Goal: Information Seeking & Learning: Learn about a topic

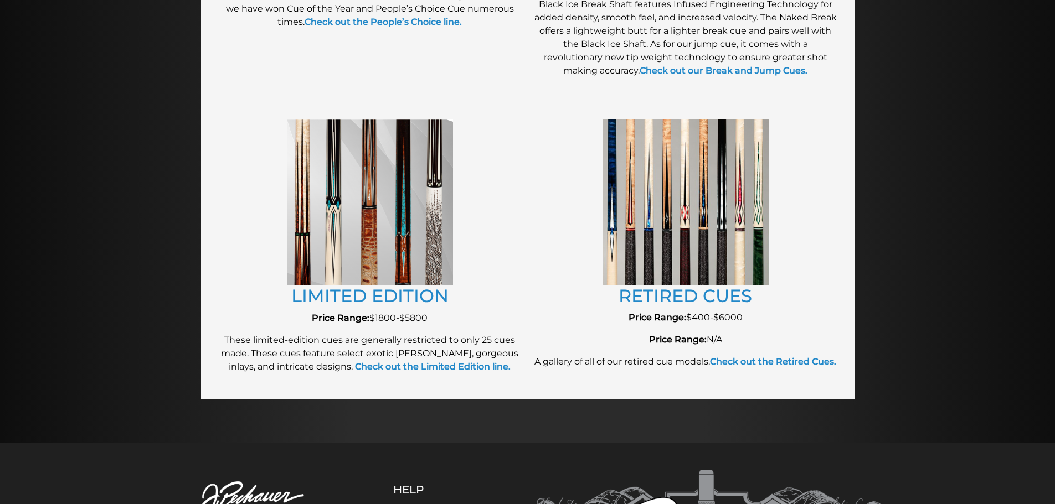
scroll to position [1178, 0]
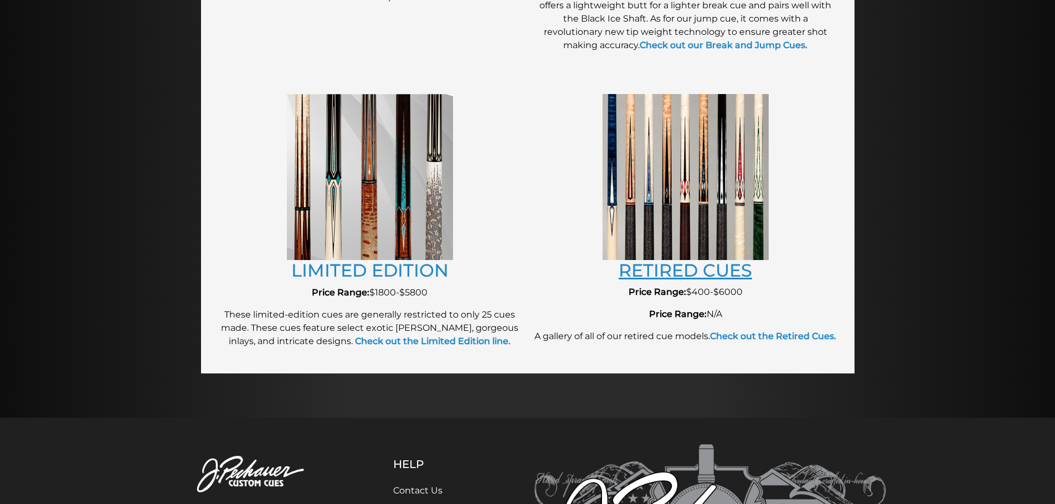
click at [662, 279] on link "RETIRED CUES" at bounding box center [684, 271] width 133 height 22
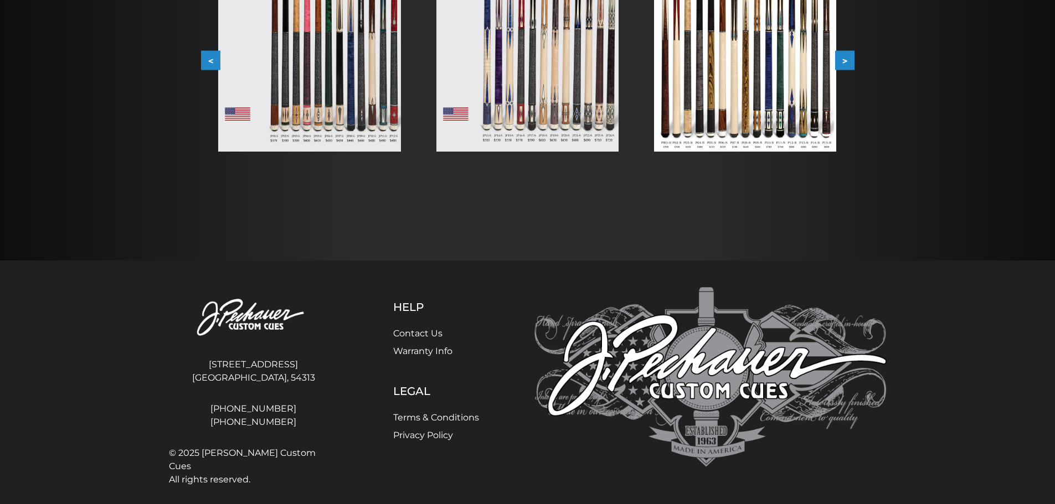
scroll to position [327, 0]
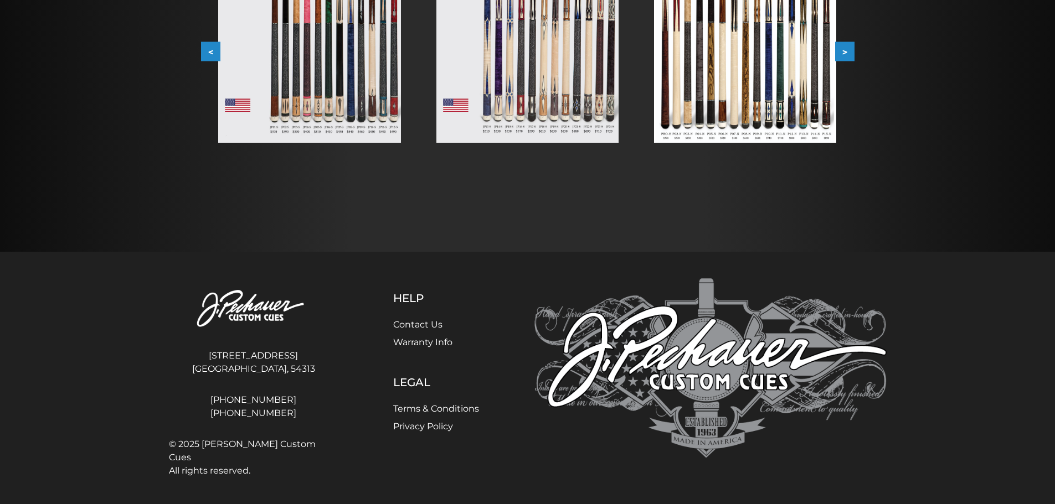
click at [852, 53] on button ">" at bounding box center [844, 51] width 19 height 19
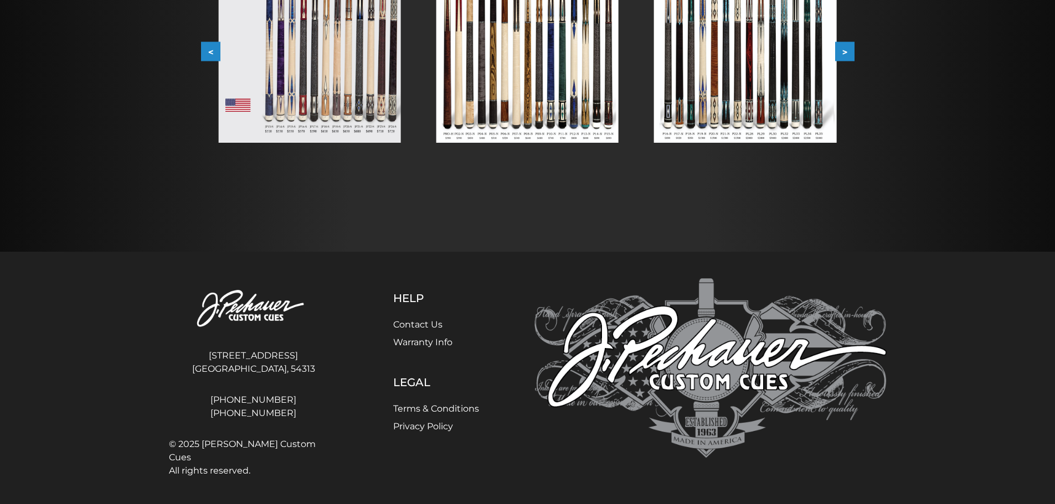
click at [852, 53] on button ">" at bounding box center [844, 51] width 19 height 19
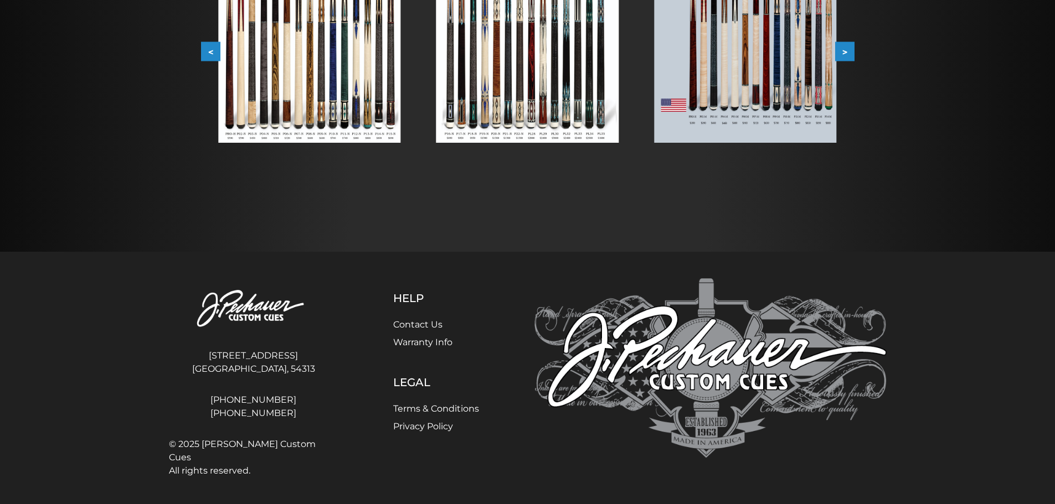
click at [852, 53] on button ">" at bounding box center [844, 51] width 19 height 19
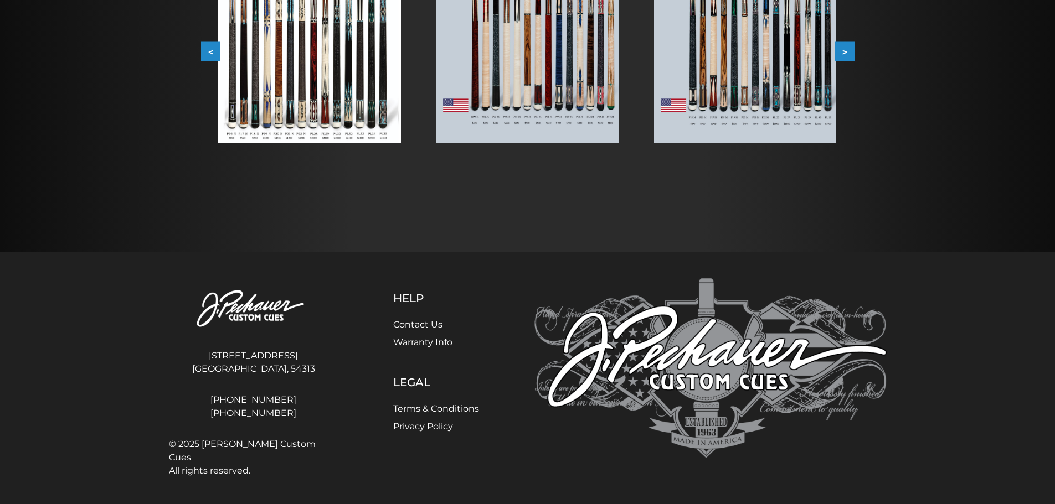
click at [852, 53] on button ">" at bounding box center [844, 51] width 19 height 19
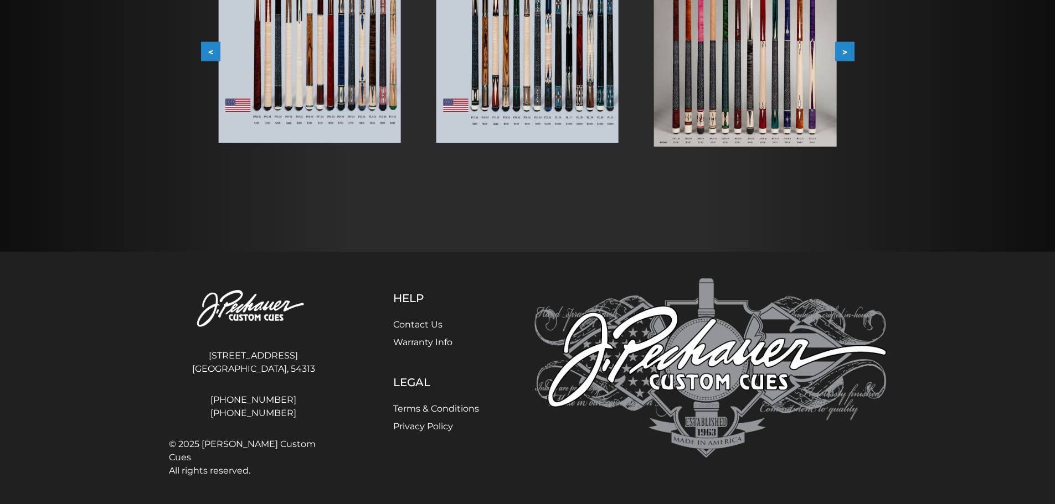
click at [852, 53] on button ">" at bounding box center [844, 51] width 19 height 19
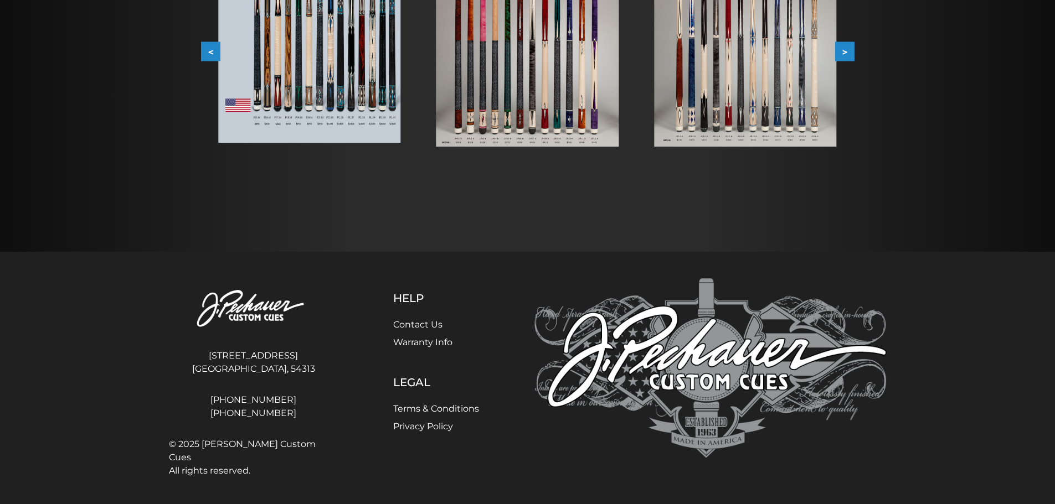
click at [852, 53] on button ">" at bounding box center [844, 51] width 19 height 19
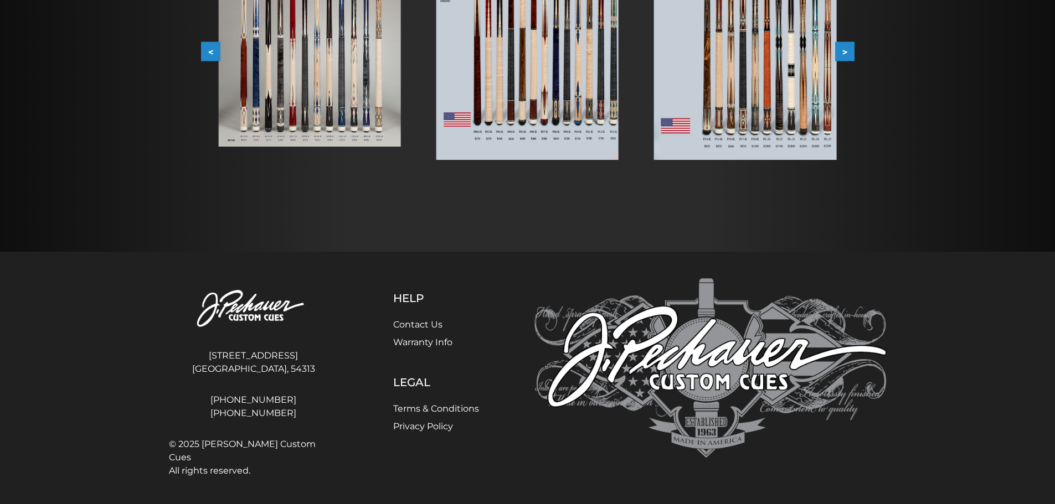
click at [852, 53] on button ">" at bounding box center [844, 51] width 19 height 19
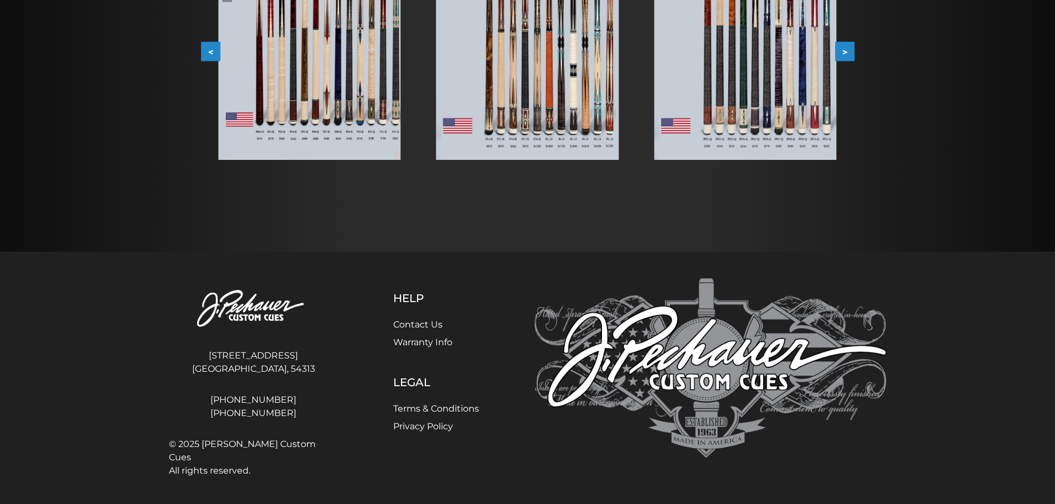
click at [852, 53] on button ">" at bounding box center [844, 51] width 19 height 19
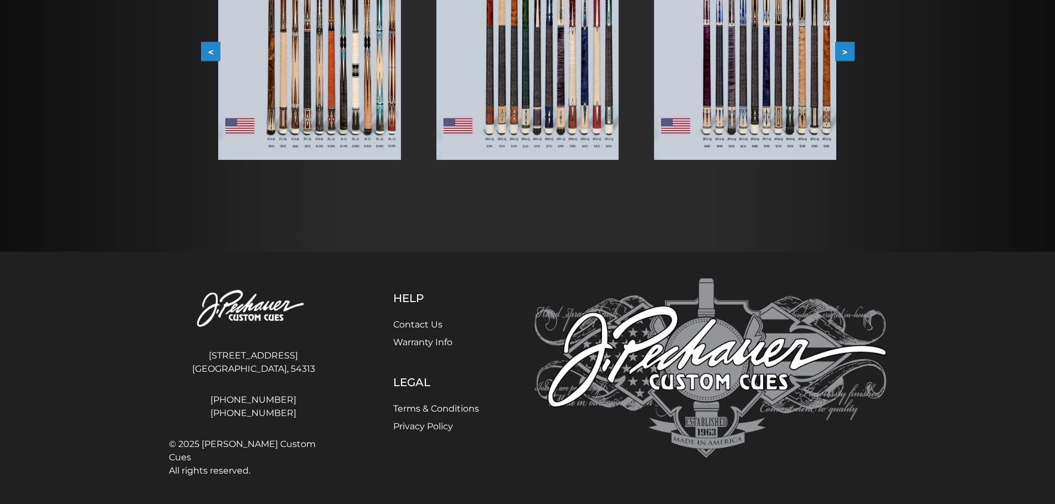
click at [852, 53] on button ">" at bounding box center [844, 51] width 19 height 19
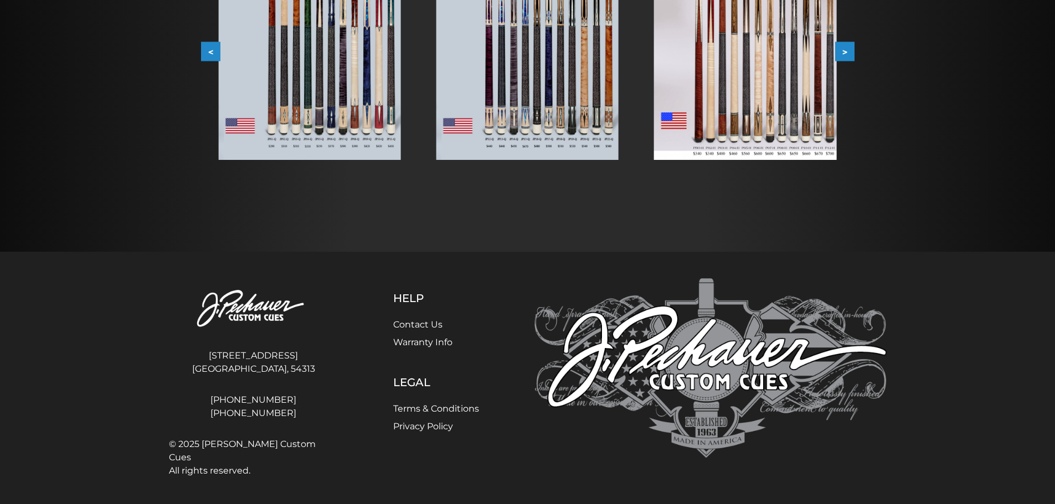
click at [852, 53] on button ">" at bounding box center [844, 51] width 19 height 19
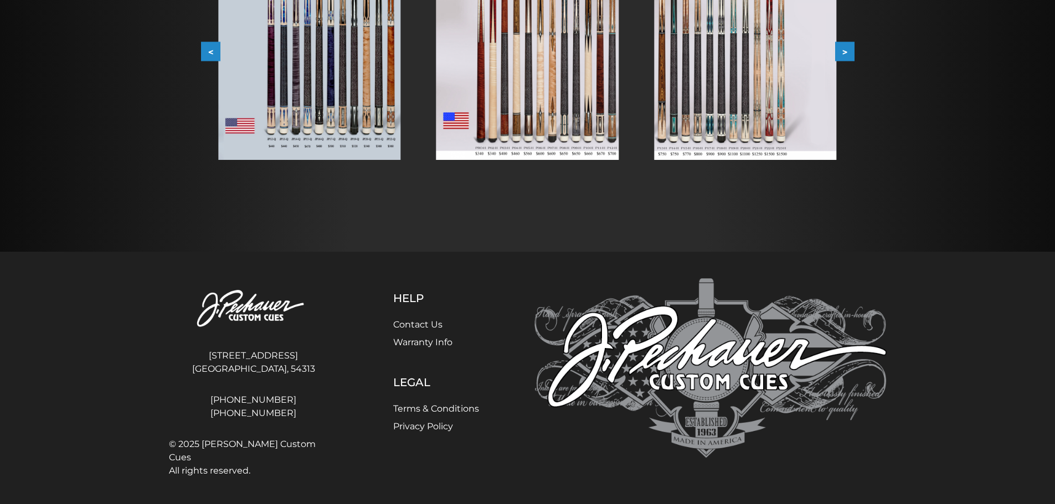
click at [852, 53] on button ">" at bounding box center [844, 51] width 19 height 19
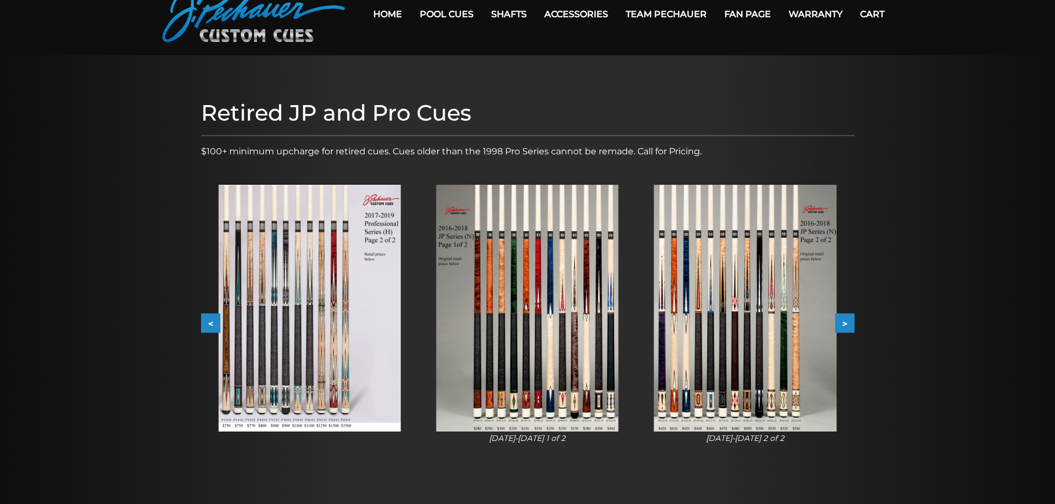
scroll to position [55, 0]
click at [843, 323] on button ">" at bounding box center [844, 322] width 19 height 19
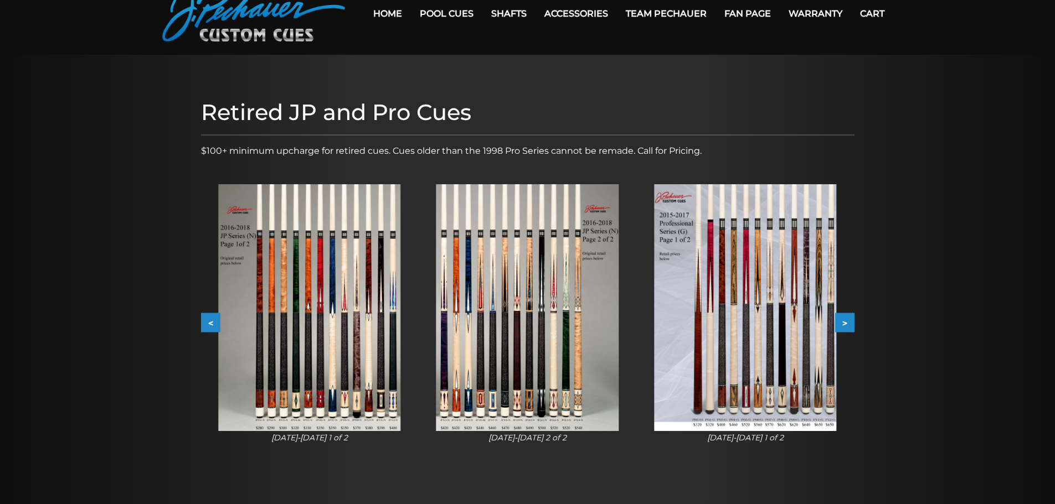
click at [843, 323] on button ">" at bounding box center [844, 322] width 19 height 19
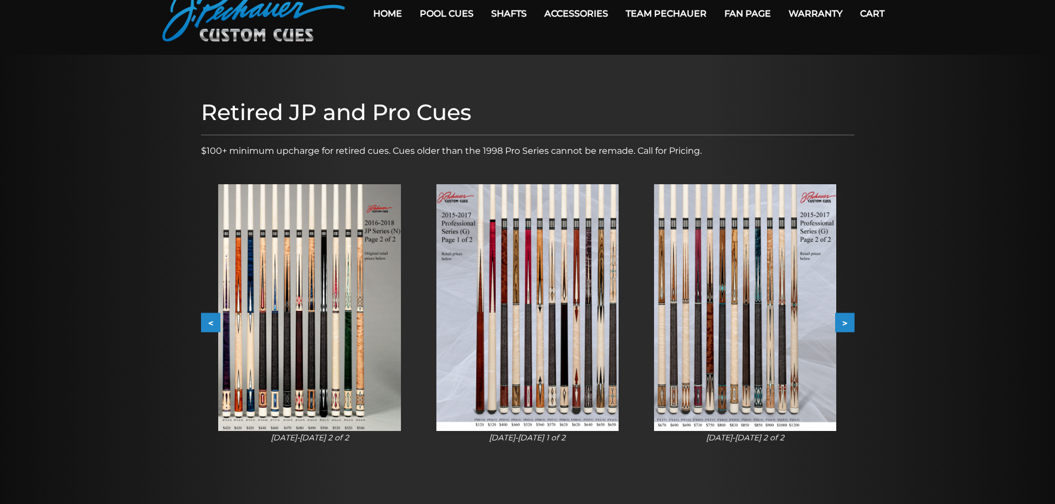
click at [843, 323] on button ">" at bounding box center [844, 322] width 19 height 19
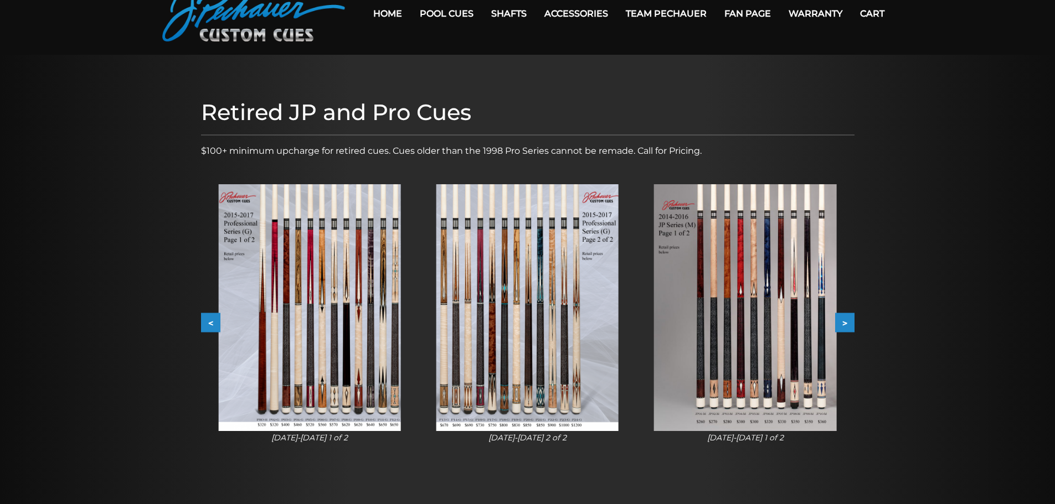
click at [843, 323] on button ">" at bounding box center [844, 322] width 19 height 19
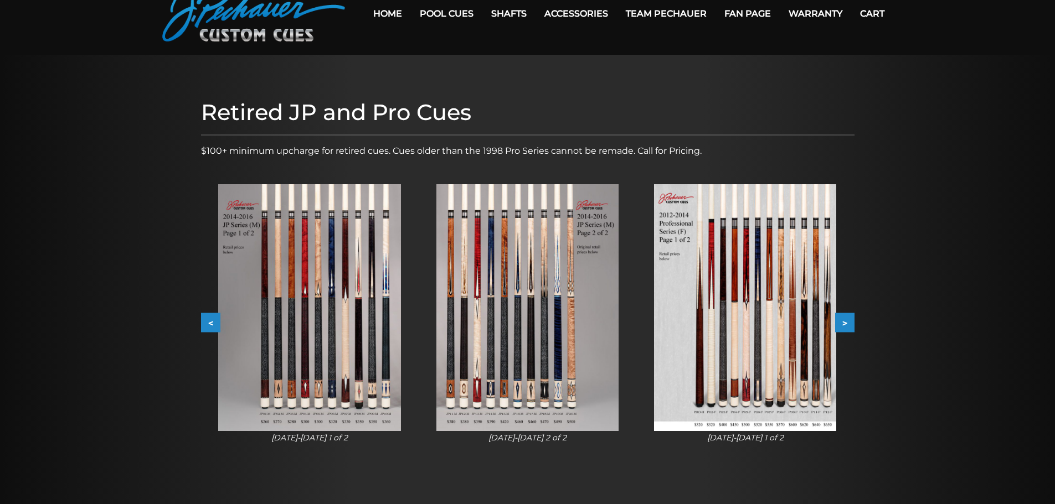
click at [843, 323] on button ">" at bounding box center [844, 322] width 19 height 19
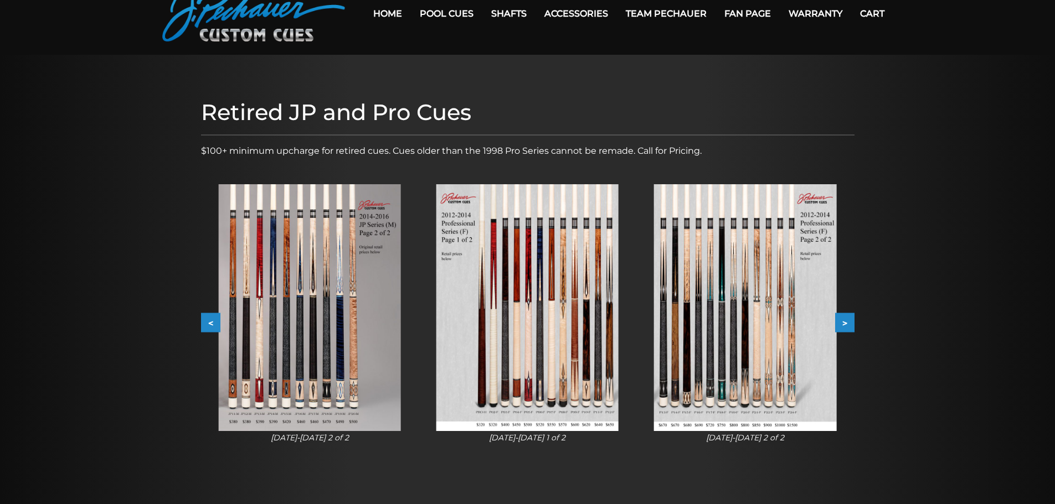
click at [843, 323] on button ">" at bounding box center [844, 322] width 19 height 19
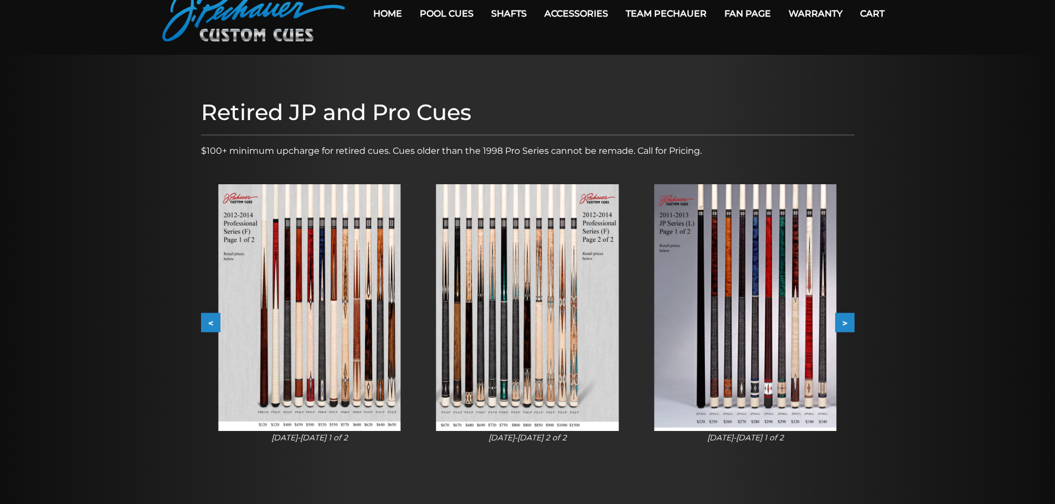
click at [843, 323] on button ">" at bounding box center [844, 322] width 19 height 19
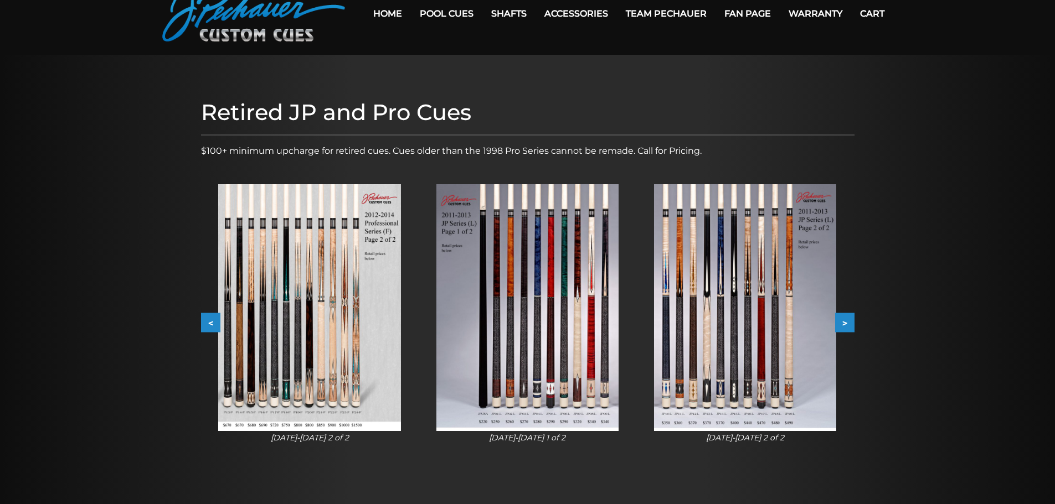
click at [843, 323] on button ">" at bounding box center [844, 322] width 19 height 19
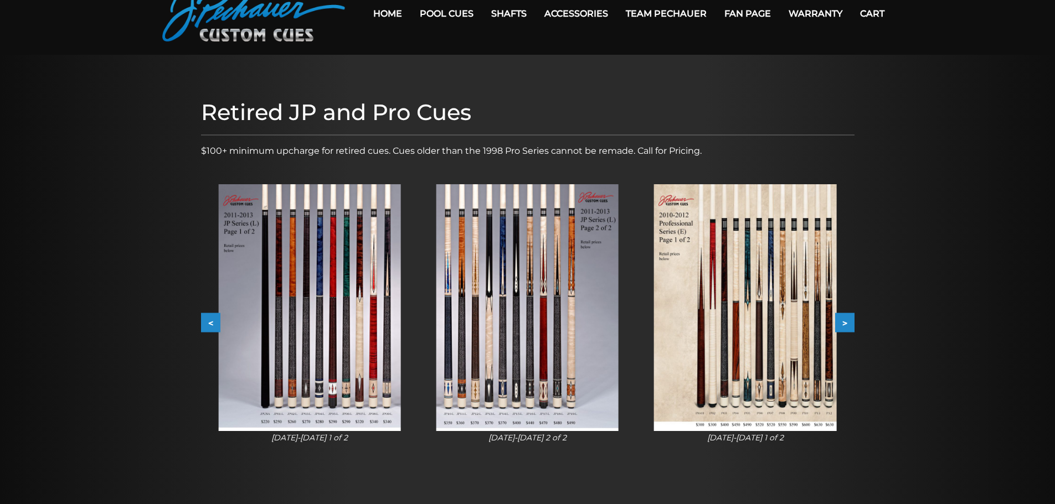
click at [843, 323] on button ">" at bounding box center [844, 322] width 19 height 19
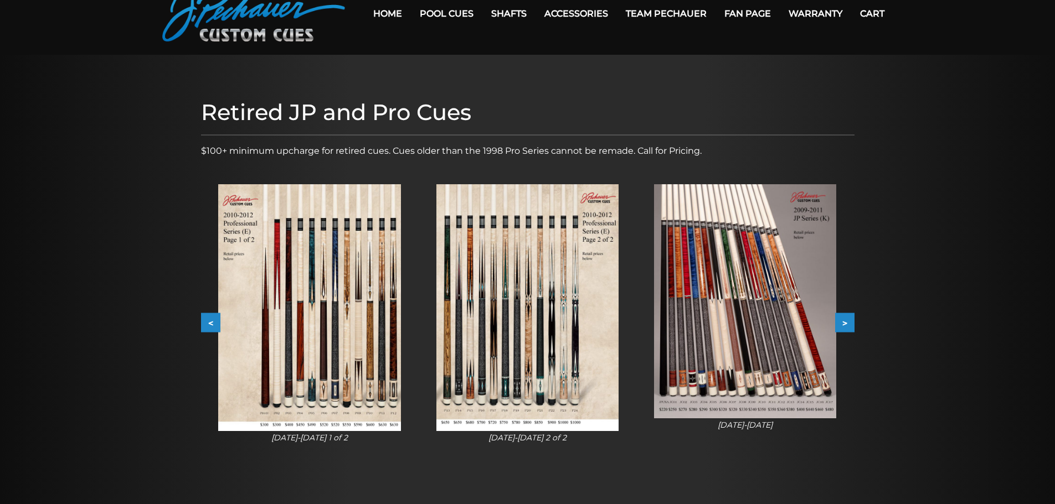
click at [843, 323] on button ">" at bounding box center [844, 322] width 19 height 19
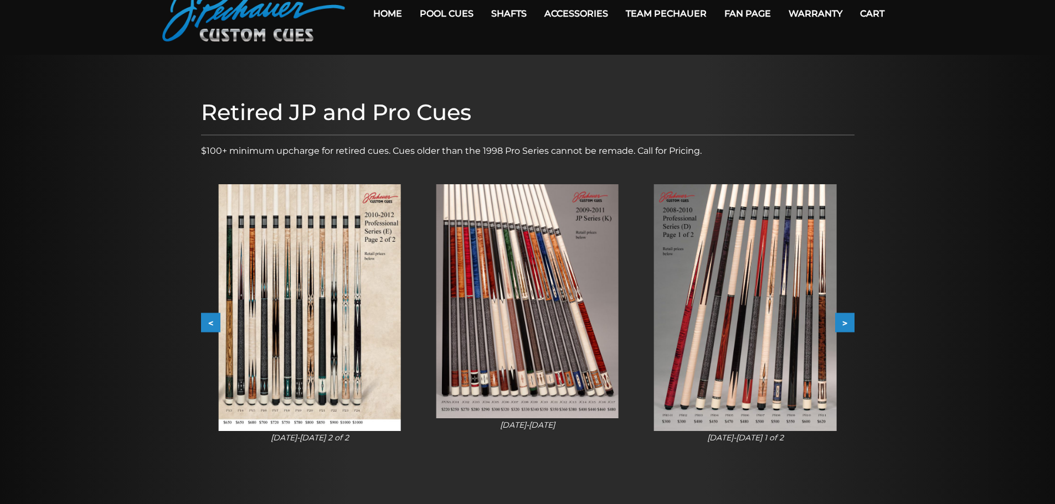
click at [843, 323] on button ">" at bounding box center [844, 322] width 19 height 19
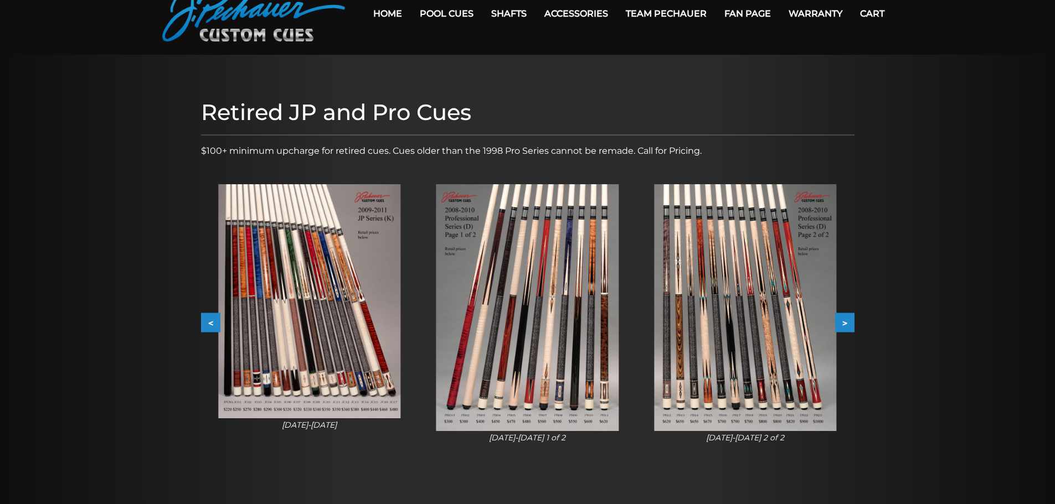
click at [843, 323] on button ">" at bounding box center [844, 322] width 19 height 19
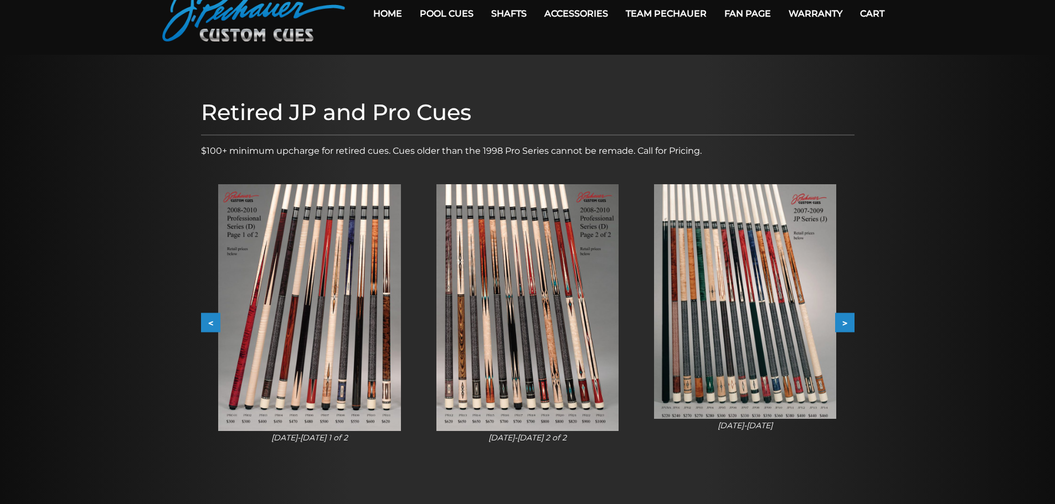
click at [844, 323] on button ">" at bounding box center [844, 322] width 19 height 19
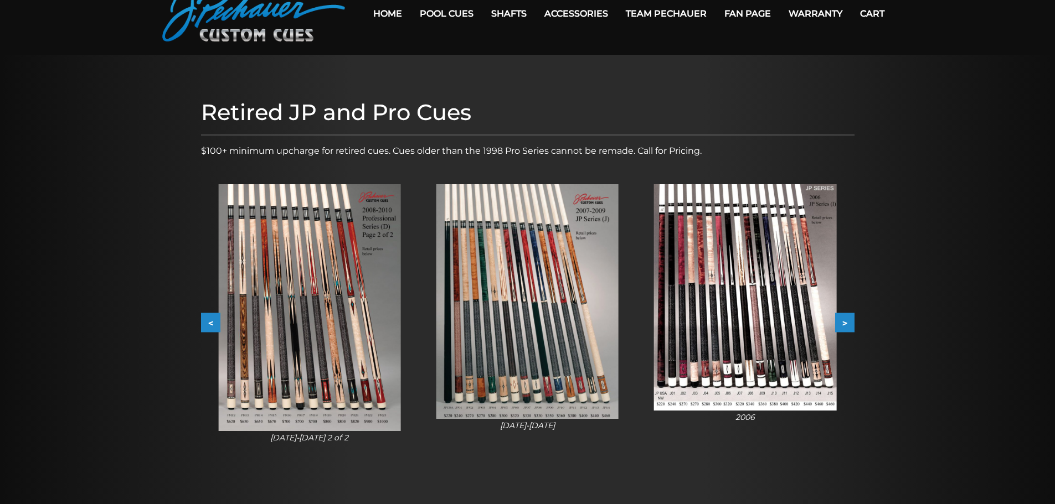
click at [844, 323] on button ">" at bounding box center [844, 322] width 19 height 19
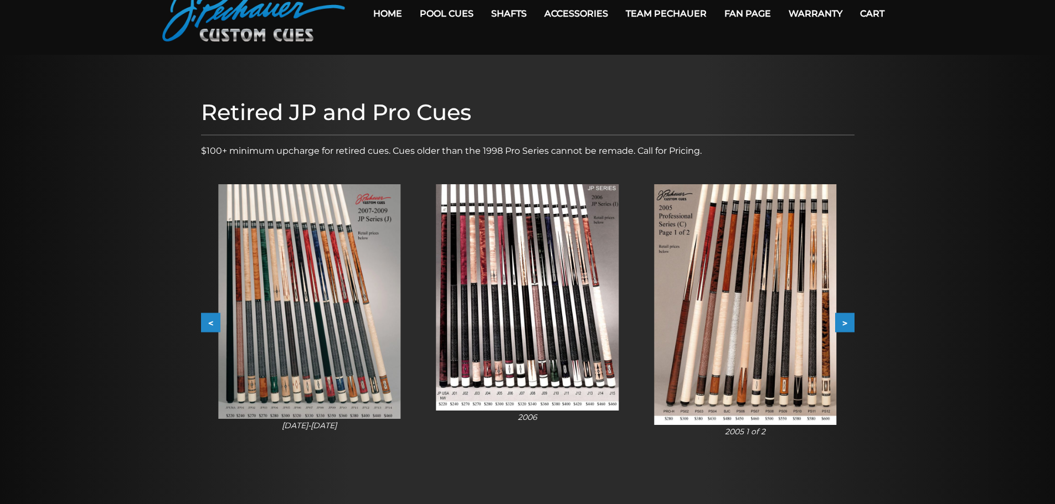
click at [844, 323] on button ">" at bounding box center [844, 322] width 19 height 19
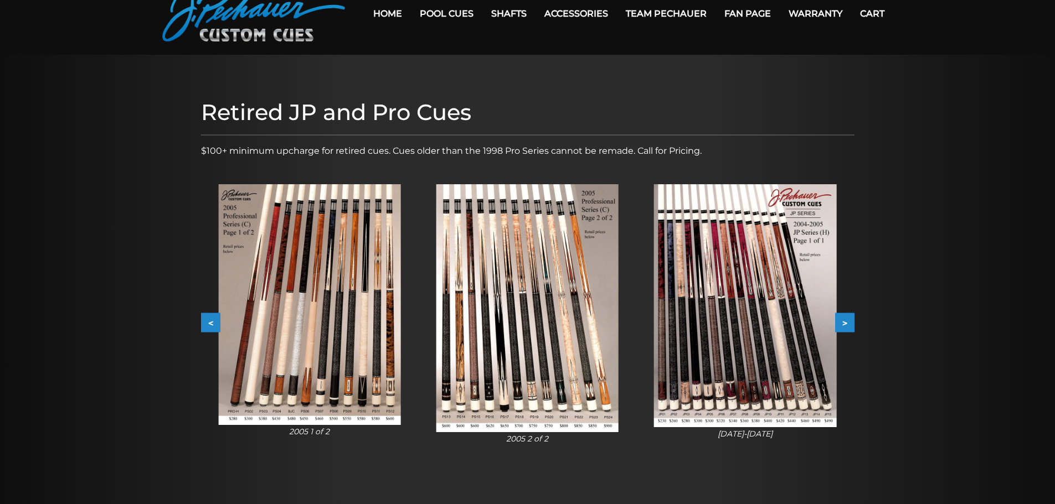
click at [845, 323] on button ">" at bounding box center [844, 322] width 19 height 19
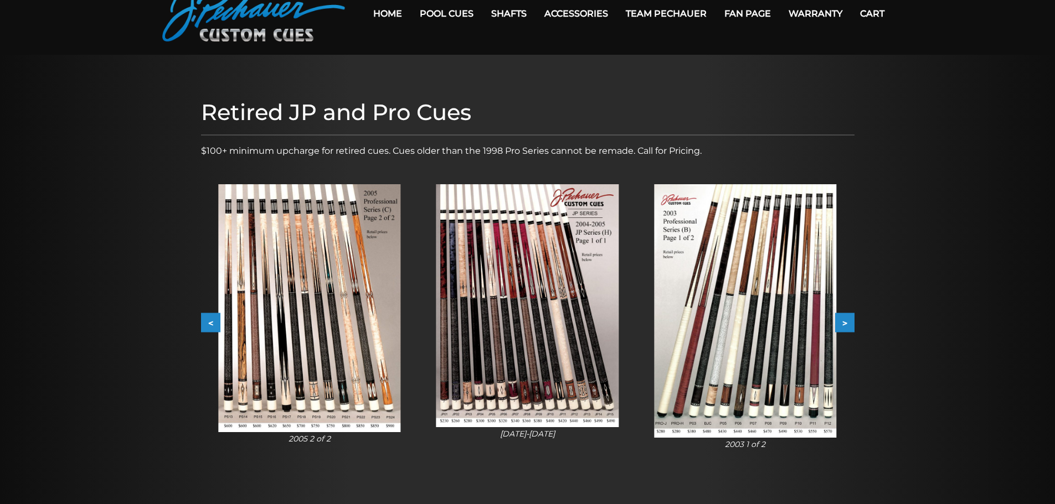
click at [845, 323] on button ">" at bounding box center [844, 322] width 19 height 19
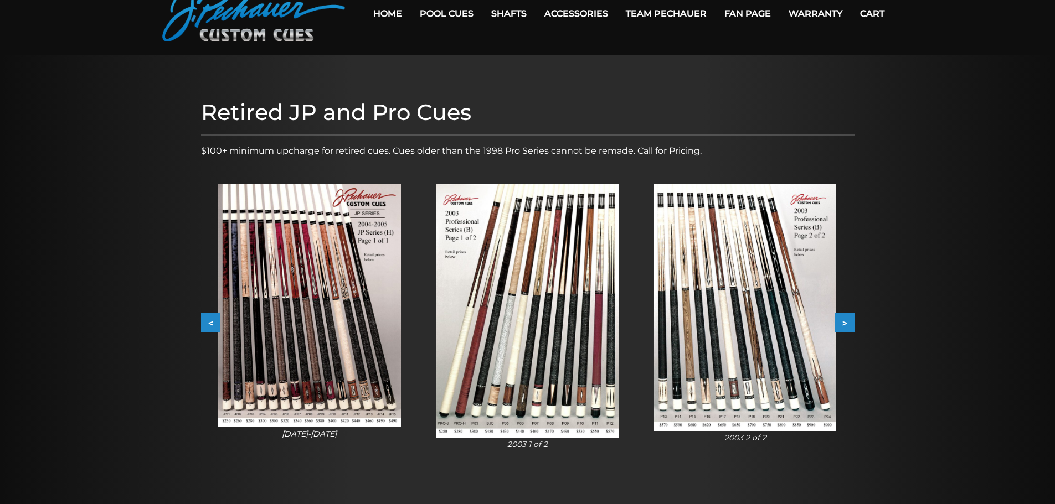
click at [846, 324] on button ">" at bounding box center [844, 322] width 19 height 19
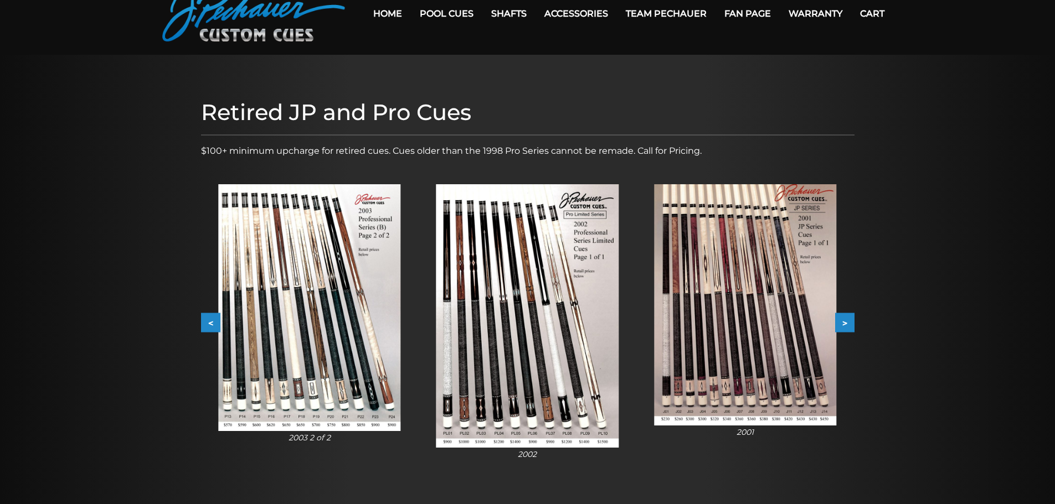
click at [846, 324] on button ">" at bounding box center [844, 322] width 19 height 19
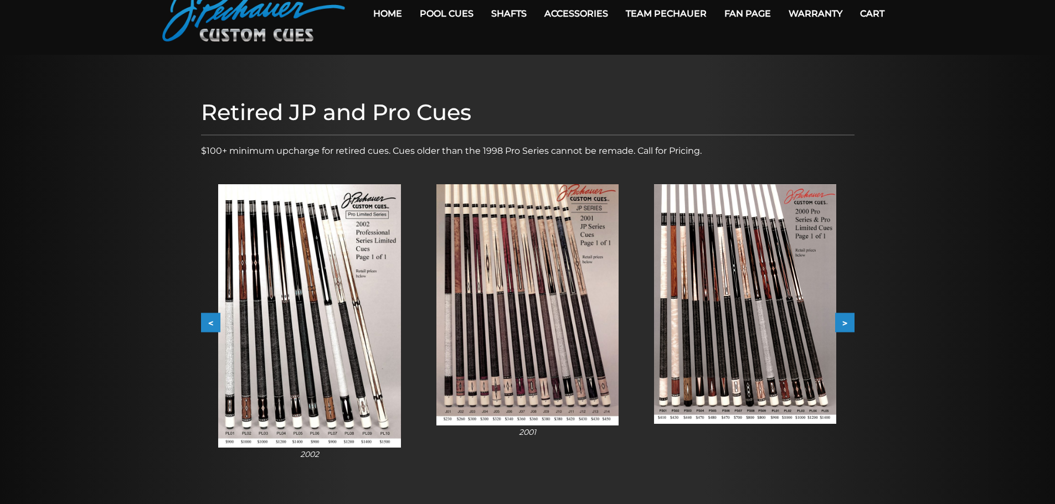
click at [851, 327] on button ">" at bounding box center [844, 322] width 19 height 19
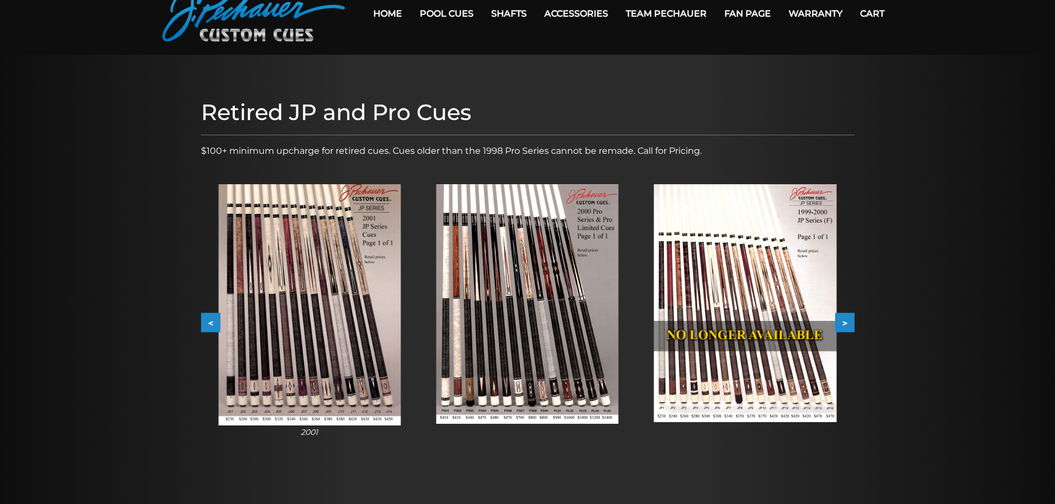
click at [851, 327] on button ">" at bounding box center [844, 322] width 19 height 19
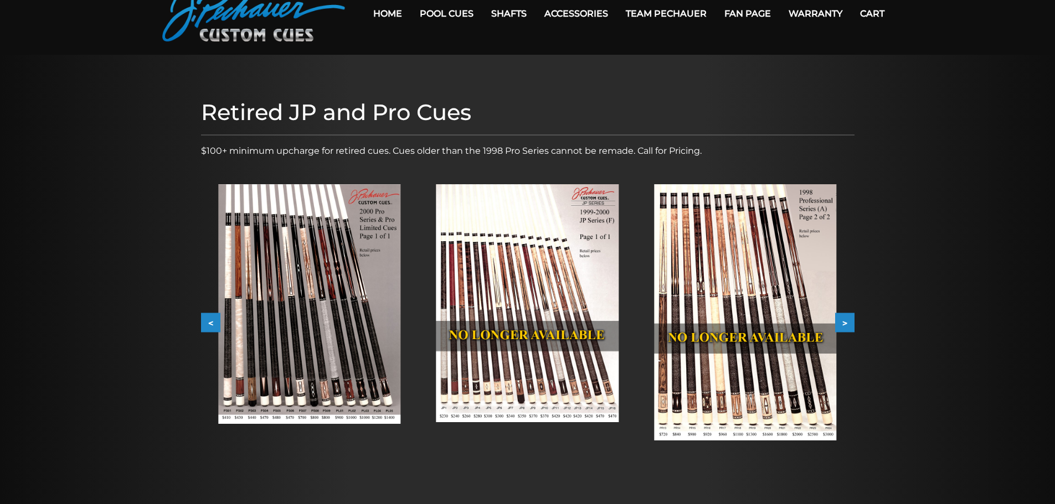
click at [853, 323] on button ">" at bounding box center [844, 322] width 19 height 19
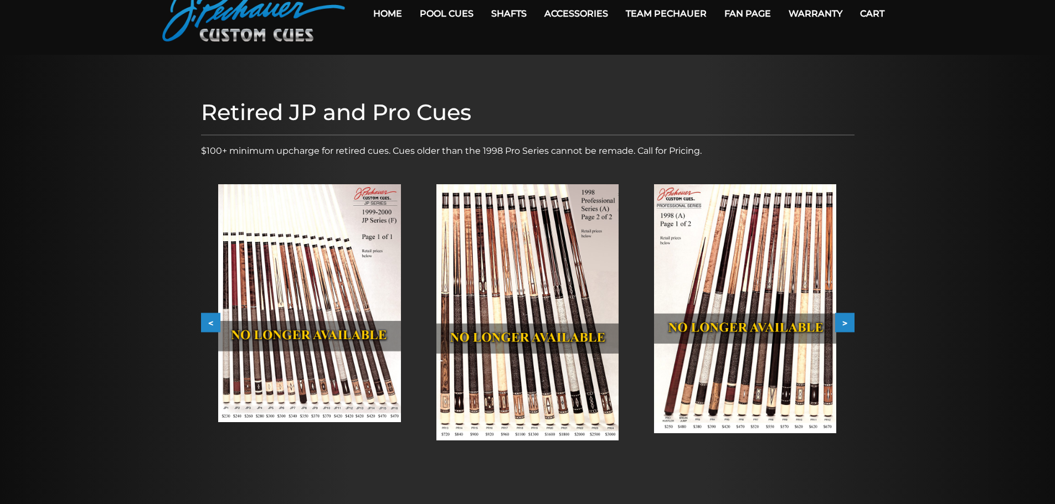
click at [212, 318] on button "<" at bounding box center [210, 322] width 19 height 19
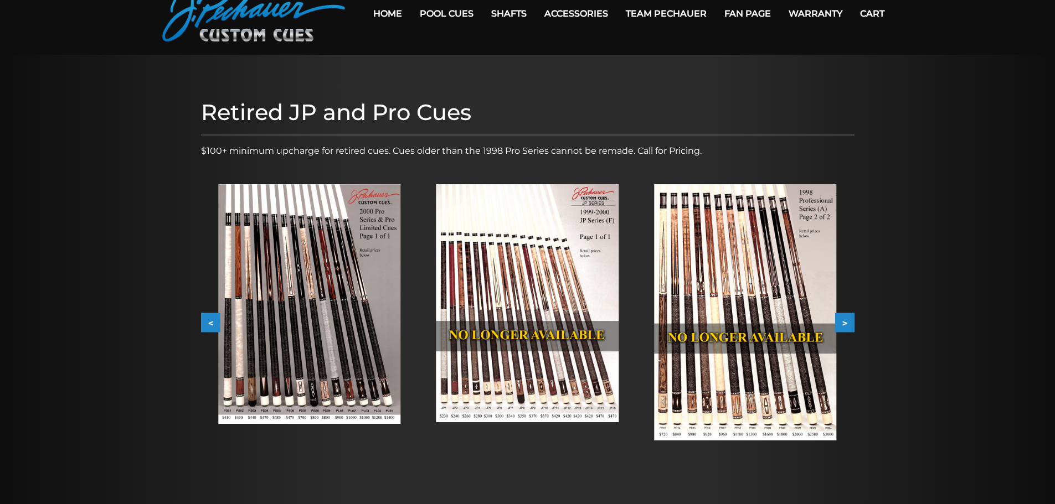
click at [212, 317] on button "<" at bounding box center [210, 322] width 19 height 19
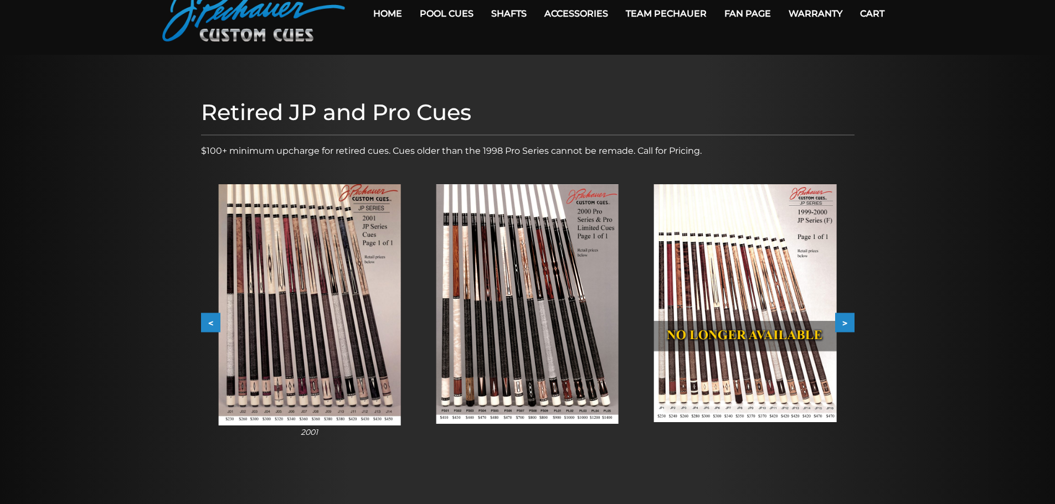
click at [212, 317] on button "<" at bounding box center [210, 322] width 19 height 19
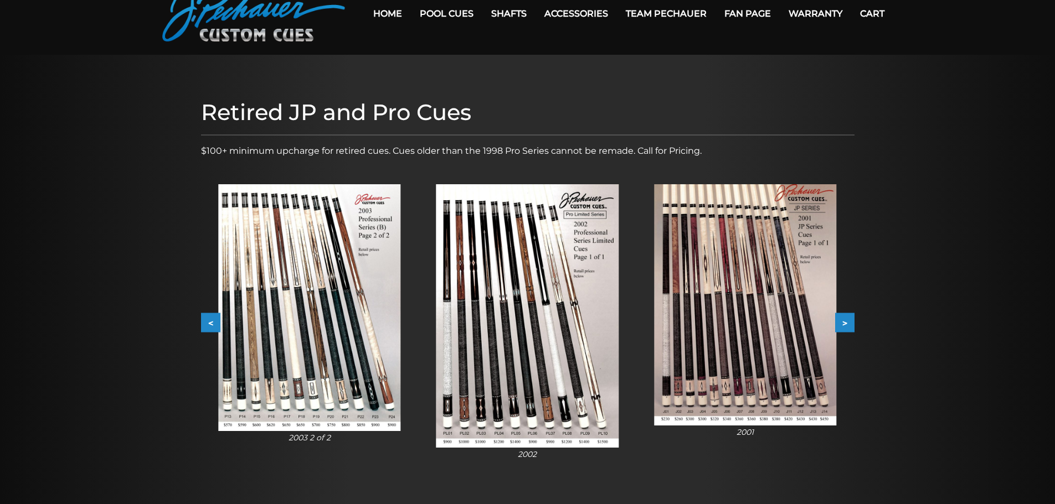
click at [212, 317] on button "<" at bounding box center [210, 322] width 19 height 19
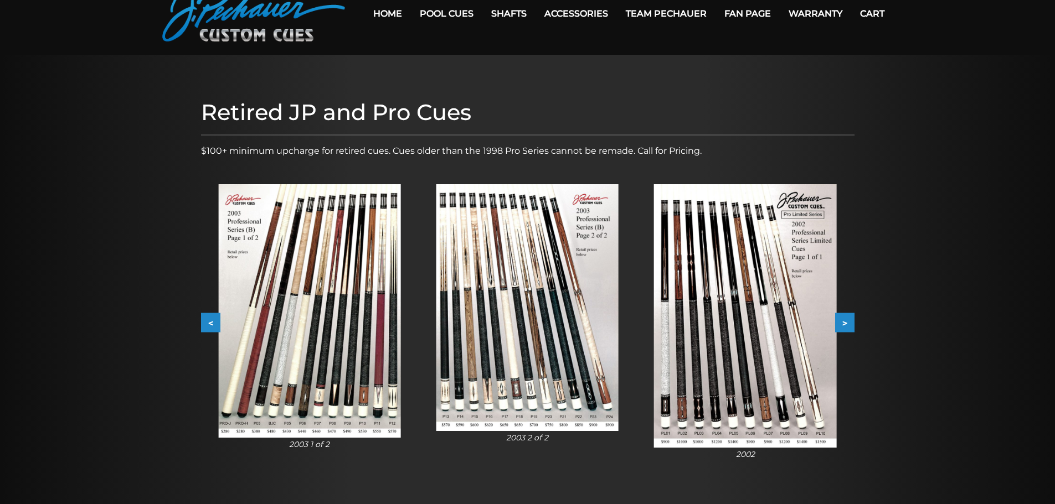
click at [212, 317] on button "<" at bounding box center [210, 322] width 19 height 19
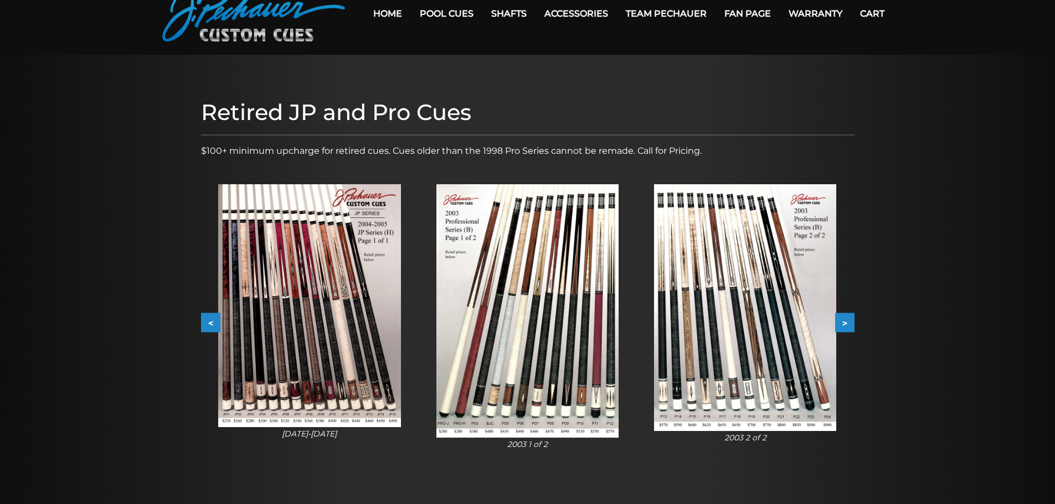
click at [212, 317] on button "<" at bounding box center [210, 322] width 19 height 19
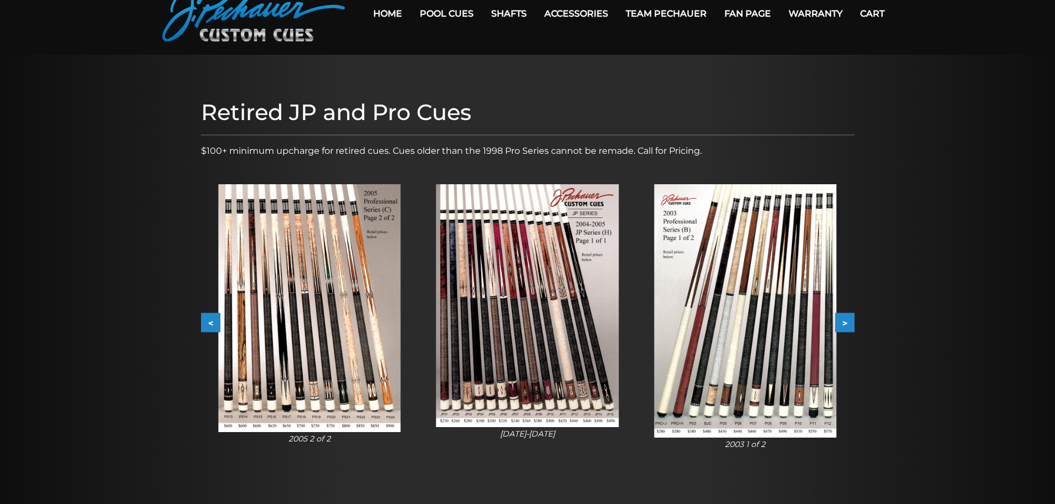
click at [212, 317] on button "<" at bounding box center [210, 322] width 19 height 19
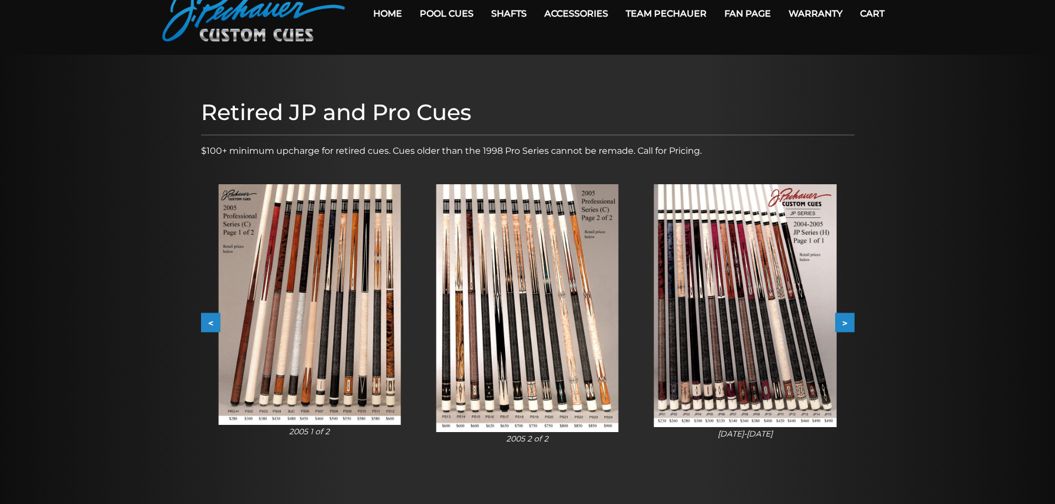
click at [211, 317] on button "<" at bounding box center [210, 322] width 19 height 19
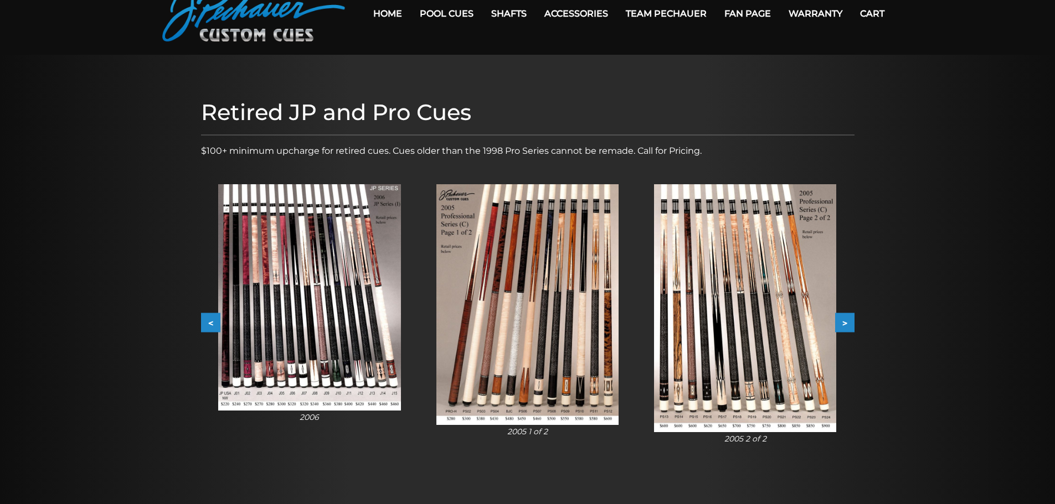
click at [211, 317] on button "<" at bounding box center [210, 322] width 19 height 19
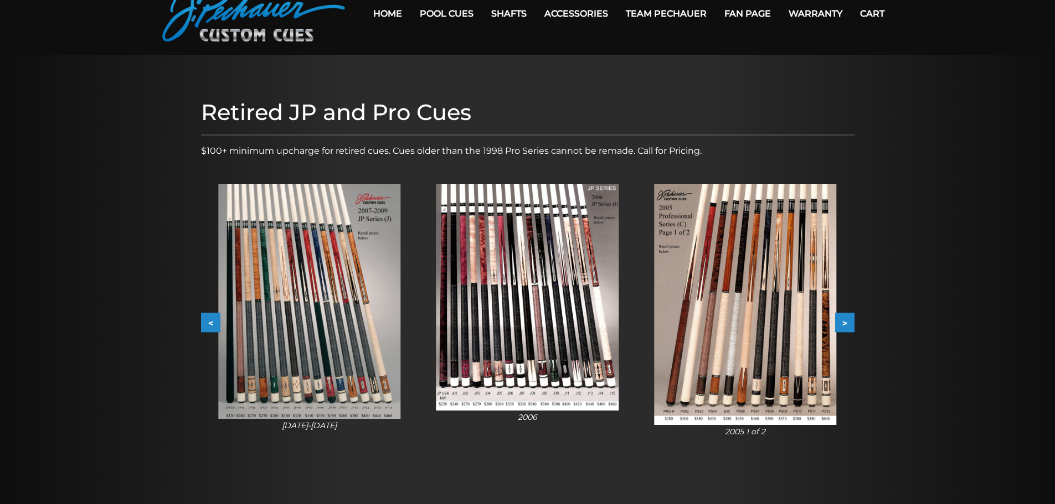
click at [211, 317] on button "<" at bounding box center [210, 322] width 19 height 19
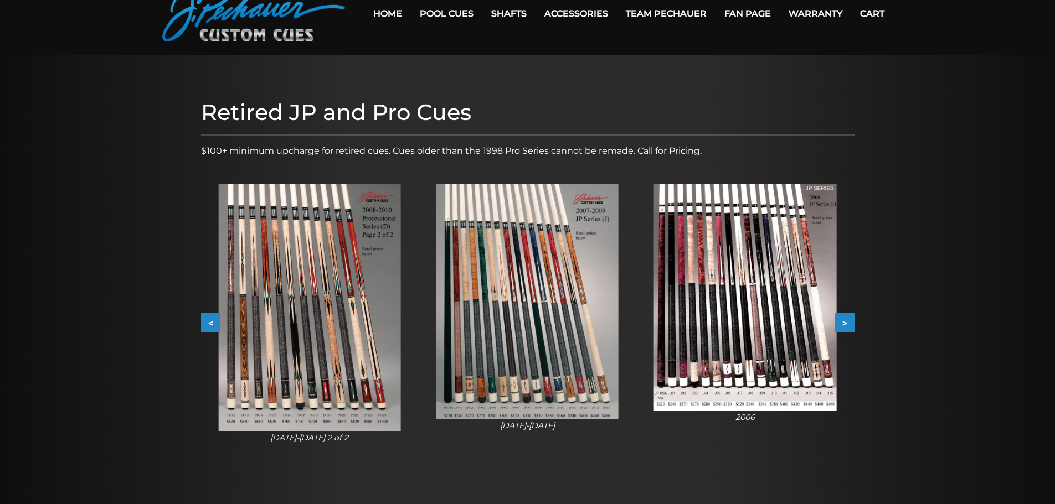
click at [211, 317] on button "<" at bounding box center [210, 322] width 19 height 19
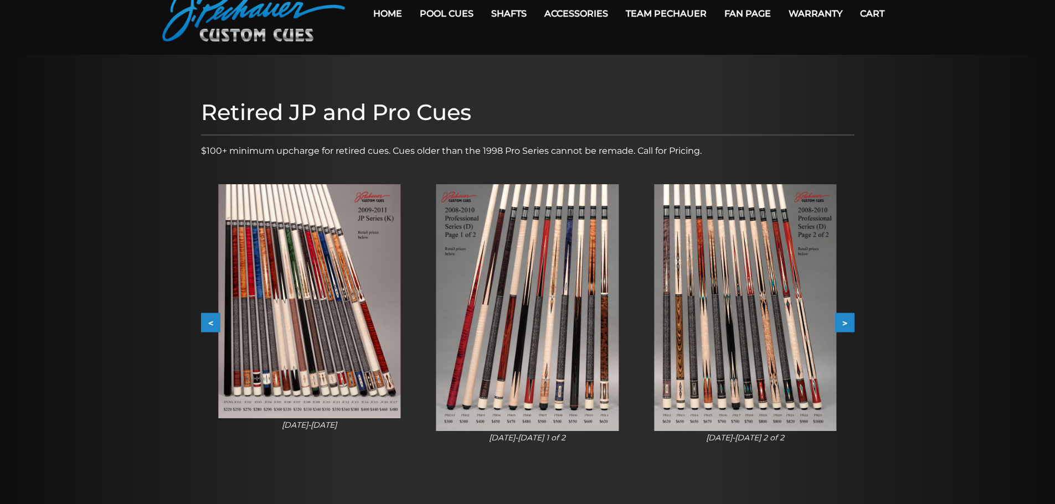
click at [211, 317] on button "<" at bounding box center [210, 322] width 19 height 19
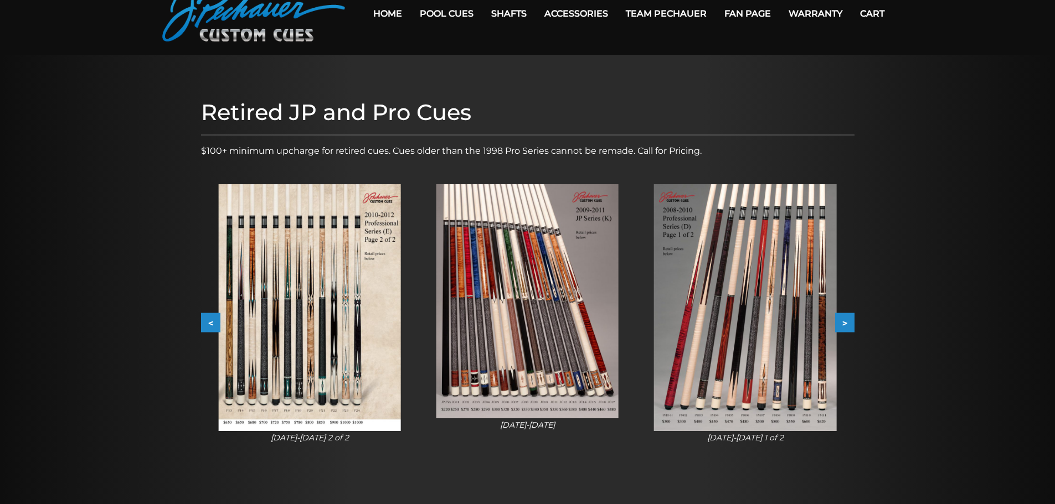
click at [211, 317] on button "<" at bounding box center [210, 322] width 19 height 19
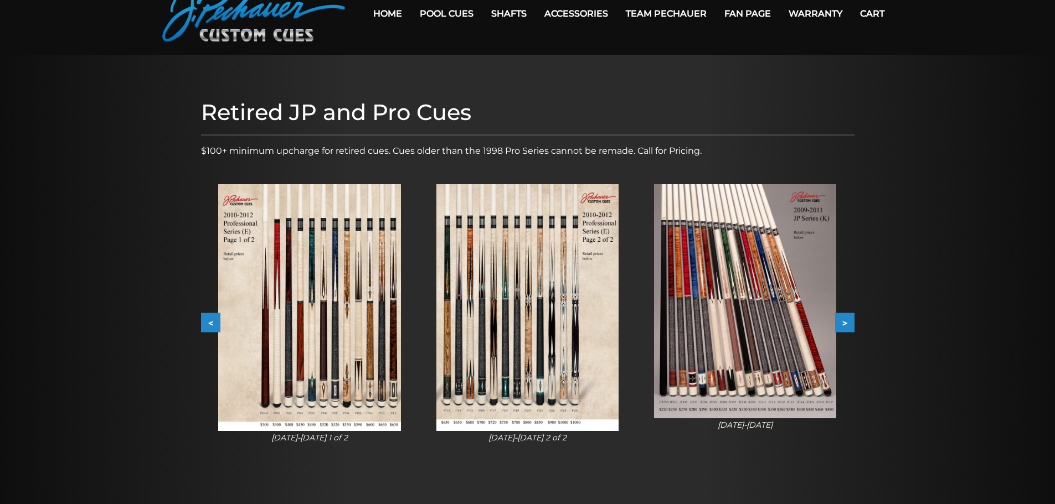
click at [211, 317] on button "<" at bounding box center [210, 322] width 19 height 19
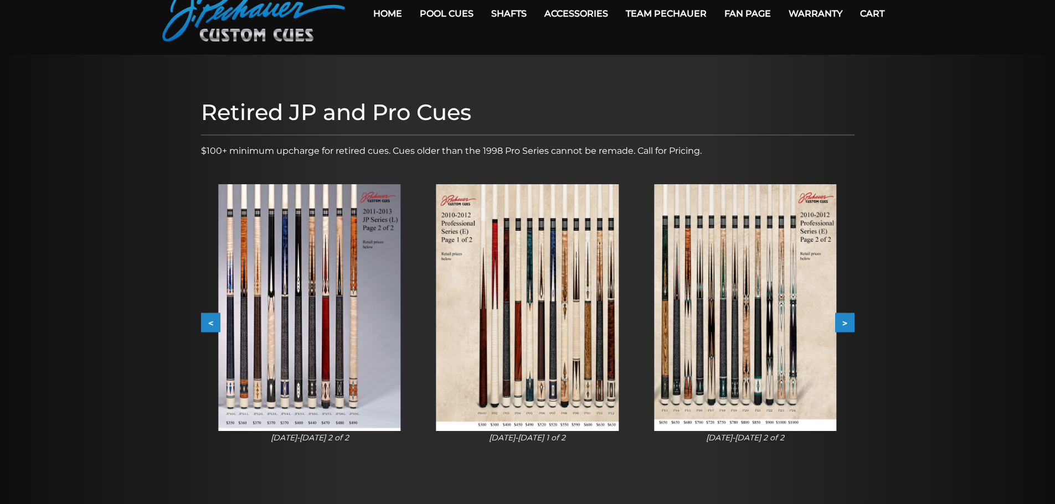
click at [211, 317] on button "<" at bounding box center [210, 322] width 19 height 19
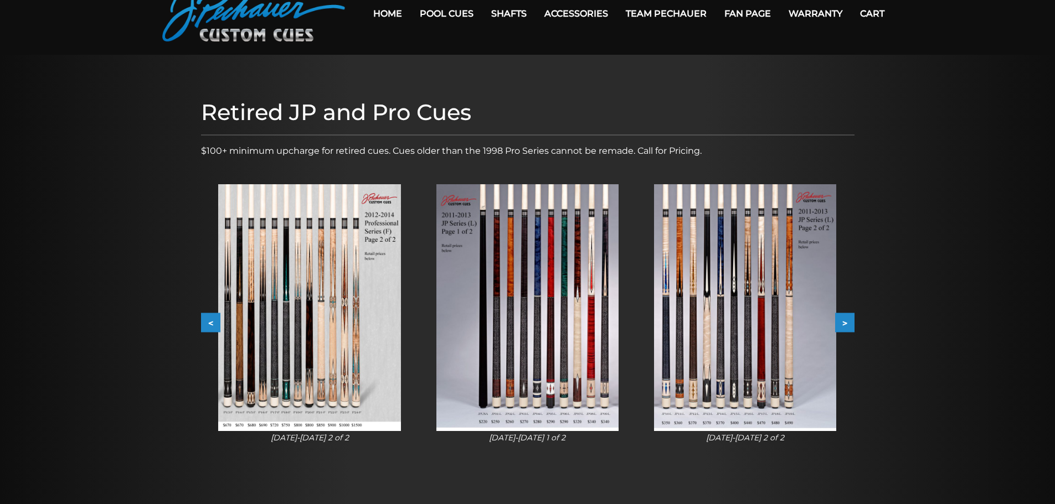
click at [211, 317] on button "<" at bounding box center [210, 322] width 19 height 19
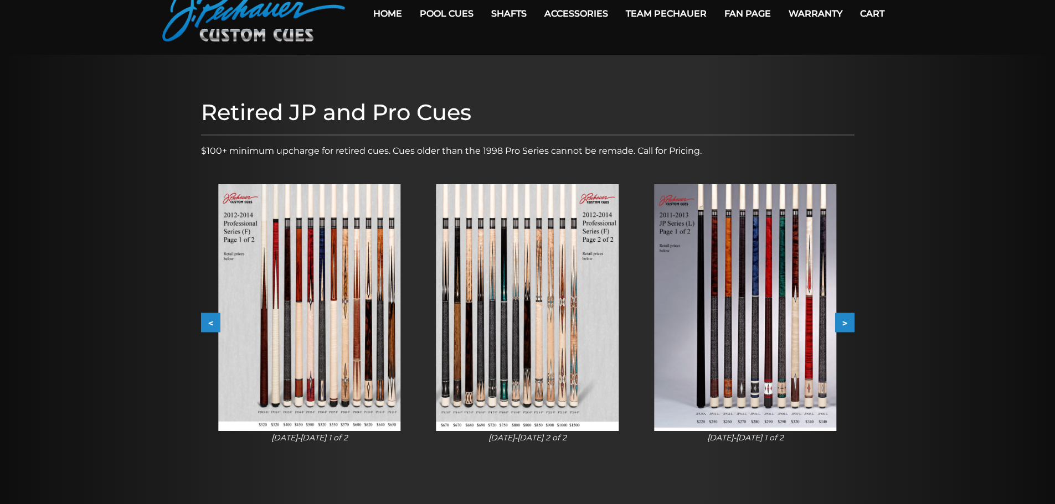
click at [812, 391] on img at bounding box center [745, 307] width 182 height 247
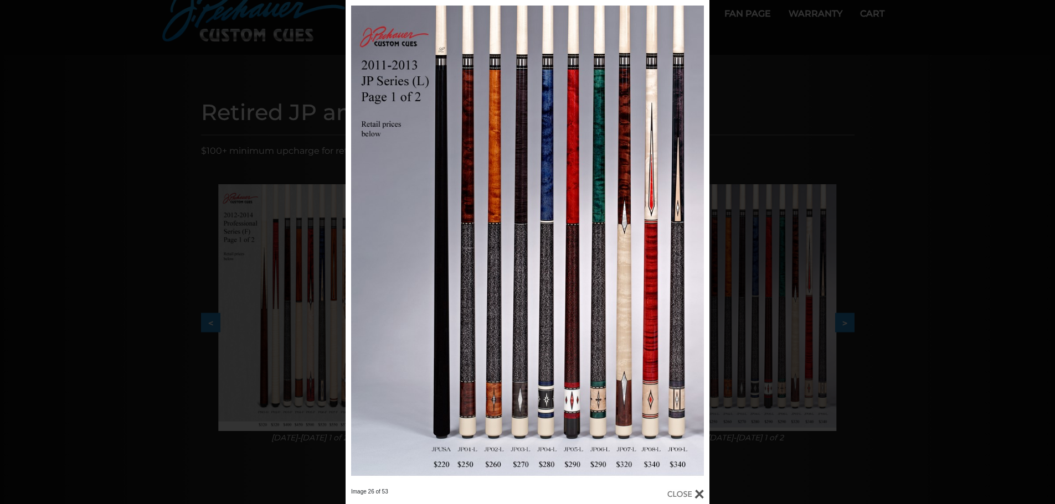
click at [197, 326] on div "Image 26 of 53" at bounding box center [527, 252] width 1055 height 504
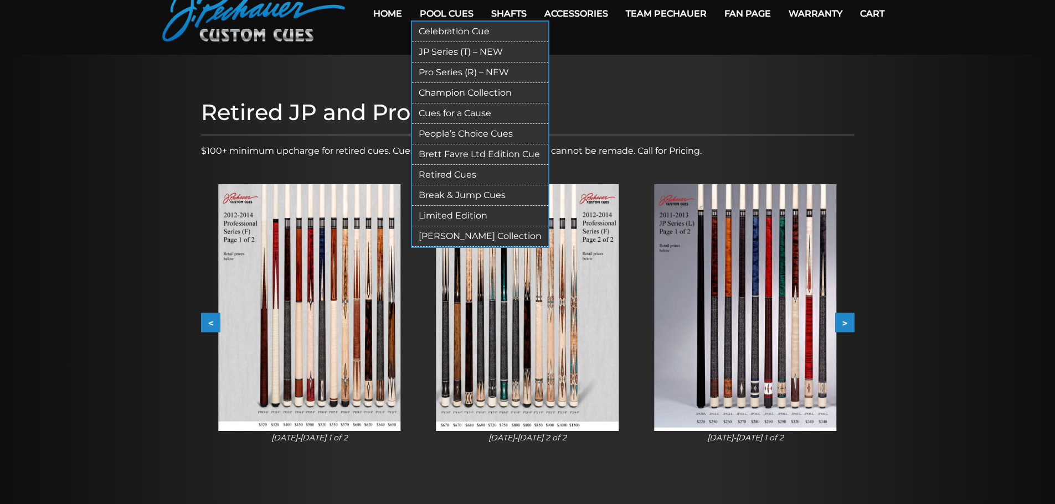
click at [462, 14] on link "Pool Cues" at bounding box center [446, 13] width 71 height 28
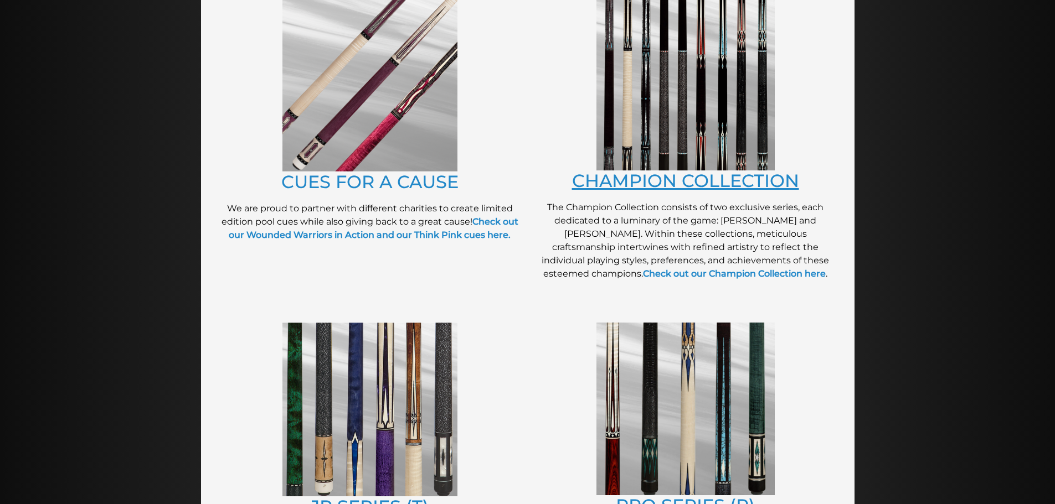
scroll to position [290, 0]
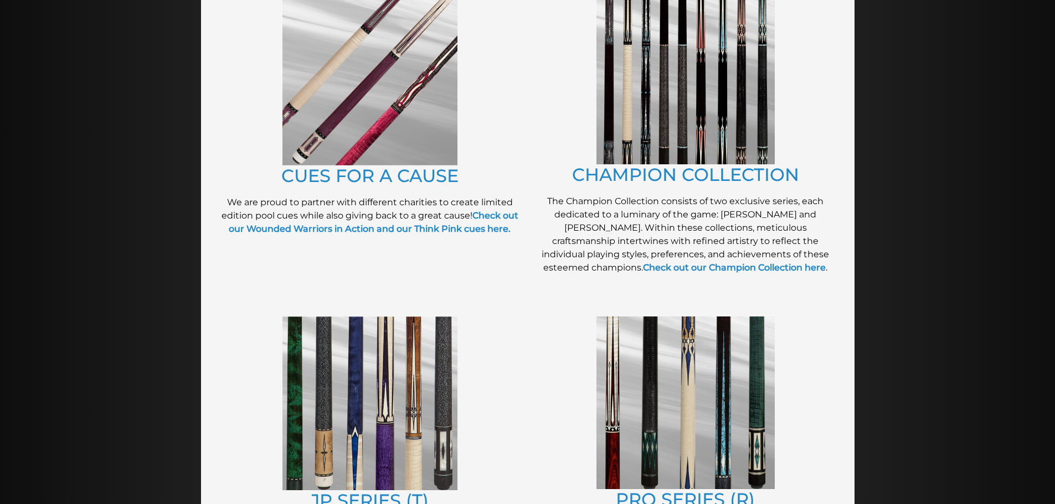
click at [807, 248] on p "The Champion Collection consists of two exclusive series, each dedicated to a l…" at bounding box center [685, 235] width 305 height 80
click at [808, 262] on link "Check out our Champion Collection here" at bounding box center [734, 267] width 183 height 11
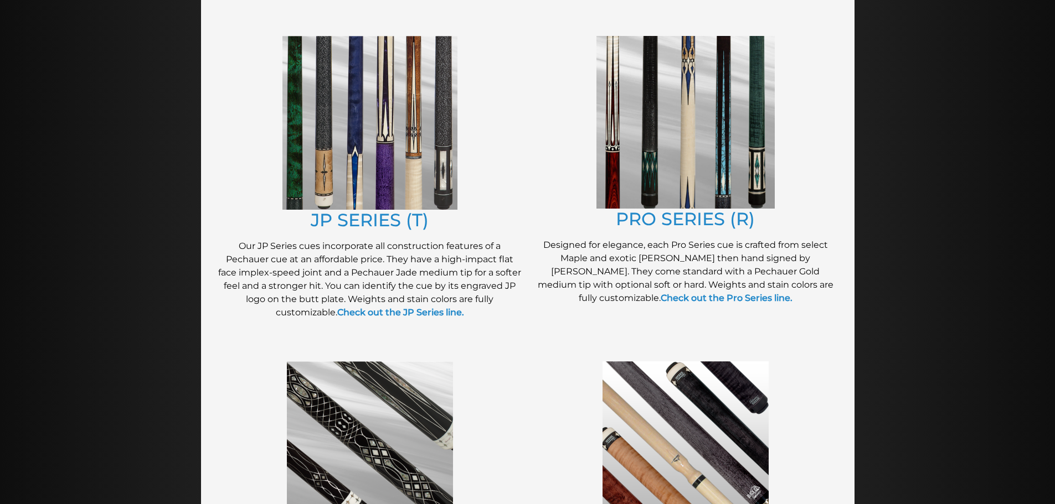
scroll to position [567, 0]
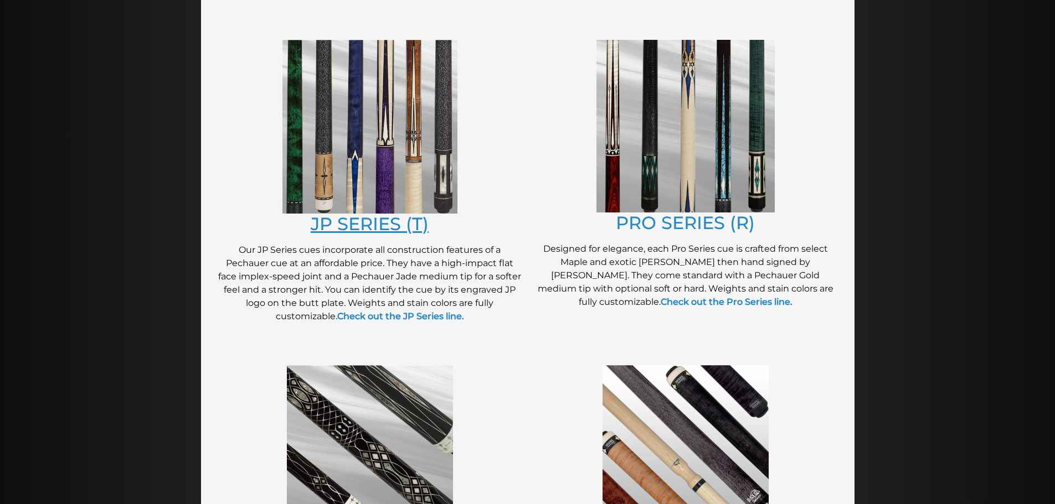
click at [382, 230] on link "JP SERIES (T)" at bounding box center [370, 224] width 118 height 22
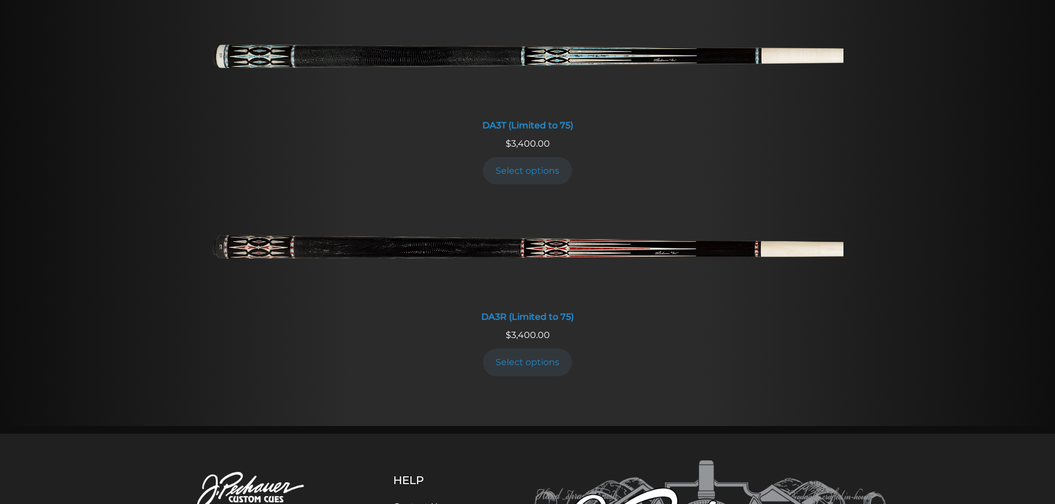
scroll to position [2293, 0]
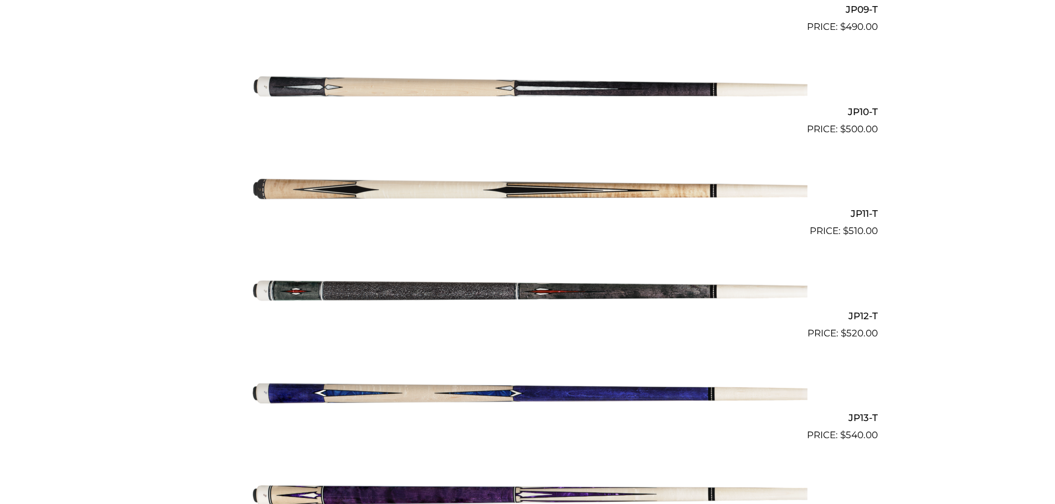
scroll to position [1211, 0]
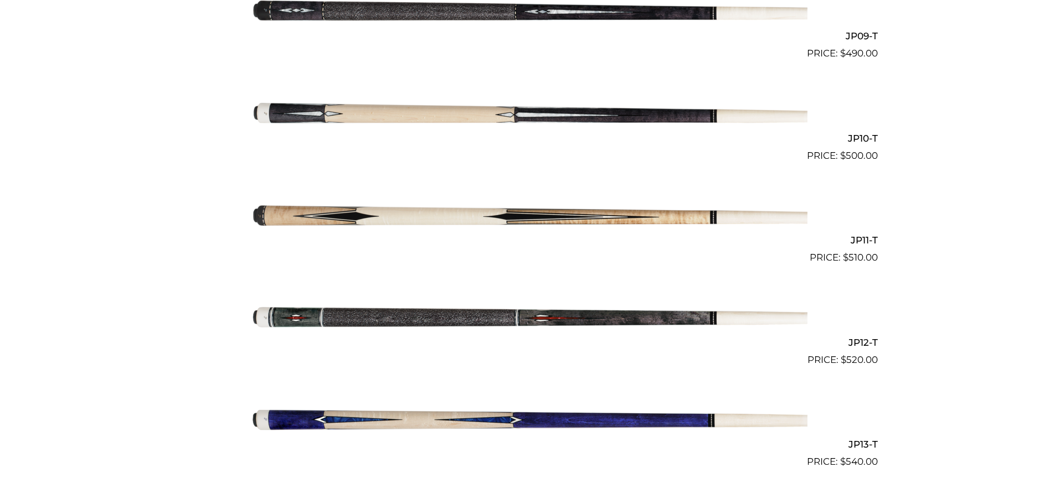
click at [647, 225] on img at bounding box center [527, 214] width 559 height 93
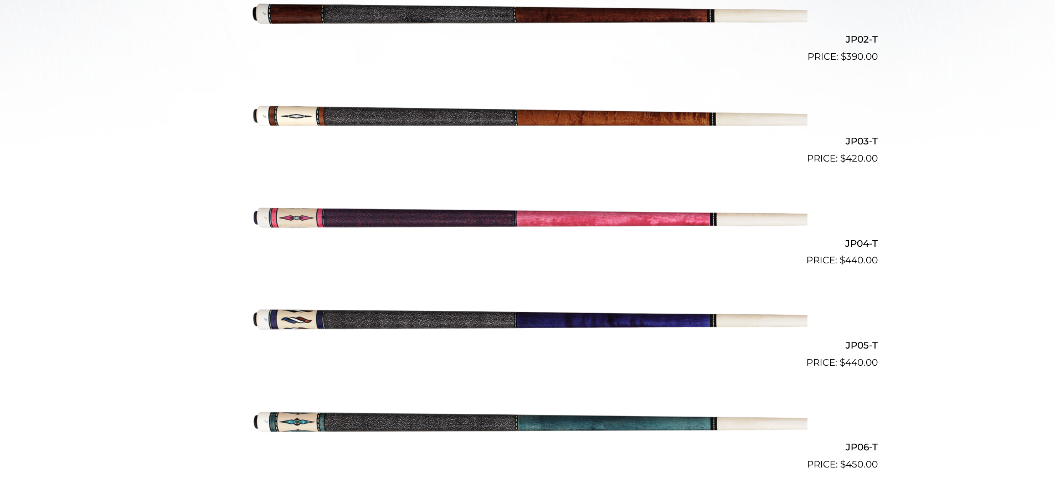
scroll to position [0, 0]
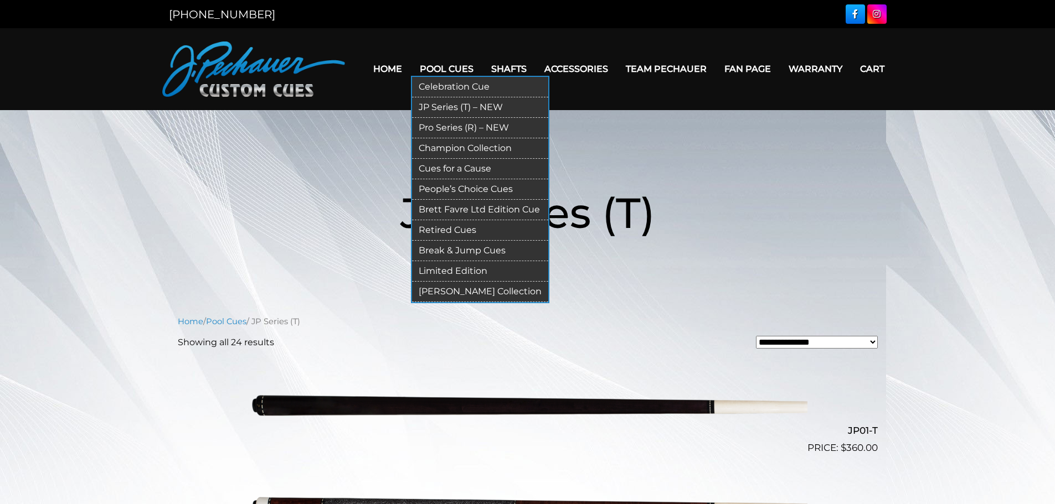
click at [445, 212] on link "Brett Favre Ltd Edition Cue" at bounding box center [480, 210] width 136 height 20
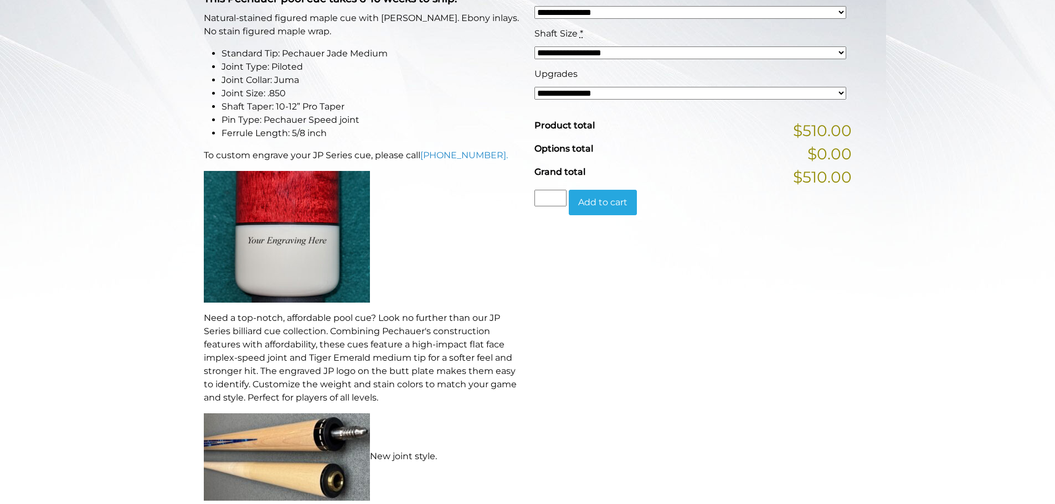
scroll to position [339, 0]
click at [586, 96] on select "**********" at bounding box center [690, 93] width 312 height 13
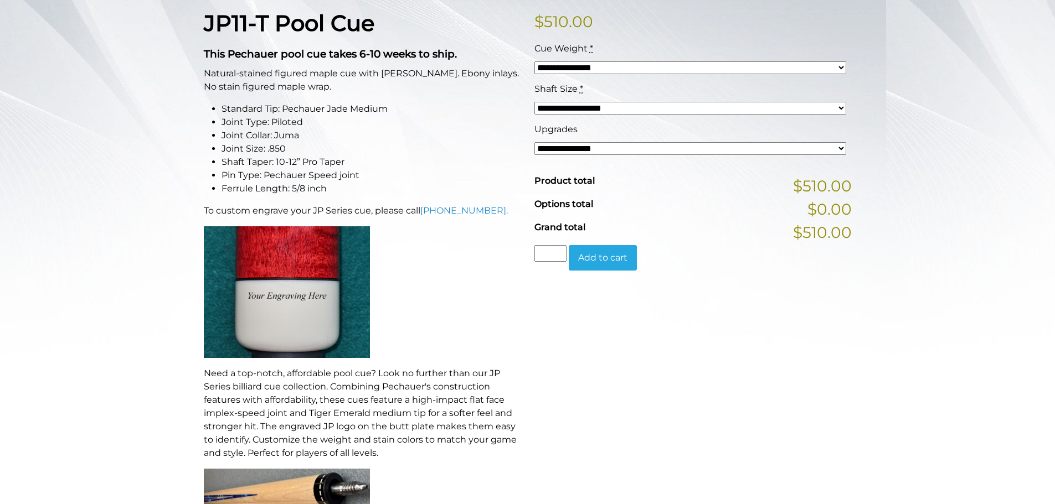
scroll to position [284, 0]
click at [569, 71] on select "**********" at bounding box center [690, 68] width 312 height 13
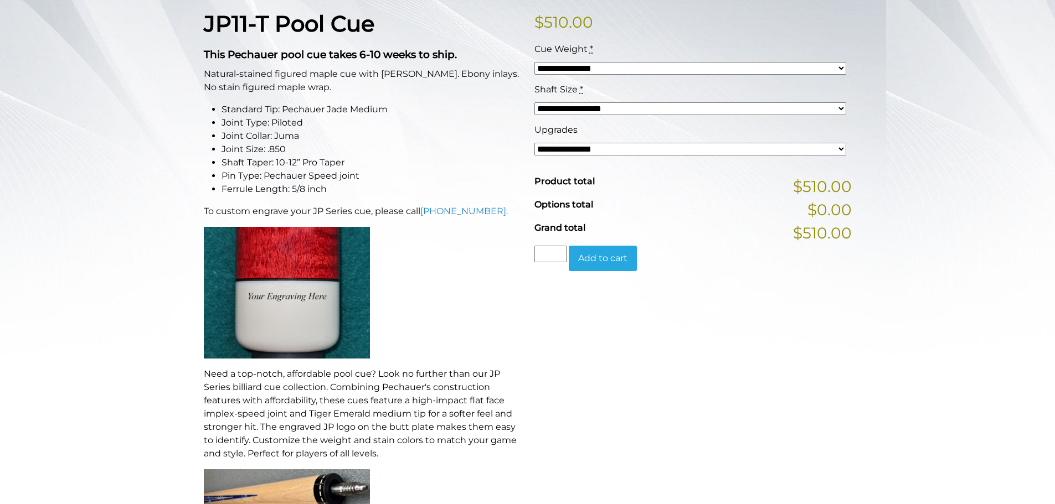
click at [505, 93] on p "Natural-stained figured maple cue with sim. Ebony inlays. No stain figured mapl…" at bounding box center [362, 81] width 317 height 27
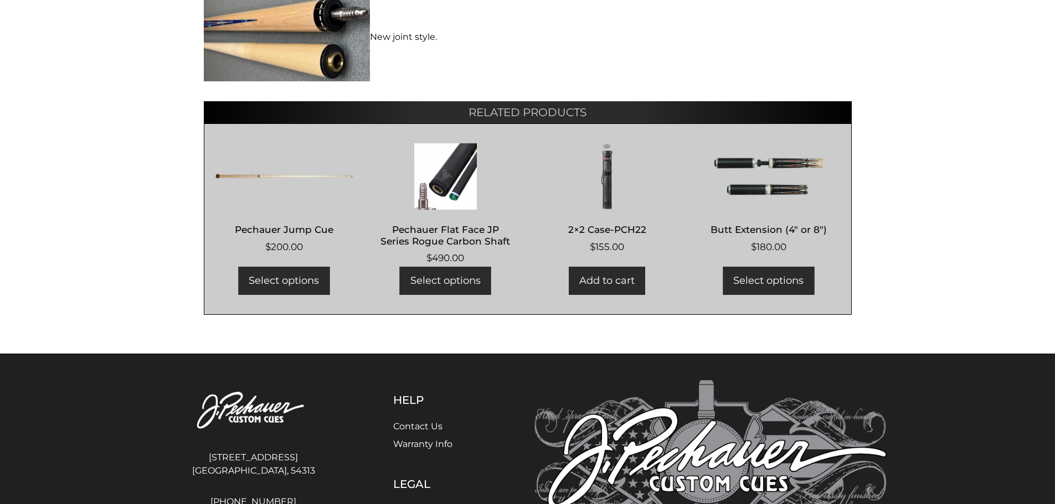
scroll to position [783, 0]
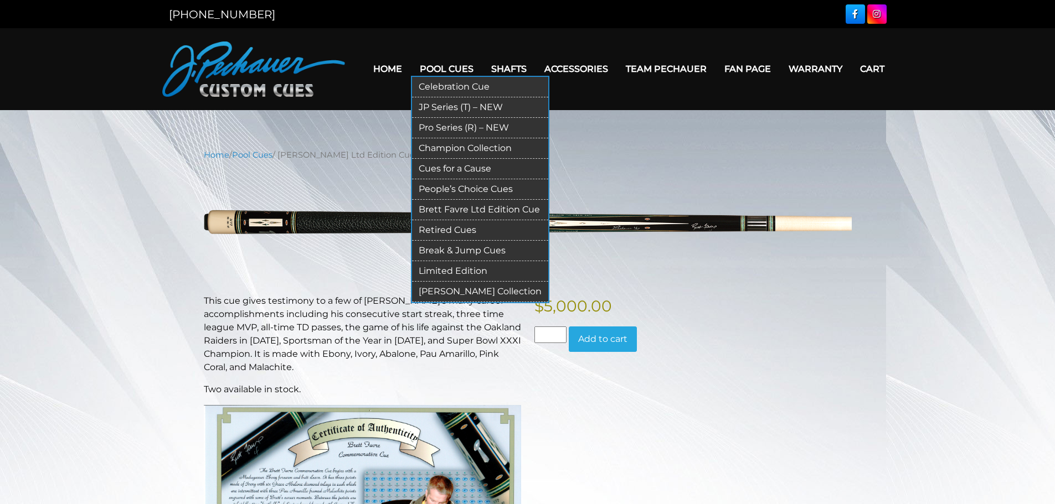
click at [446, 185] on link "People’s Choice Cues" at bounding box center [480, 189] width 136 height 20
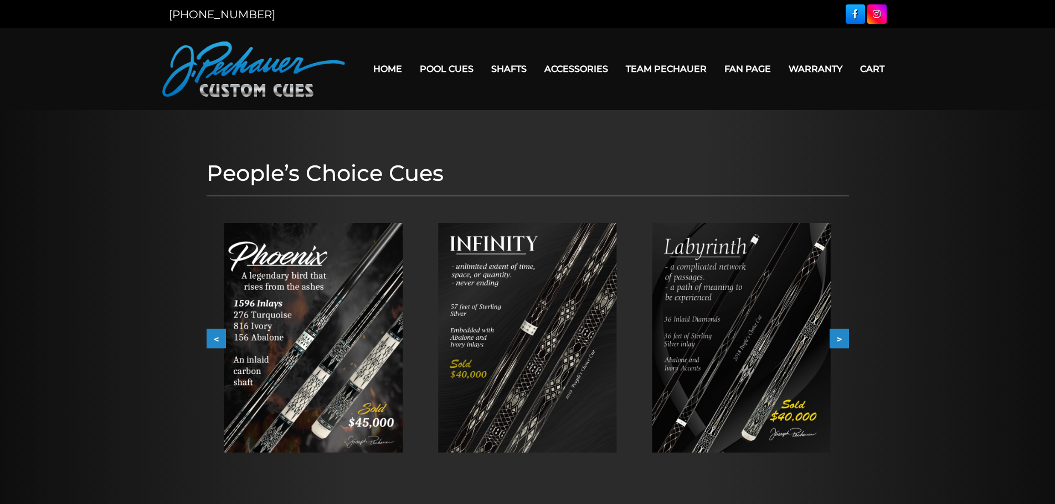
click at [498, 285] on img at bounding box center [527, 338] width 179 height 230
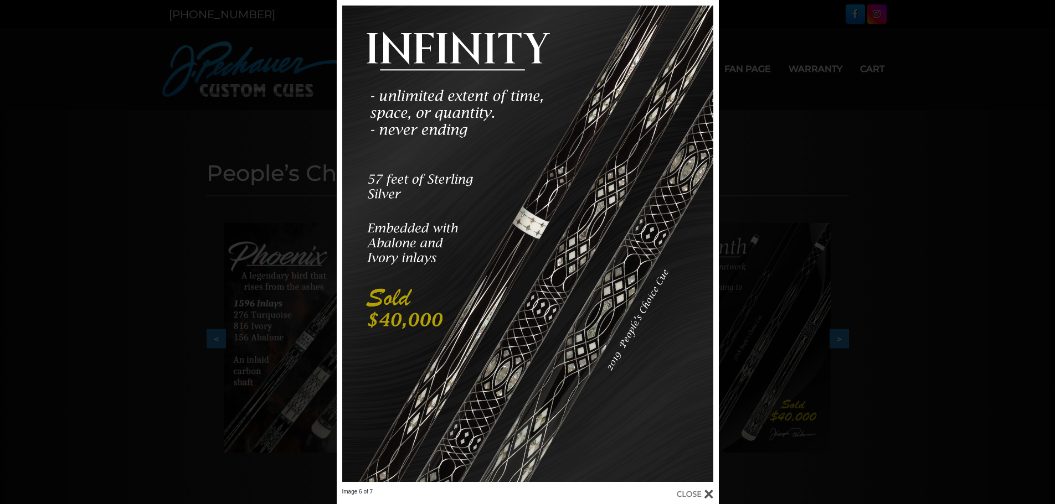
click at [977, 230] on div "Image 6 of 7" at bounding box center [527, 252] width 1055 height 504
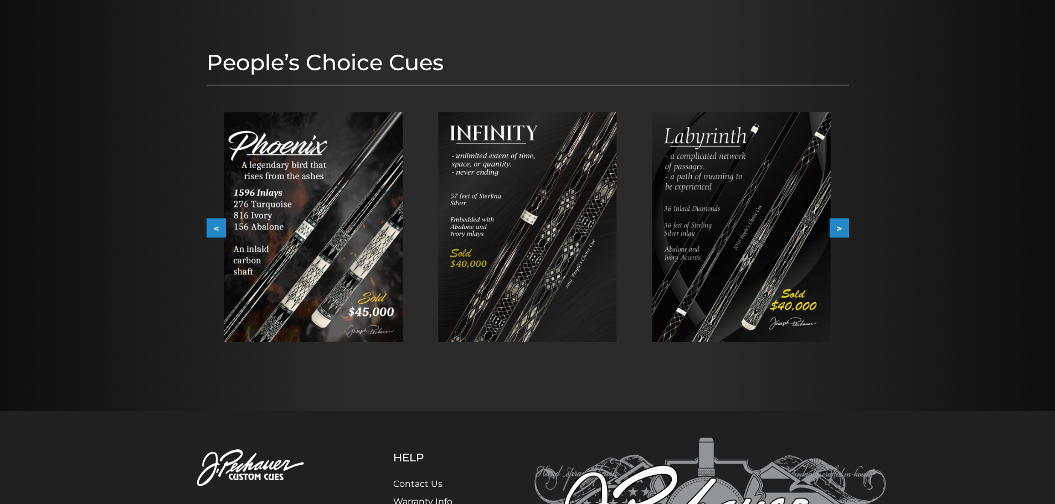
scroll to position [270, 0]
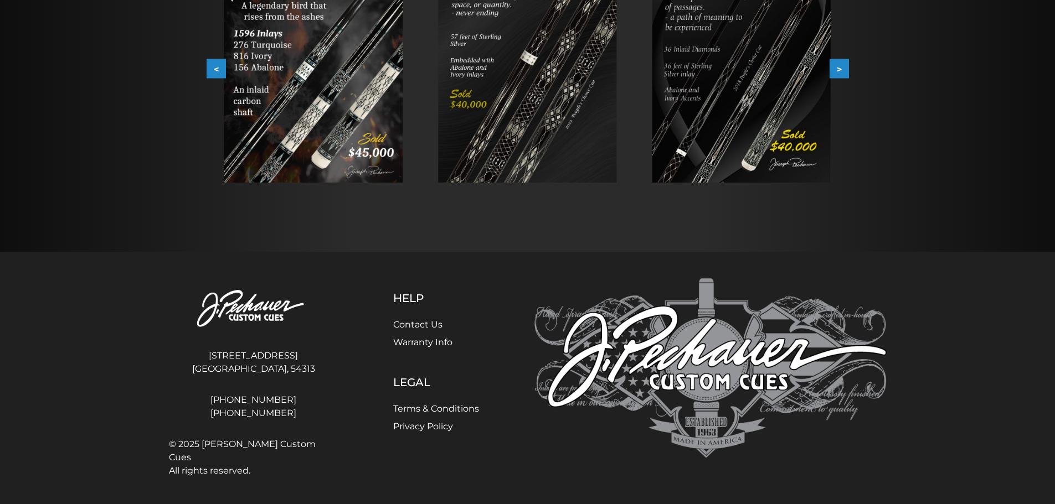
click at [847, 73] on button ">" at bounding box center [838, 68] width 19 height 19
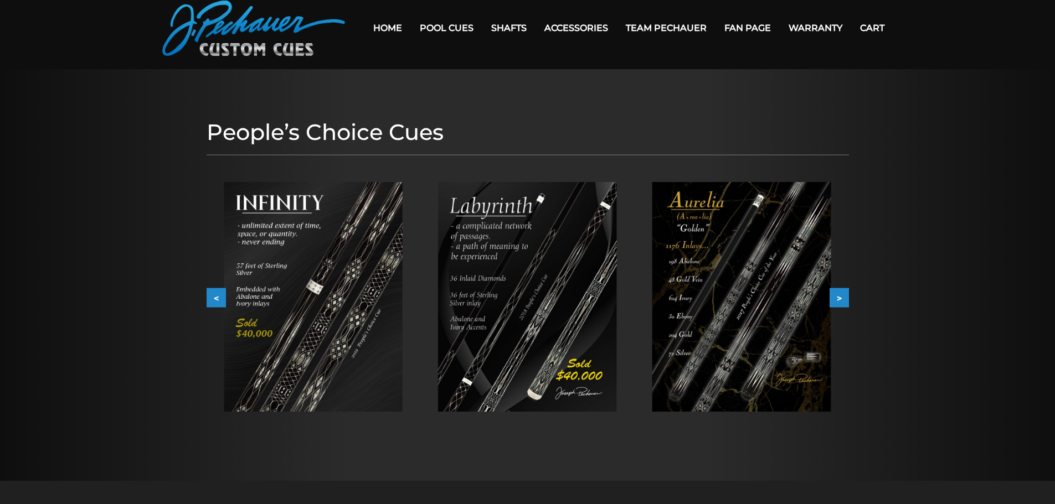
scroll to position [35, 0]
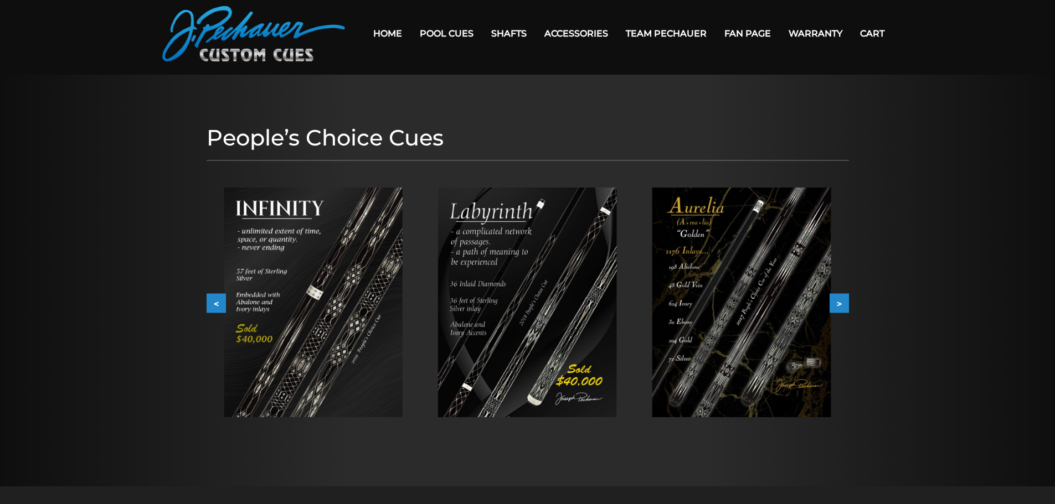
click at [843, 308] on button ">" at bounding box center [838, 303] width 19 height 19
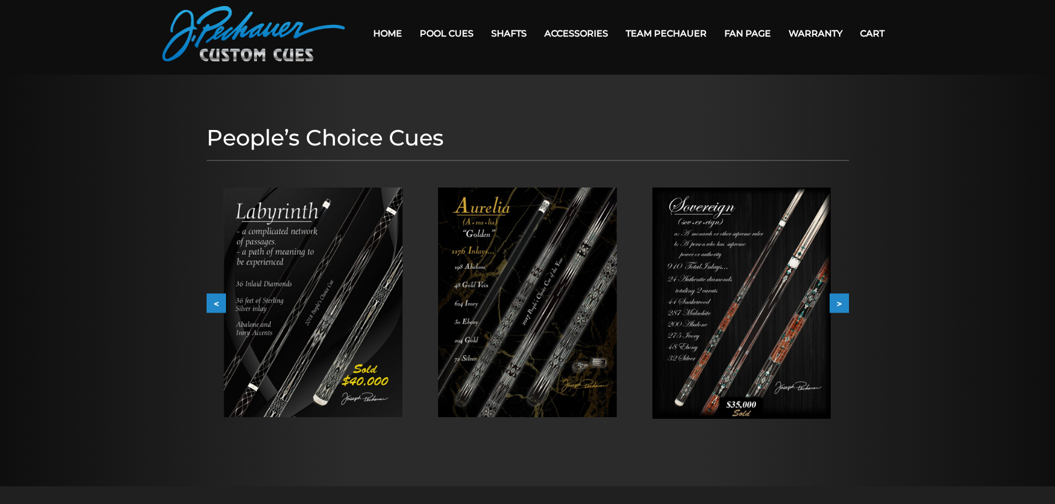
click at [843, 308] on button ">" at bounding box center [838, 303] width 19 height 19
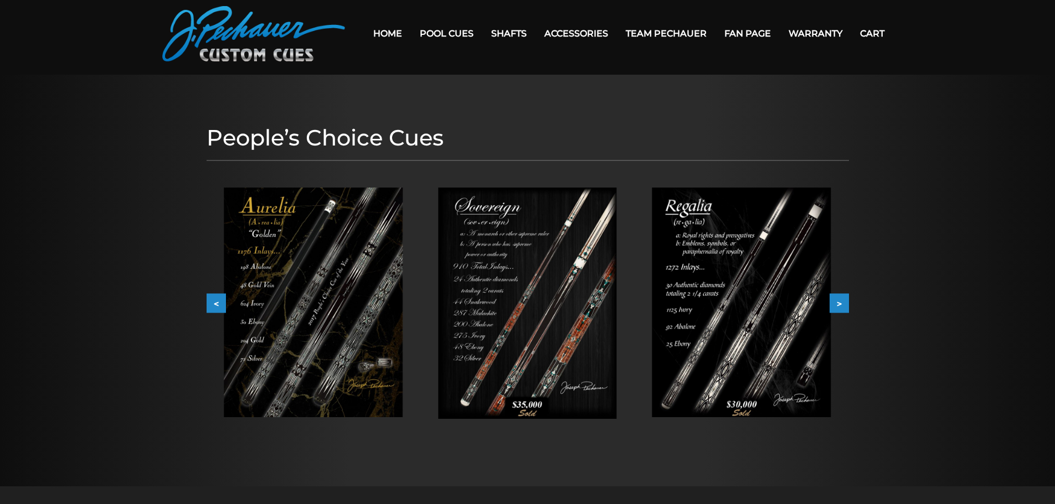
click at [843, 308] on button ">" at bounding box center [838, 303] width 19 height 19
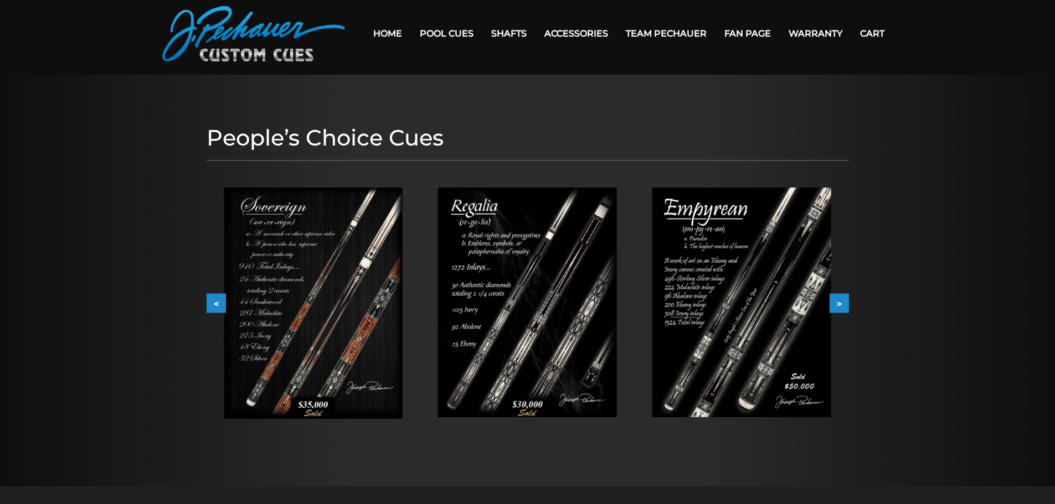
click at [843, 308] on button ">" at bounding box center [838, 303] width 19 height 19
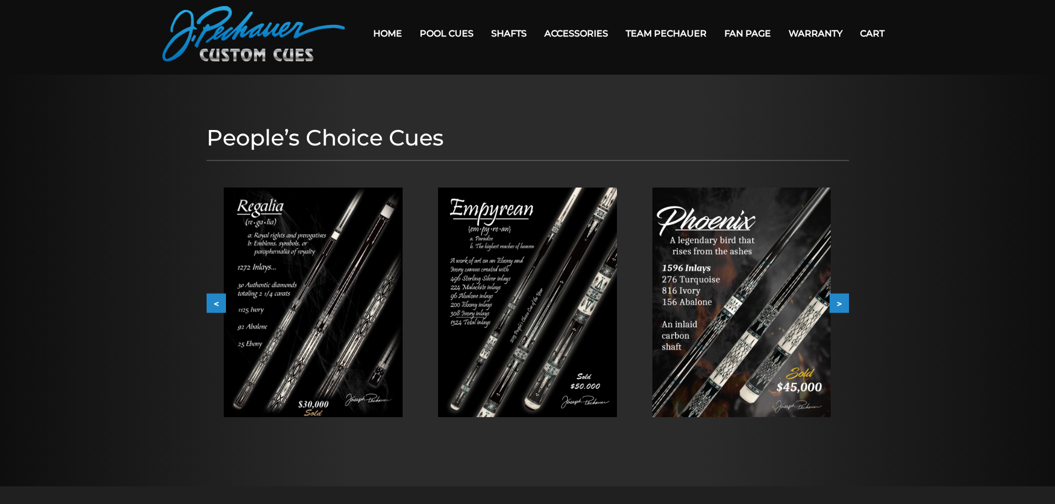
click at [843, 308] on button ">" at bounding box center [838, 303] width 19 height 19
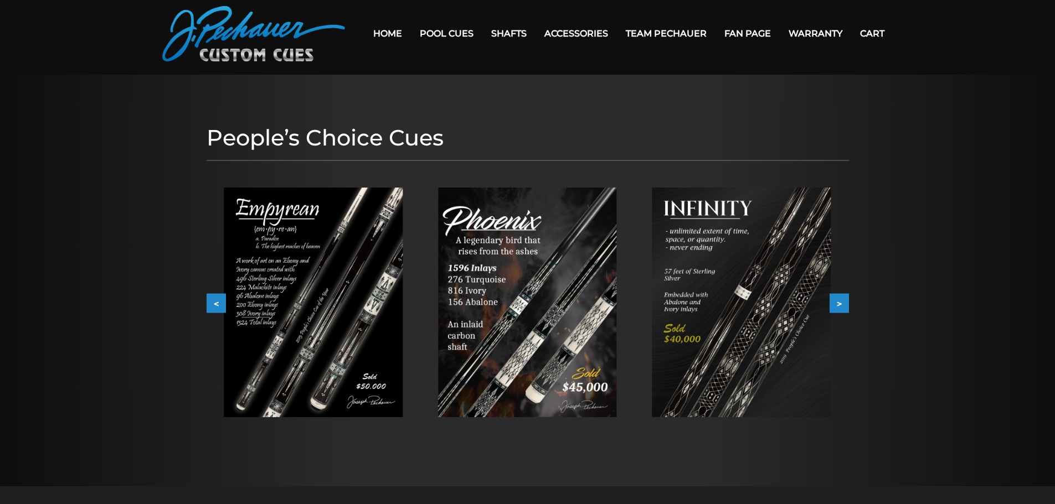
click at [843, 308] on button ">" at bounding box center [838, 303] width 19 height 19
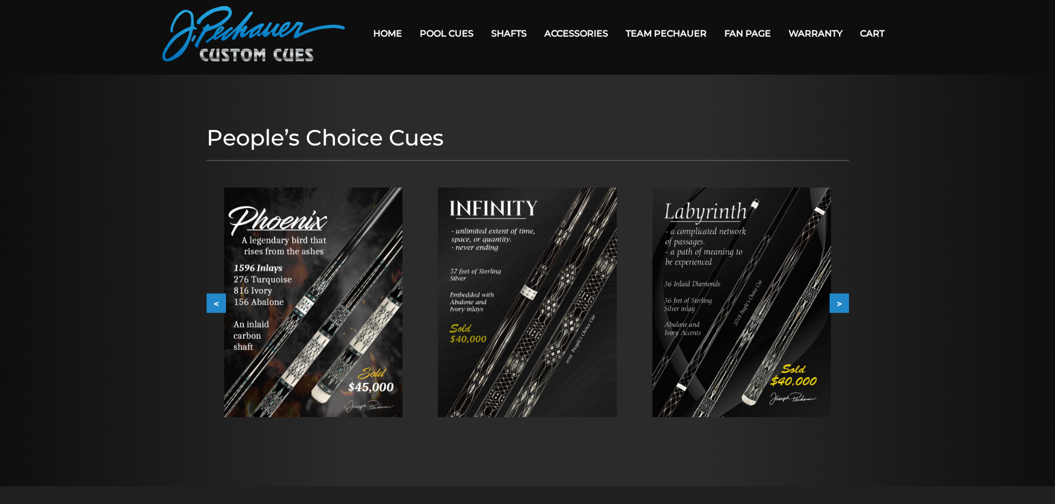
click at [843, 308] on button ">" at bounding box center [838, 303] width 19 height 19
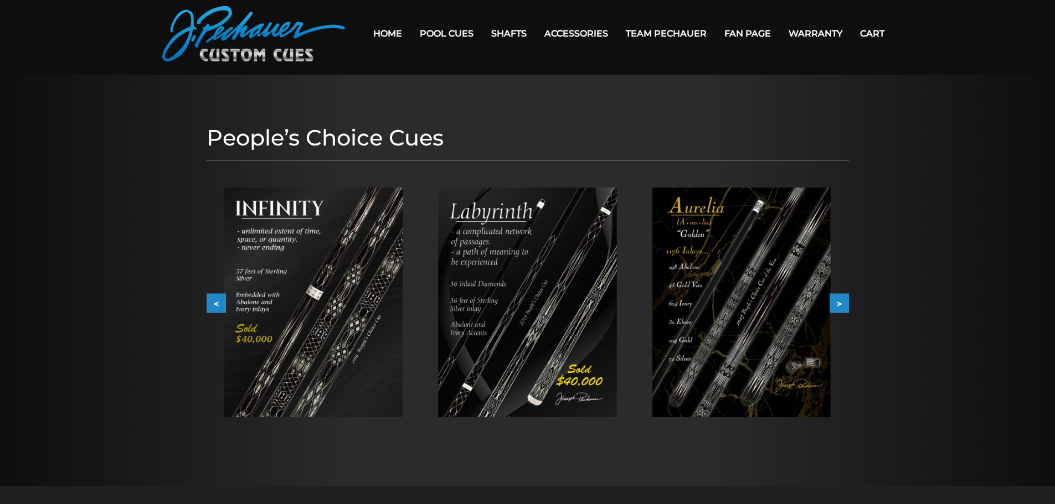
click at [843, 308] on button ">" at bounding box center [838, 303] width 19 height 19
click at [842, 308] on button ">" at bounding box center [838, 303] width 19 height 19
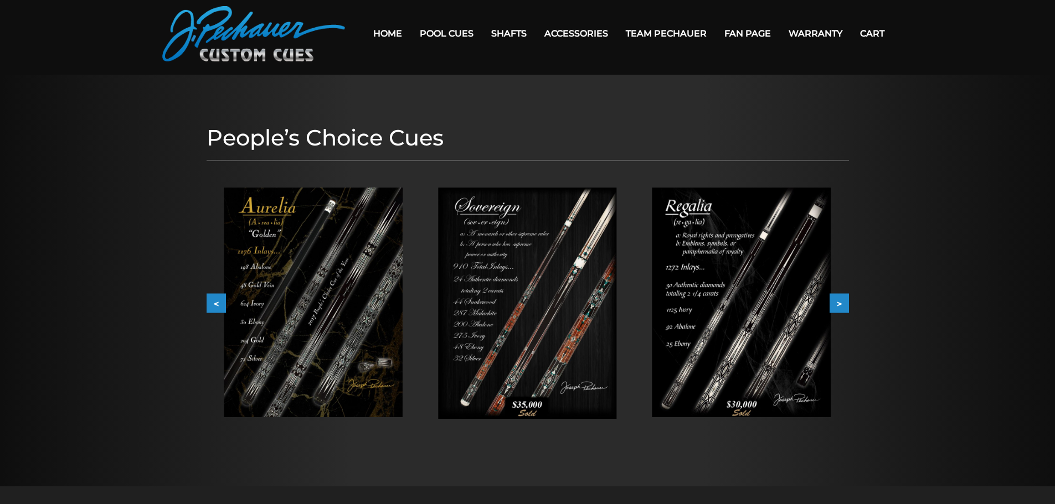
click at [842, 308] on button ">" at bounding box center [838, 303] width 19 height 19
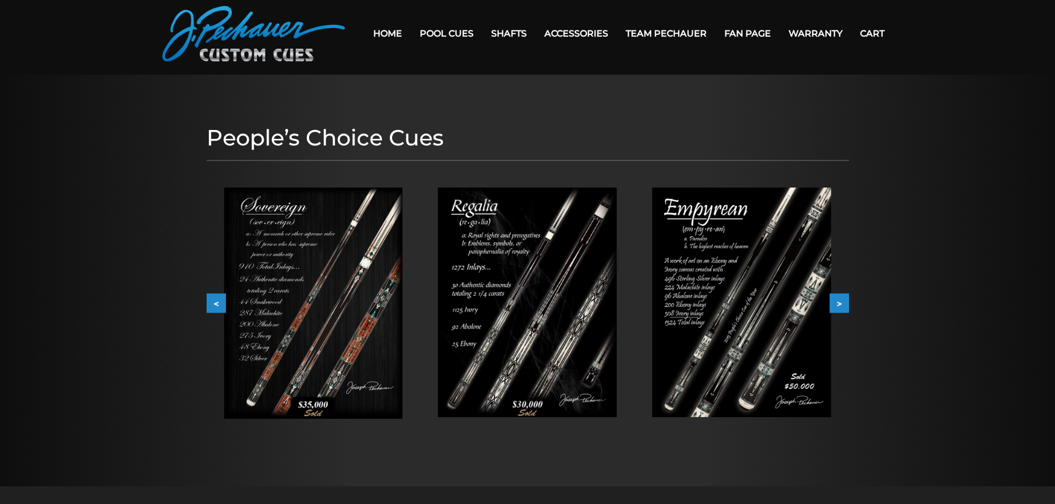
click at [842, 308] on button ">" at bounding box center [838, 303] width 19 height 19
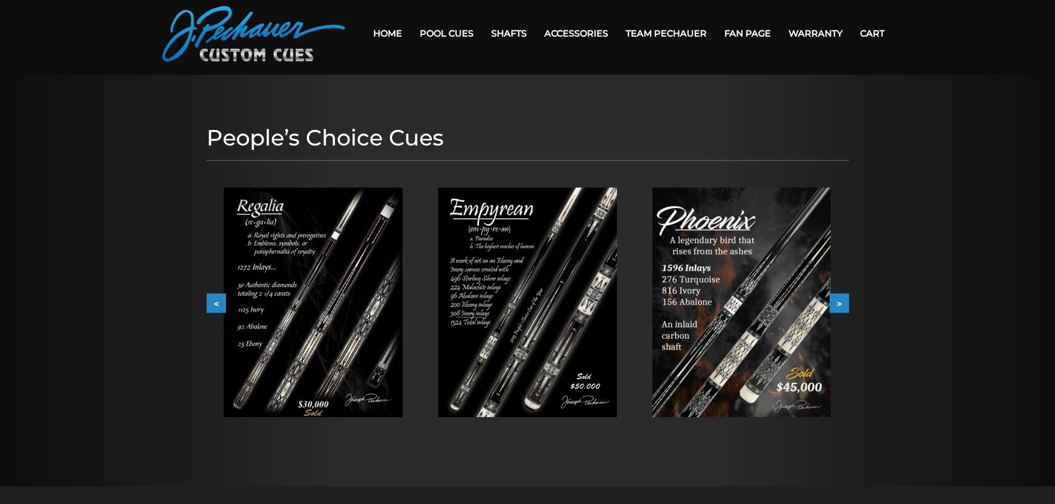
click at [842, 308] on button ">" at bounding box center [838, 303] width 19 height 19
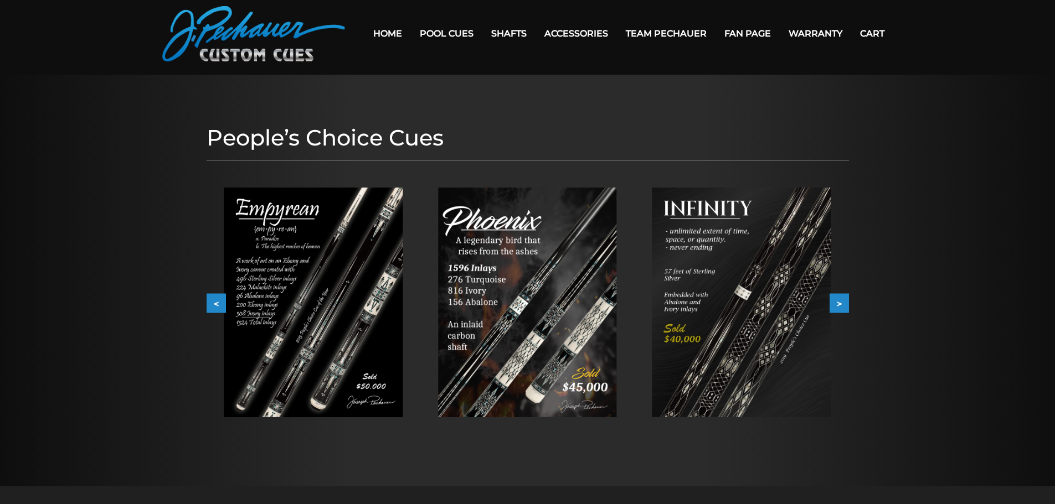
click at [842, 308] on button ">" at bounding box center [838, 303] width 19 height 19
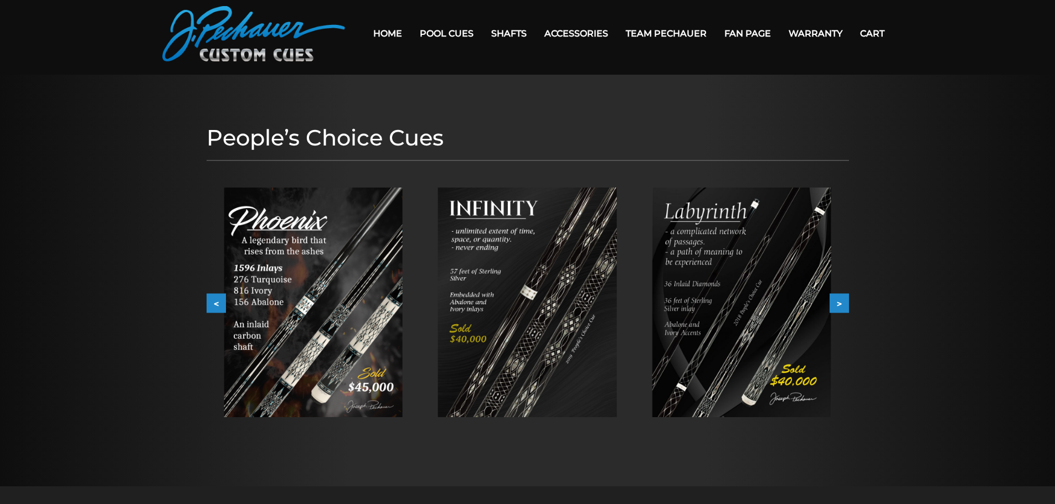
click at [842, 308] on button ">" at bounding box center [838, 303] width 19 height 19
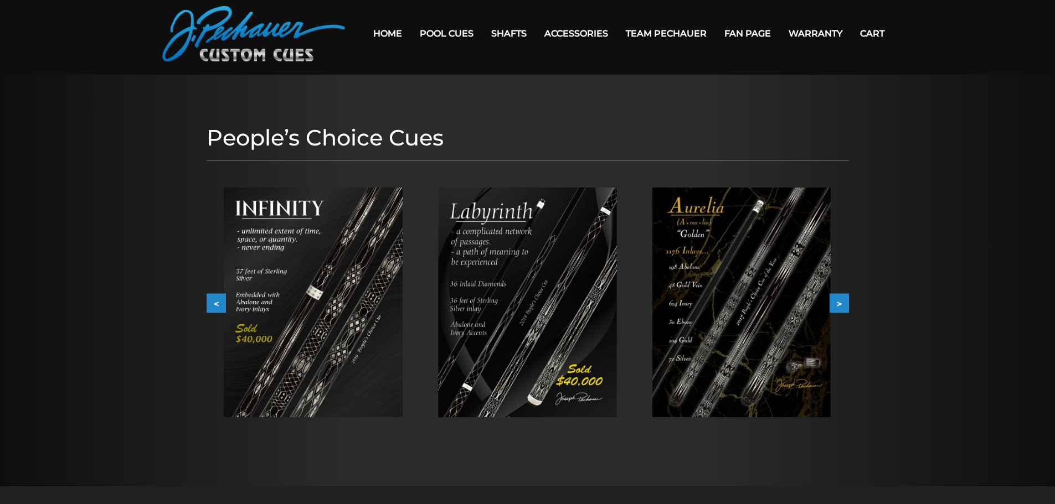
click at [842, 308] on button ">" at bounding box center [838, 303] width 19 height 19
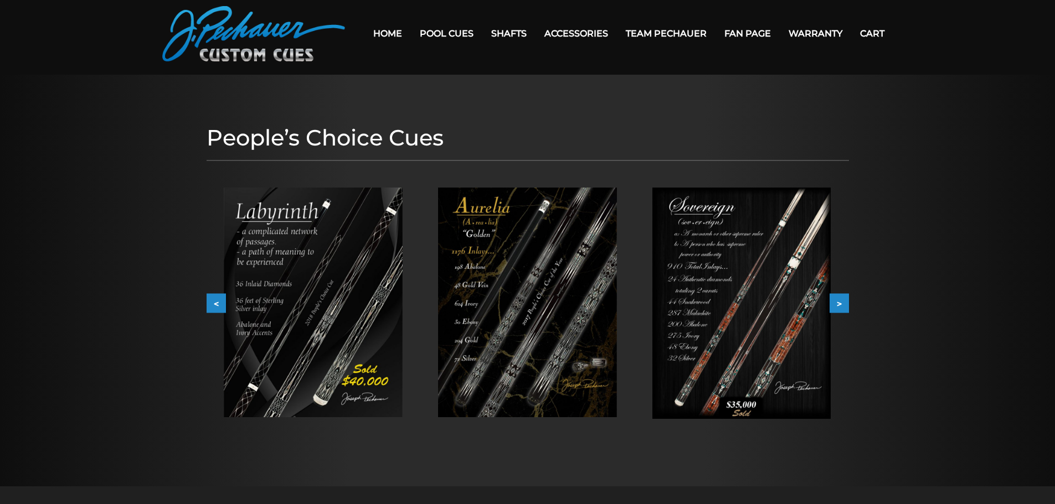
click at [842, 308] on button ">" at bounding box center [838, 303] width 19 height 19
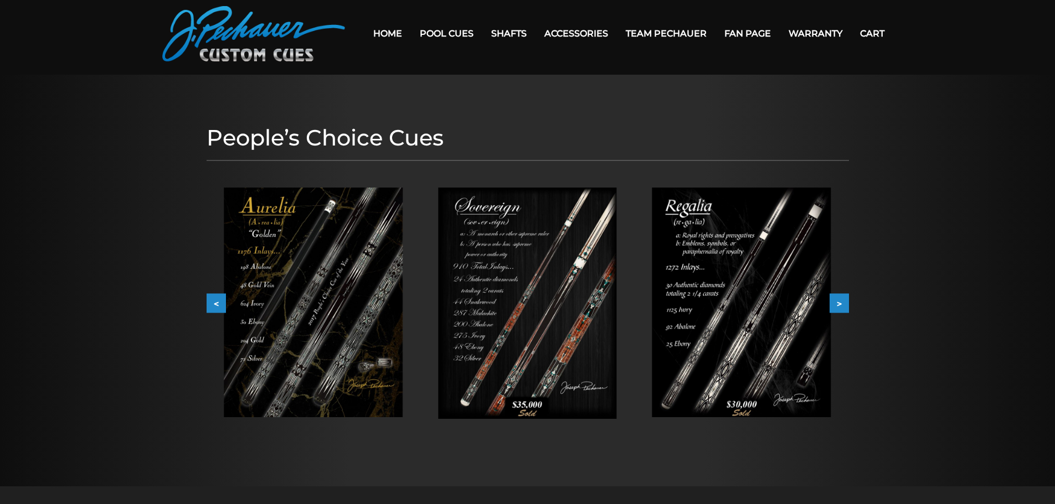
click at [842, 308] on button ">" at bounding box center [838, 303] width 19 height 19
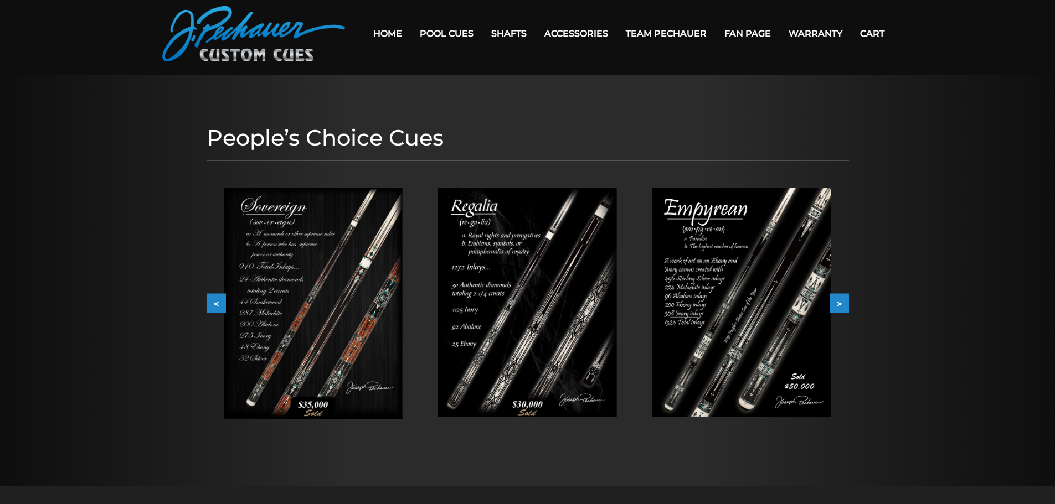
click at [842, 308] on button ">" at bounding box center [838, 303] width 19 height 19
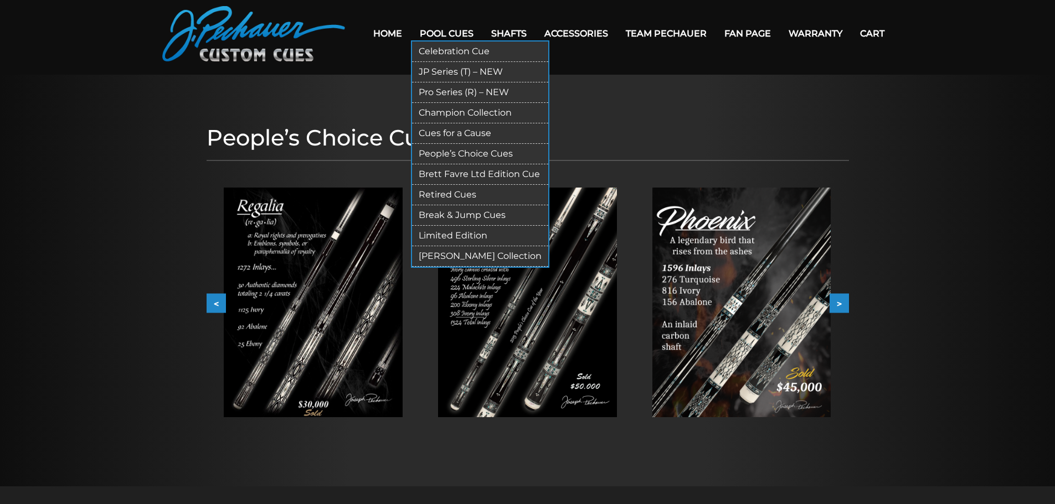
click at [472, 89] on link "Pro Series (R) – NEW" at bounding box center [480, 92] width 136 height 20
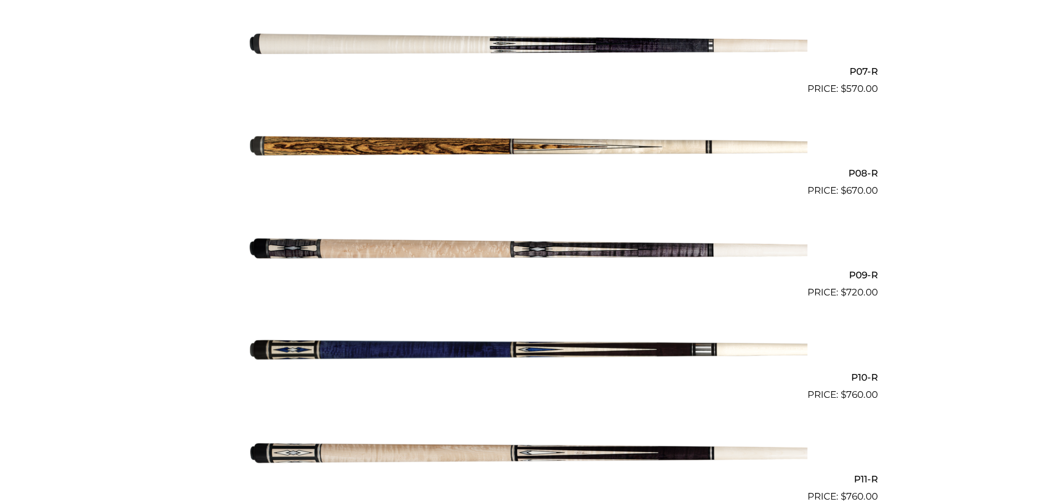
scroll to position [972, 0]
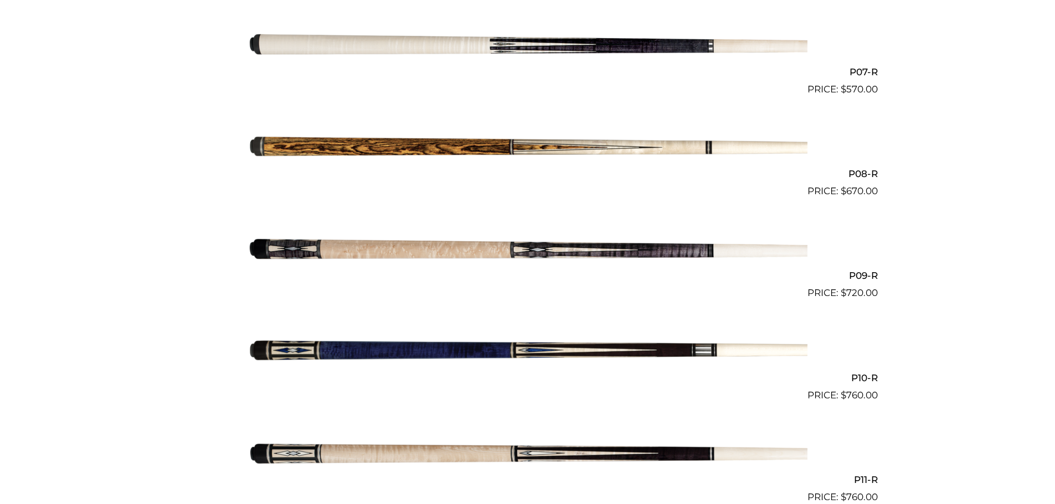
click at [353, 355] on img at bounding box center [527, 351] width 559 height 93
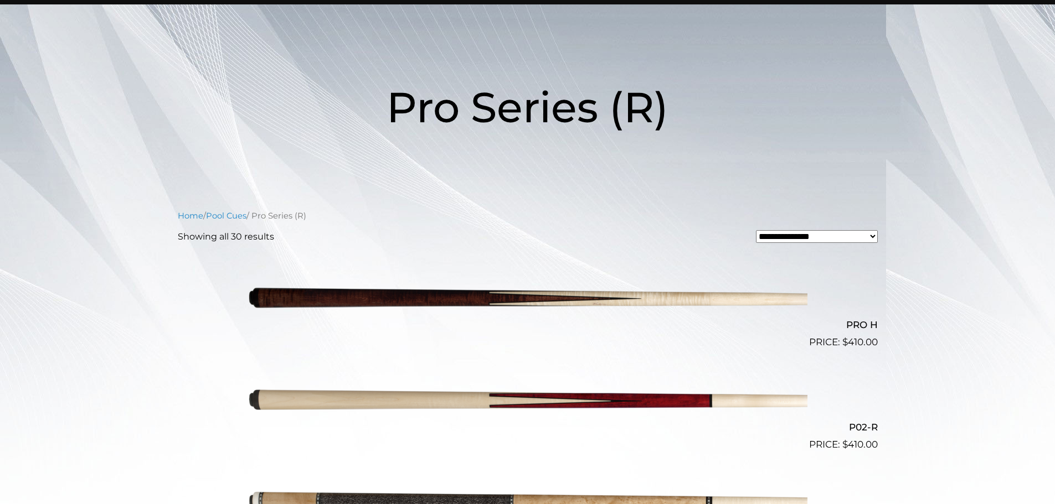
scroll to position [0, 0]
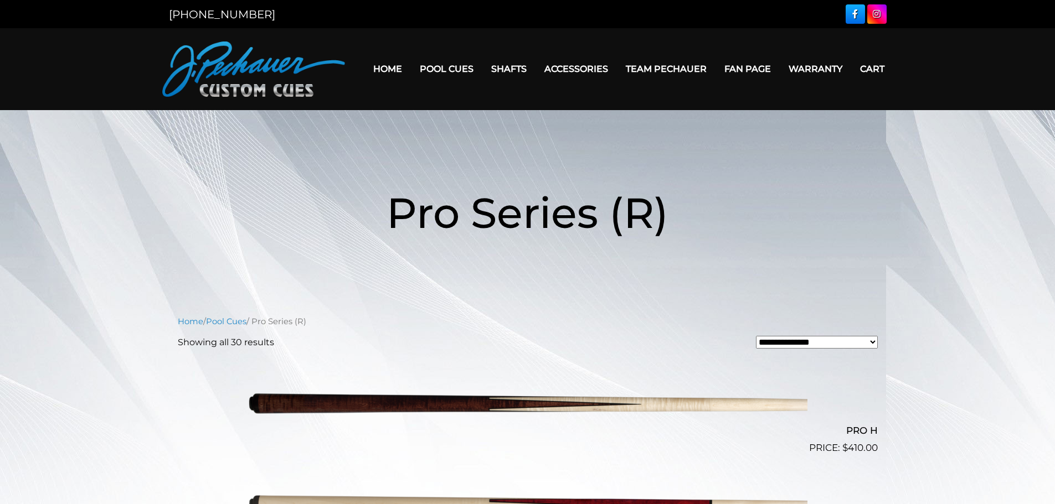
click at [338, 232] on h1 "Pro Series (R)" at bounding box center [527, 213] width 664 height 128
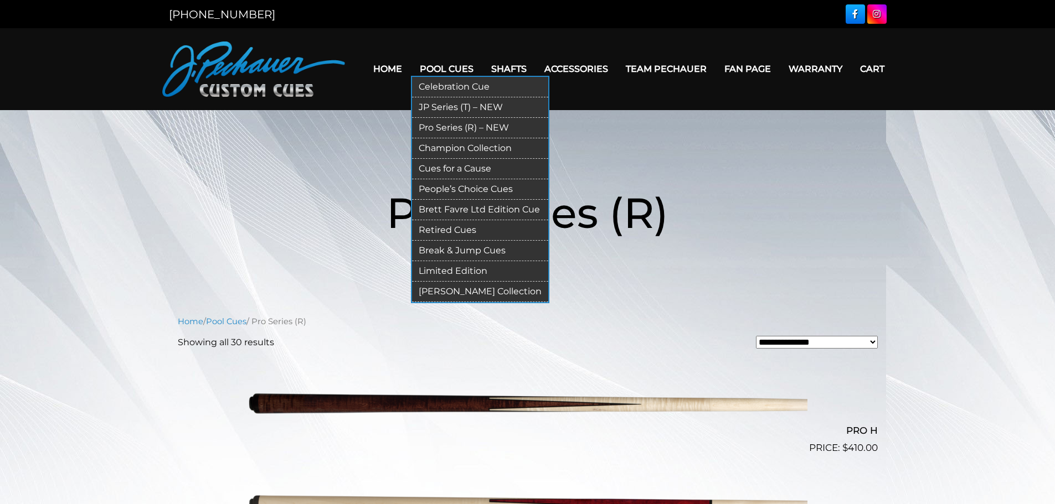
click at [447, 233] on link "Retired Cues" at bounding box center [480, 230] width 136 height 20
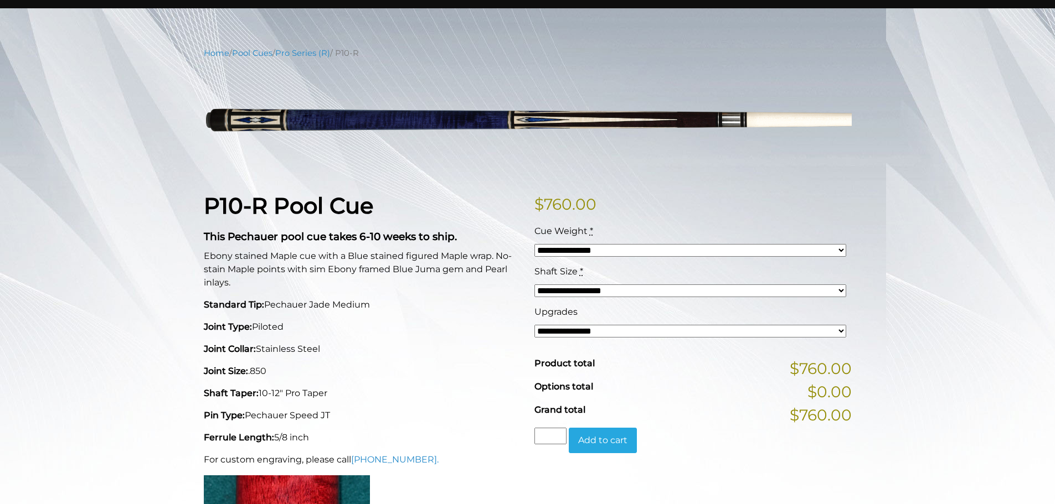
scroll to position [111, 0]
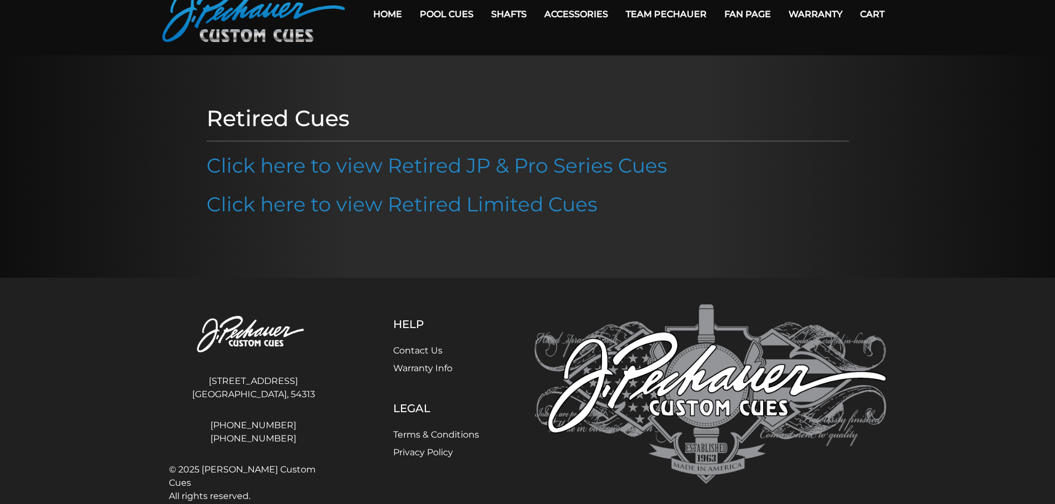
scroll to position [55, 0]
click at [473, 167] on link "Click here to view Retired JP & Pro Series Cues" at bounding box center [437, 165] width 461 height 24
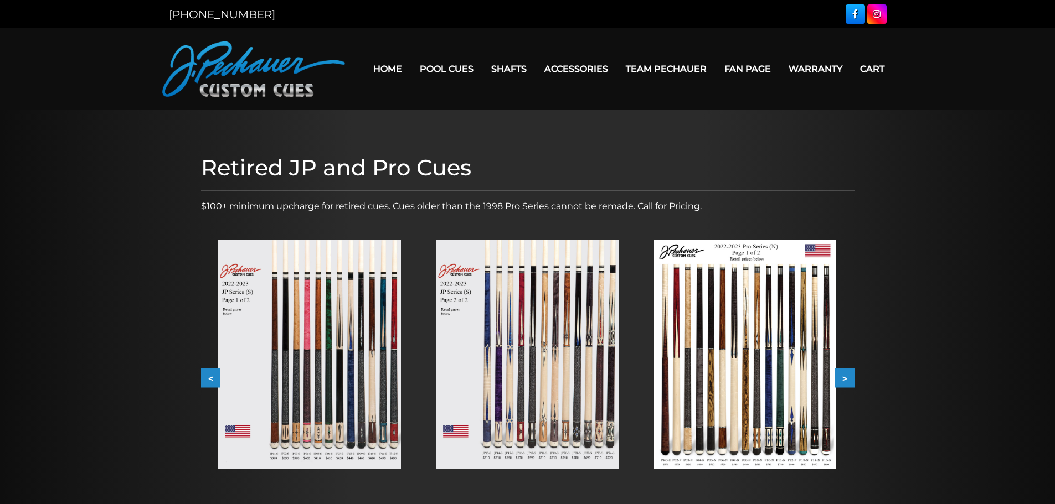
click at [841, 375] on button ">" at bounding box center [844, 378] width 19 height 19
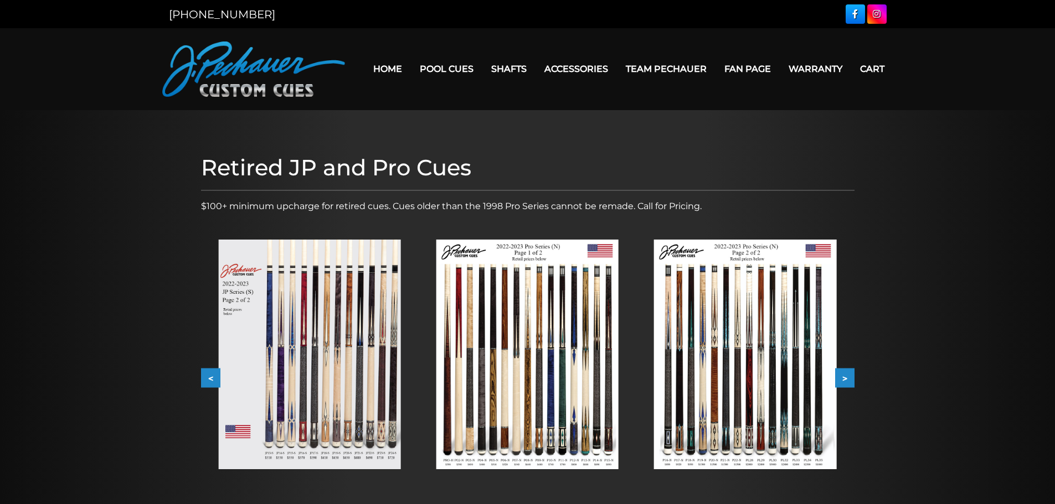
click at [840, 374] on button ">" at bounding box center [844, 378] width 19 height 19
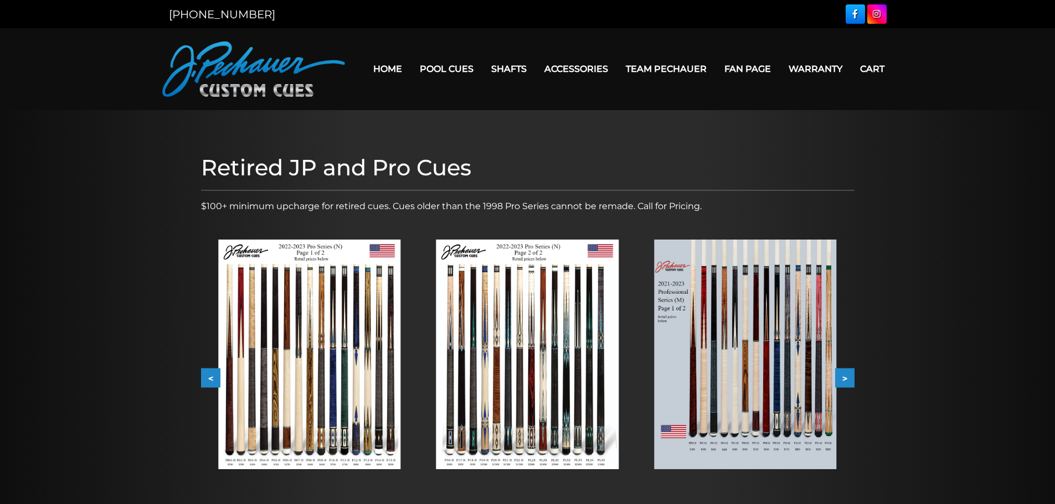
click at [843, 375] on button ">" at bounding box center [844, 378] width 19 height 19
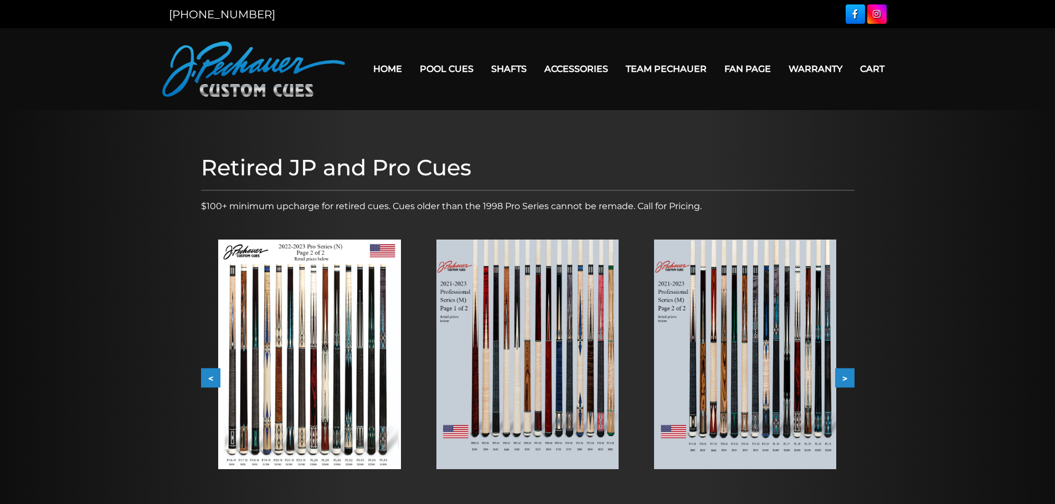
click at [817, 392] on img at bounding box center [745, 355] width 182 height 230
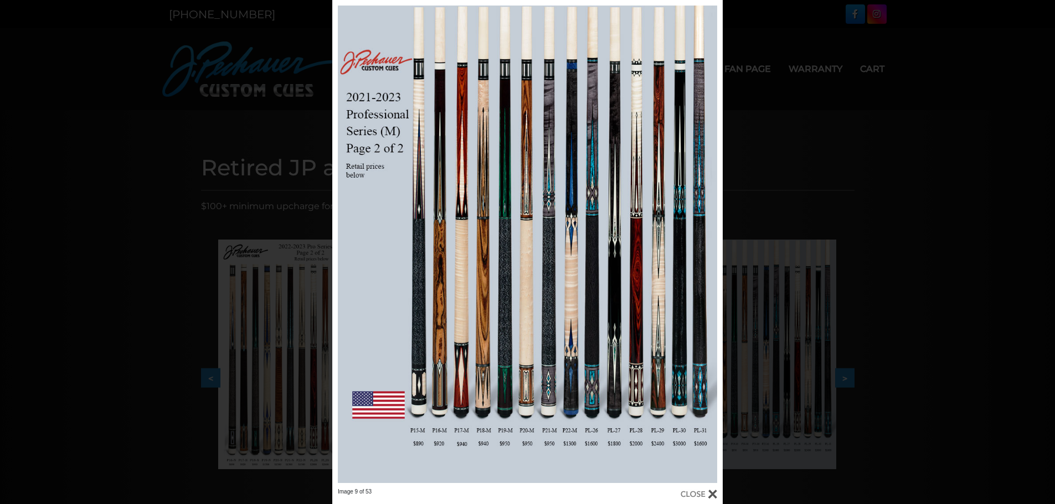
click at [930, 215] on div "Image 9 of 53" at bounding box center [527, 252] width 1055 height 504
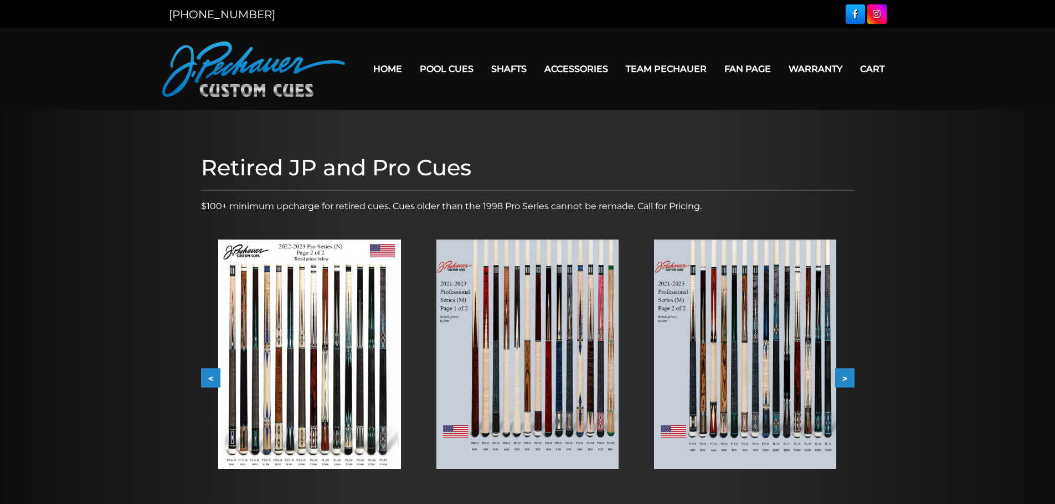
click at [854, 379] on div "Retired JP and Pro Cues $100+ minimum upcharge for retired cues. Cues older tha…" at bounding box center [527, 344] width 664 height 391
click at [850, 381] on button ">" at bounding box center [844, 378] width 19 height 19
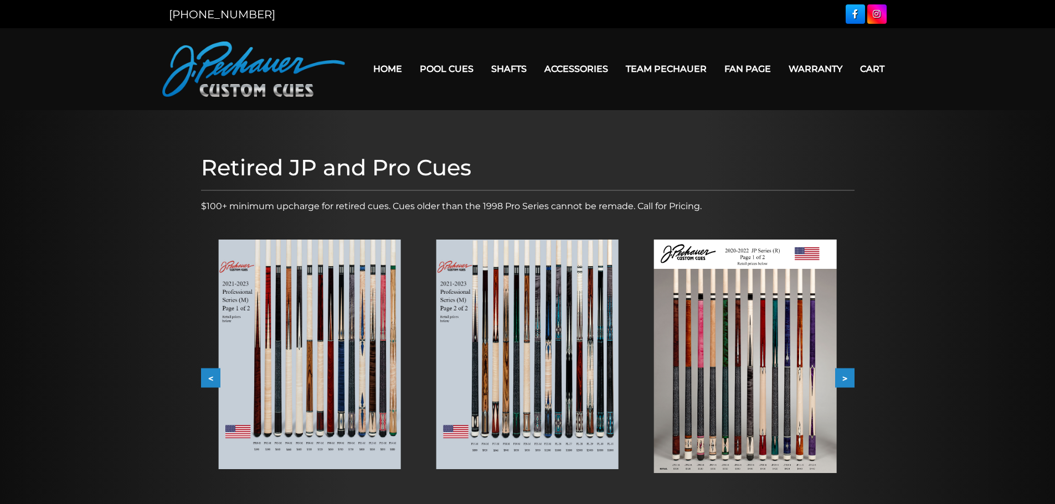
click at [850, 381] on button ">" at bounding box center [844, 378] width 19 height 19
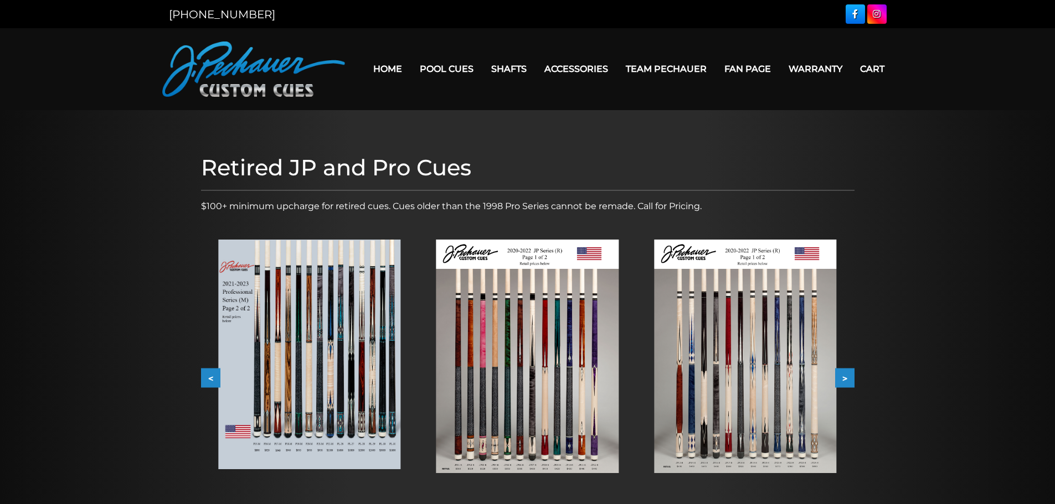
click at [850, 381] on button ">" at bounding box center [844, 378] width 19 height 19
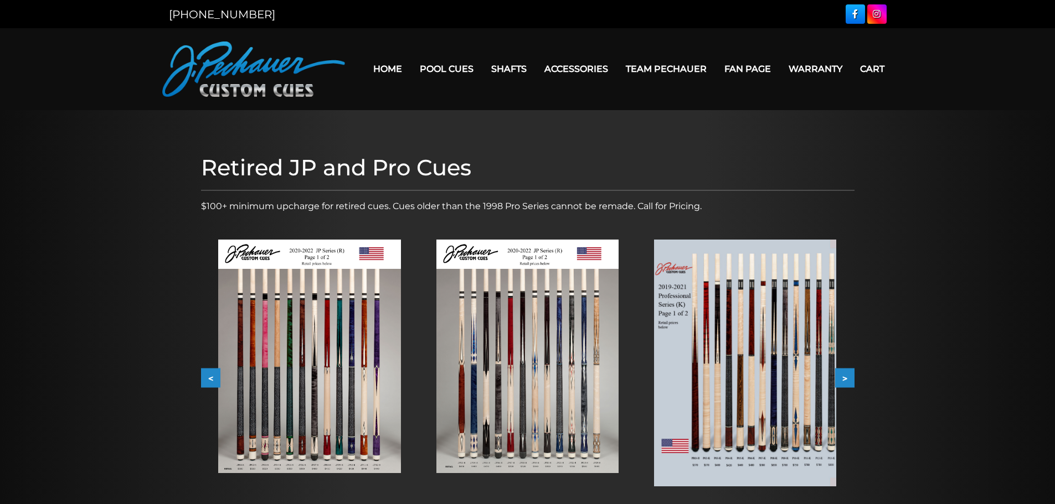
click at [543, 361] on img at bounding box center [527, 357] width 182 height 234
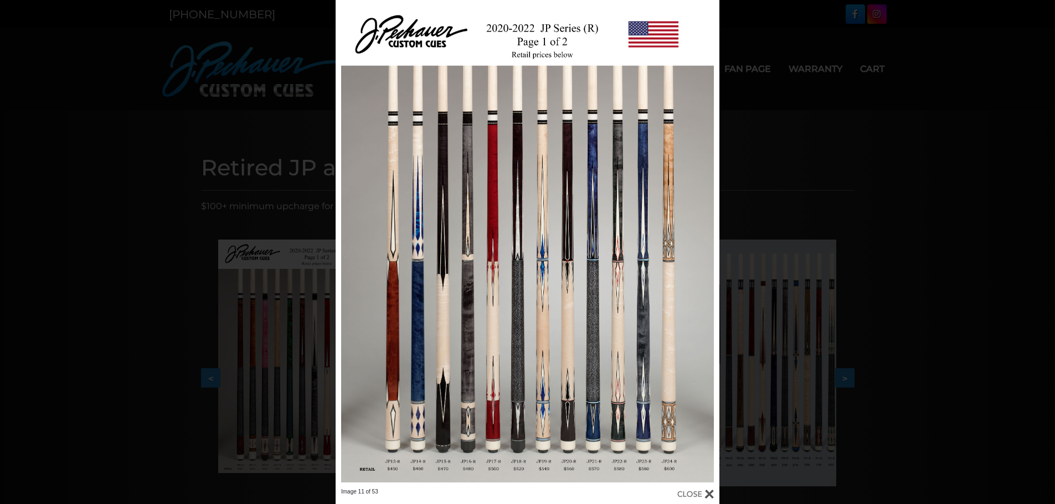
click at [859, 256] on div "Image 11 of 53" at bounding box center [527, 252] width 1055 height 504
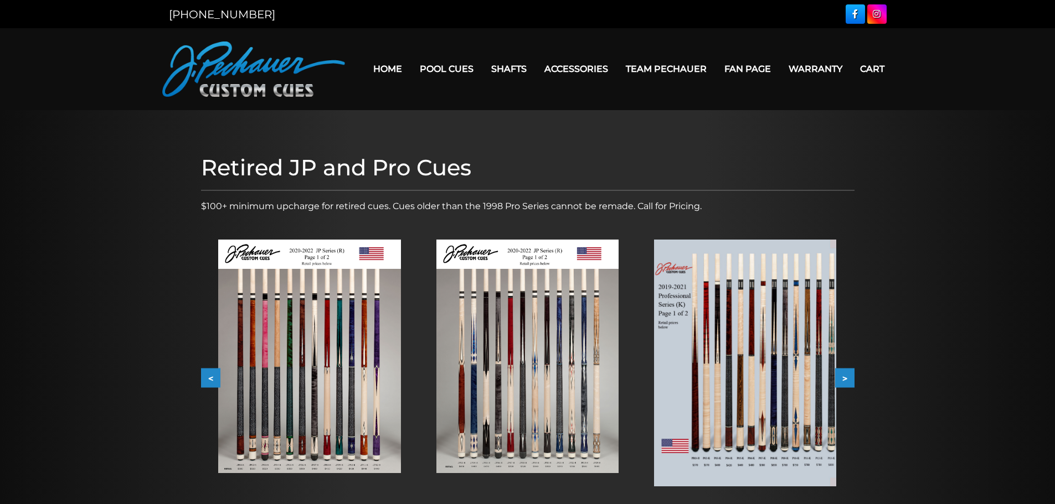
click at [795, 374] on img at bounding box center [745, 363] width 182 height 247
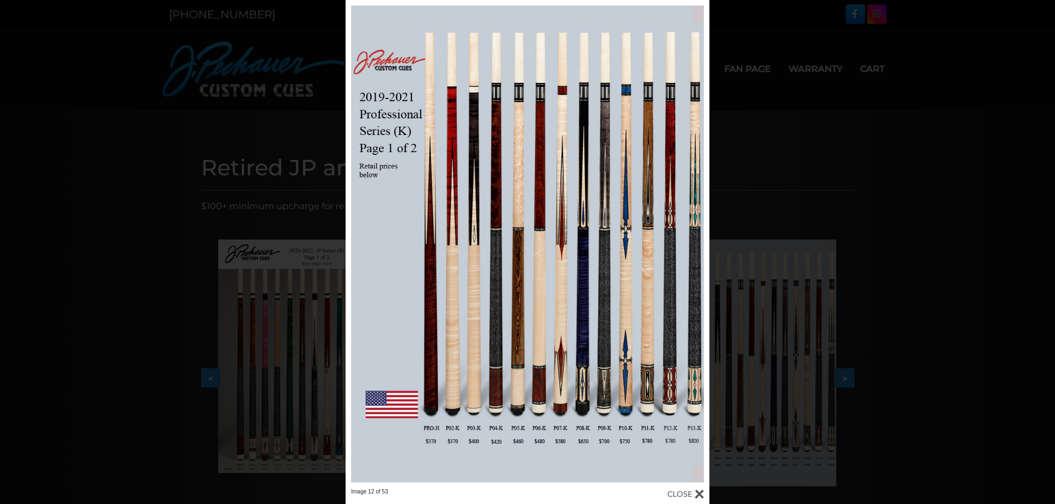
click at [922, 225] on div "Image 12 of 53" at bounding box center [527, 252] width 1055 height 504
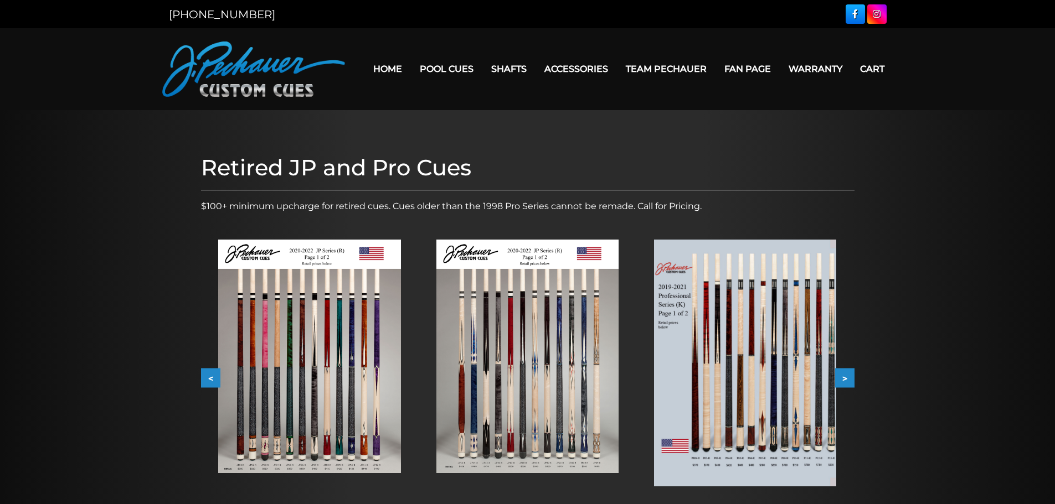
click at [276, 352] on img at bounding box center [309, 357] width 182 height 234
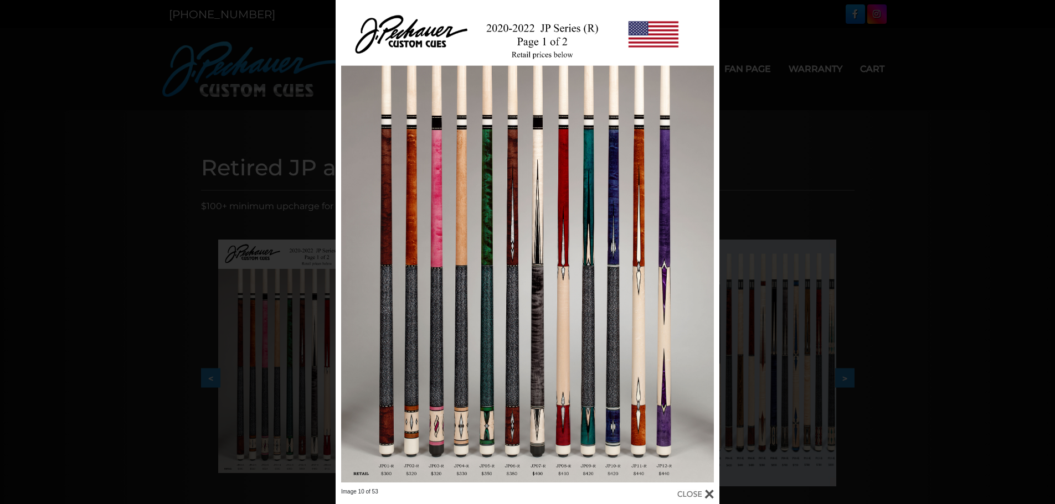
click at [942, 210] on div "Image 10 of 53" at bounding box center [527, 252] width 1055 height 504
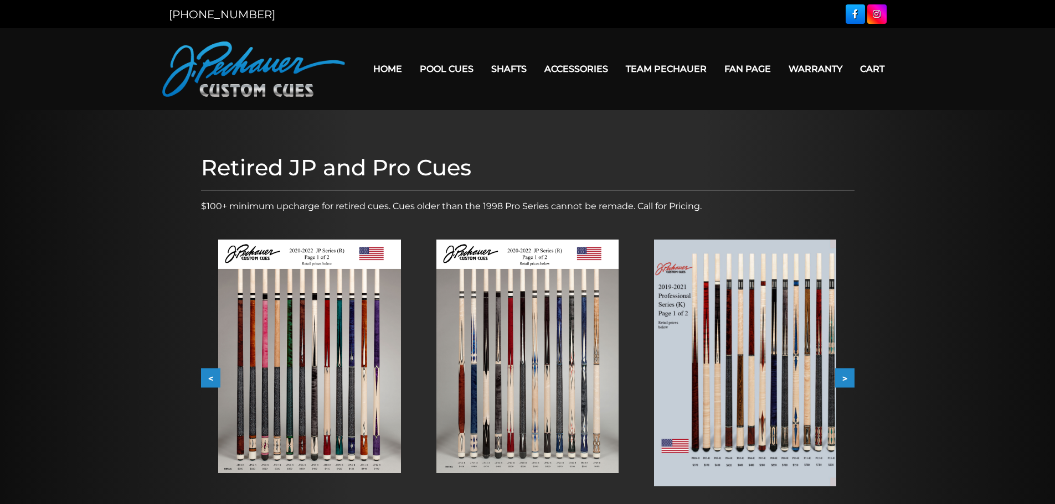
click at [845, 382] on button ">" at bounding box center [844, 378] width 19 height 19
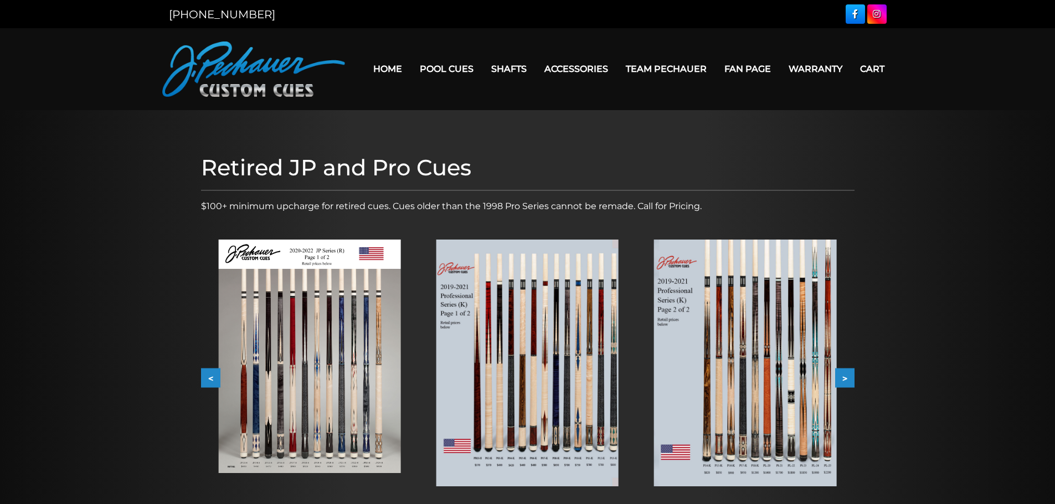
click at [845, 381] on button ">" at bounding box center [844, 378] width 19 height 19
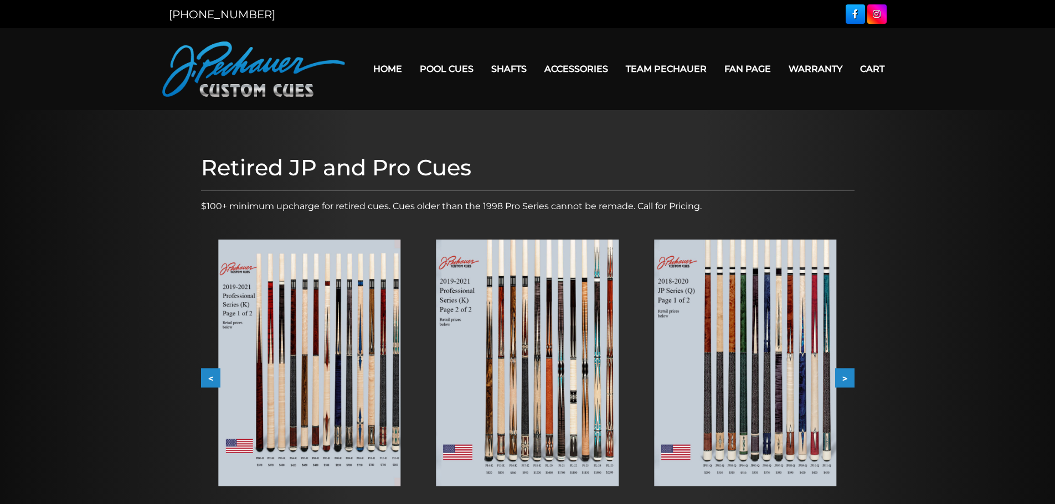
click at [845, 381] on button ">" at bounding box center [844, 378] width 19 height 19
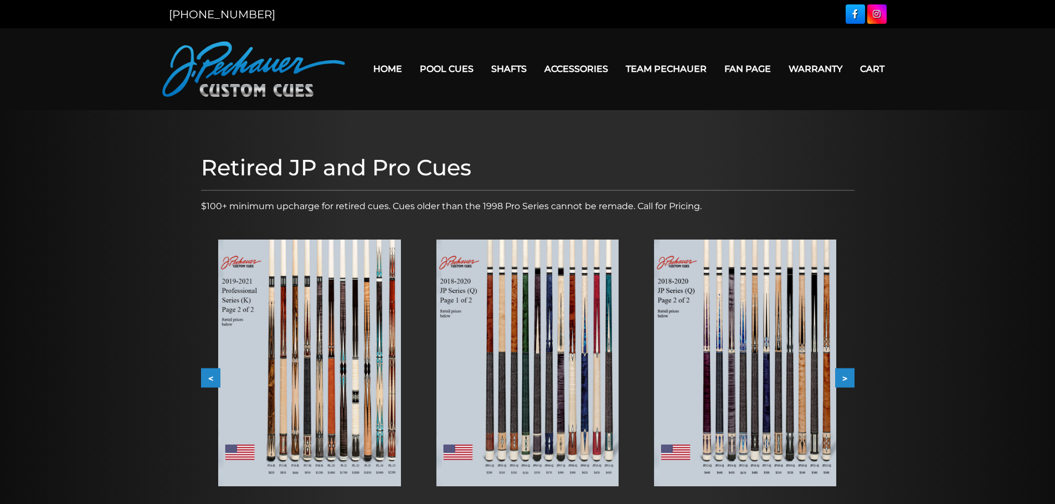
click at [569, 385] on img at bounding box center [527, 363] width 182 height 247
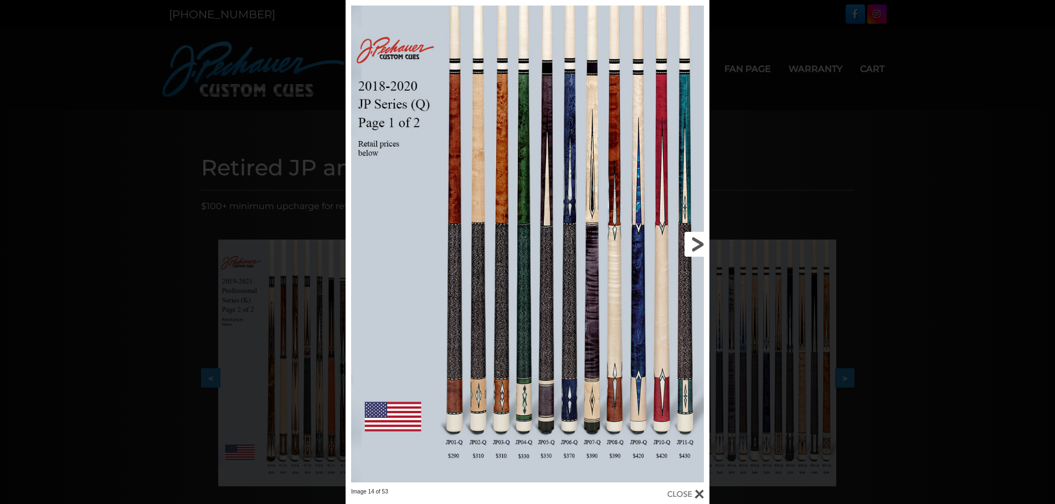
click at [621, 383] on link at bounding box center [627, 244] width 164 height 488
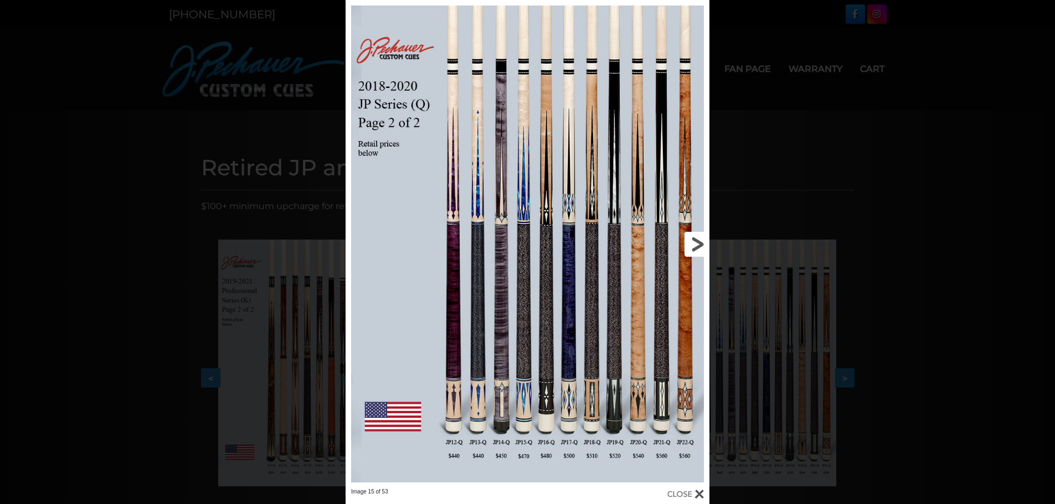
click at [682, 346] on link at bounding box center [627, 244] width 164 height 488
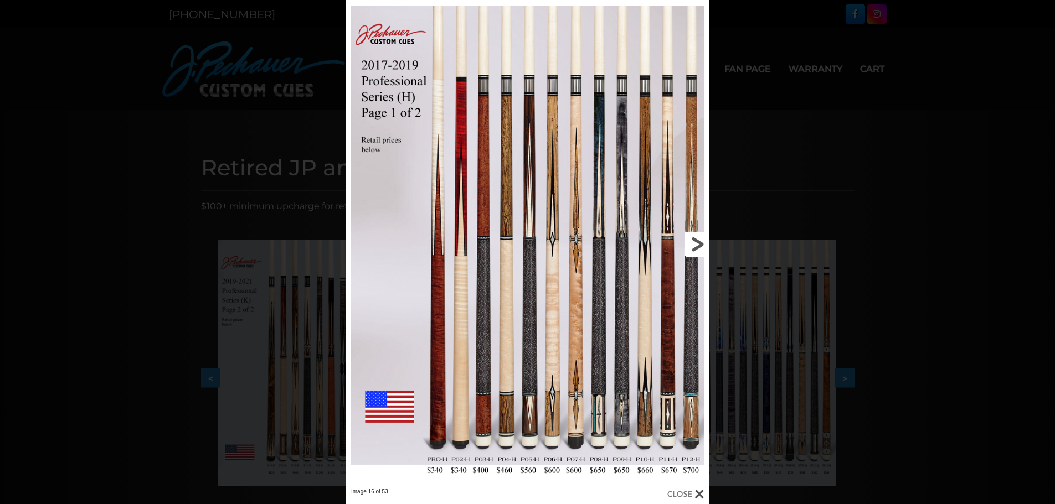
click at [684, 336] on link at bounding box center [627, 244] width 164 height 488
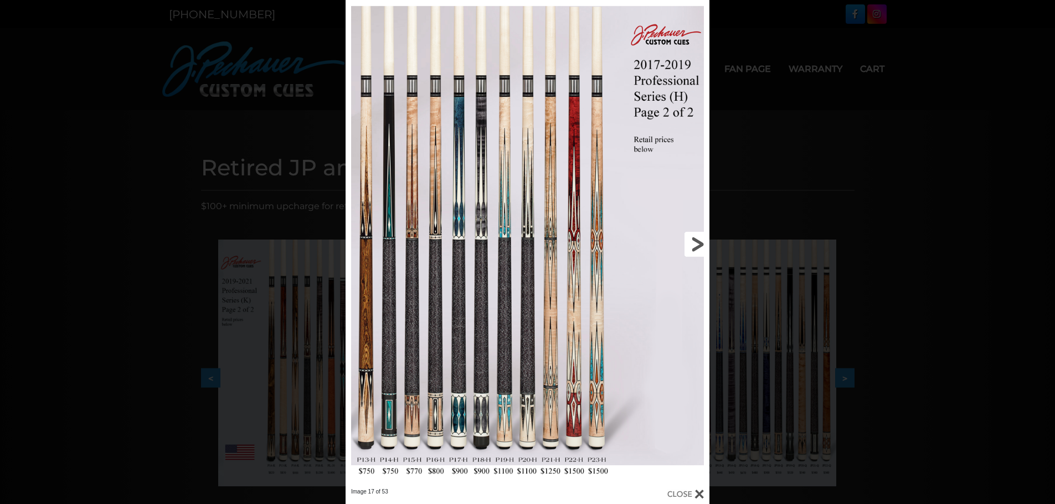
click at [684, 336] on link at bounding box center [627, 244] width 164 height 488
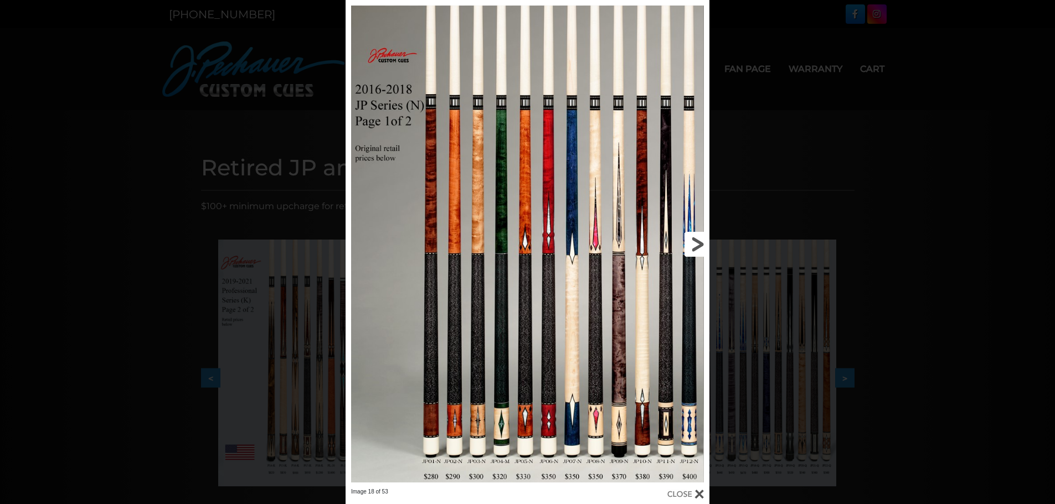
click at [696, 276] on link at bounding box center [627, 244] width 164 height 488
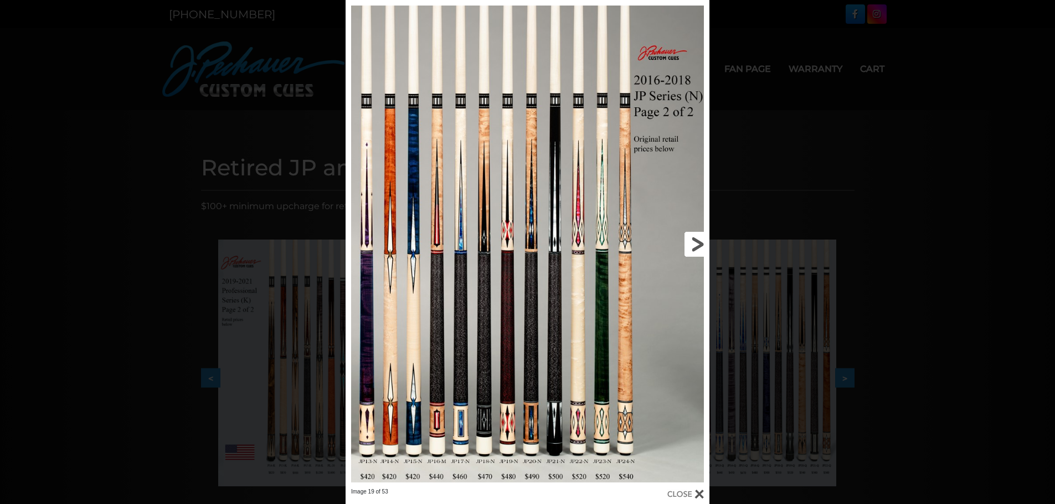
click at [696, 277] on link at bounding box center [627, 244] width 164 height 488
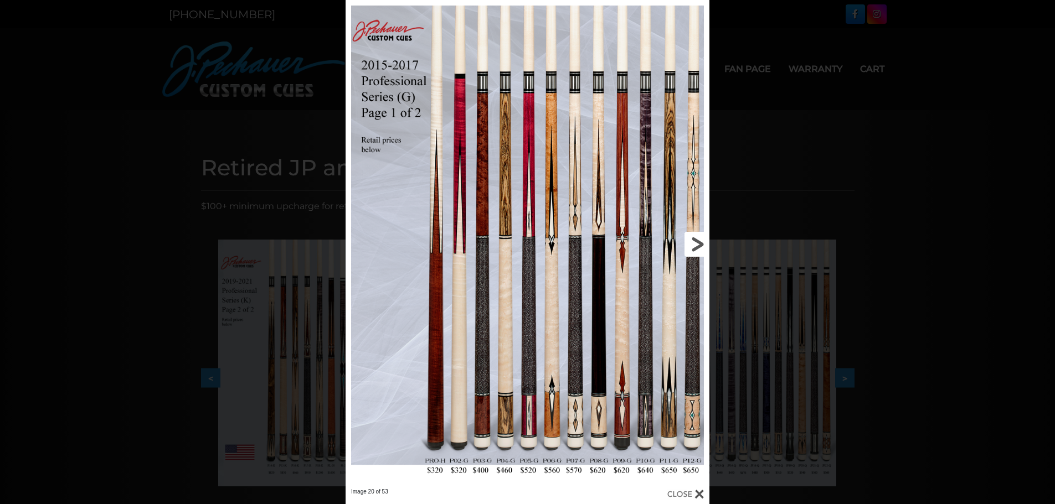
click at [695, 277] on link at bounding box center [627, 244] width 164 height 488
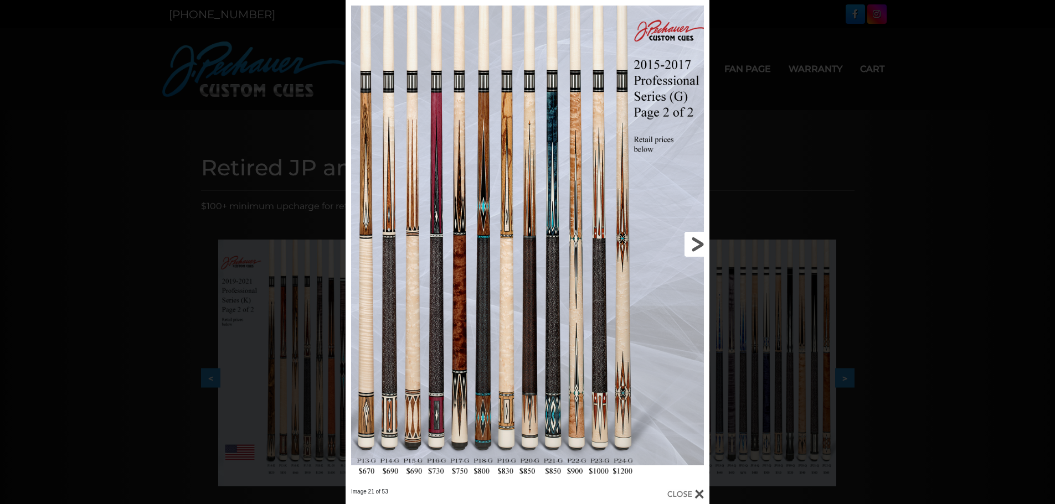
click at [695, 277] on link at bounding box center [627, 244] width 164 height 488
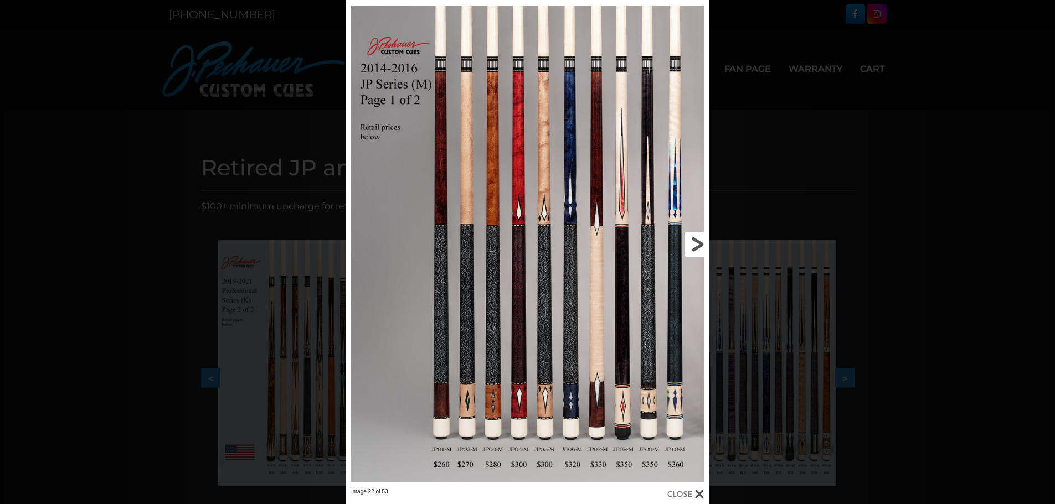
click at [695, 277] on link at bounding box center [627, 244] width 164 height 488
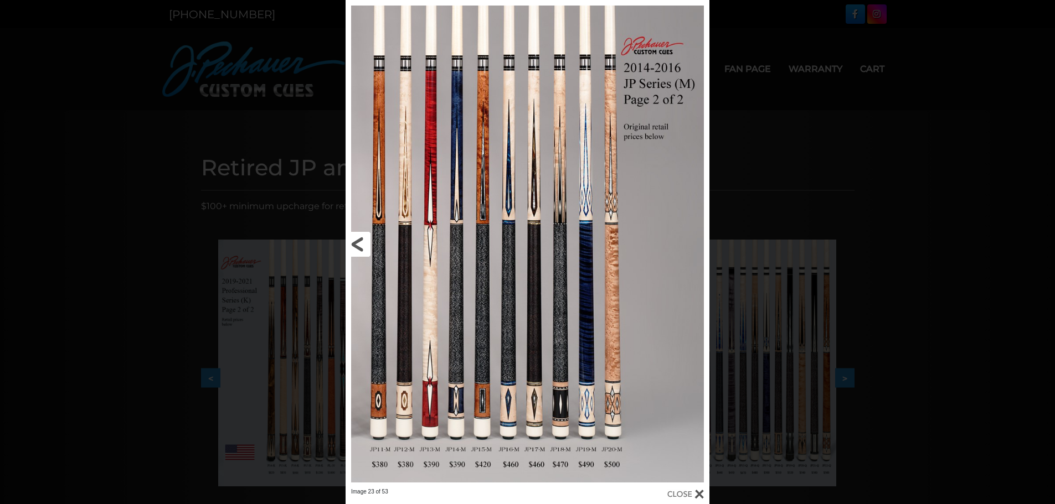
click at [358, 352] on link at bounding box center [427, 244] width 164 height 488
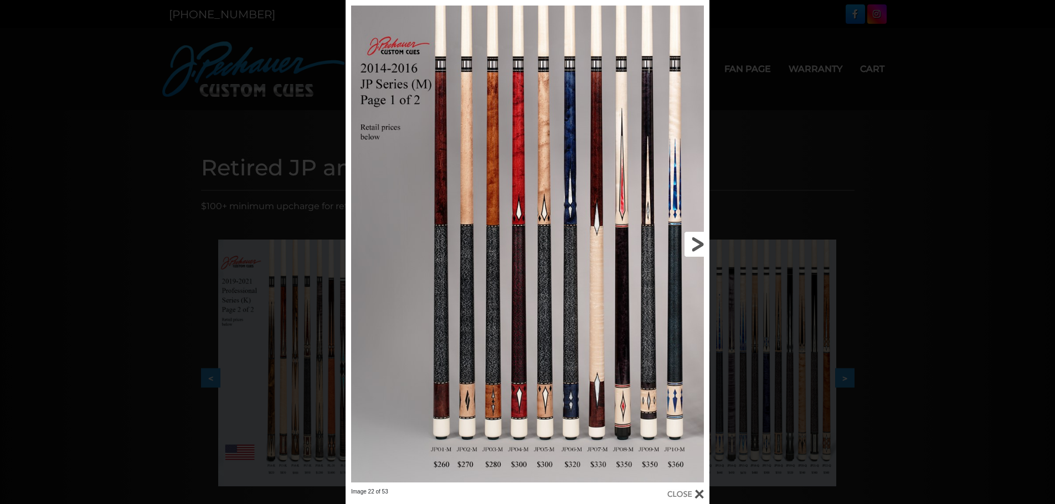
click at [702, 276] on link at bounding box center [627, 244] width 164 height 488
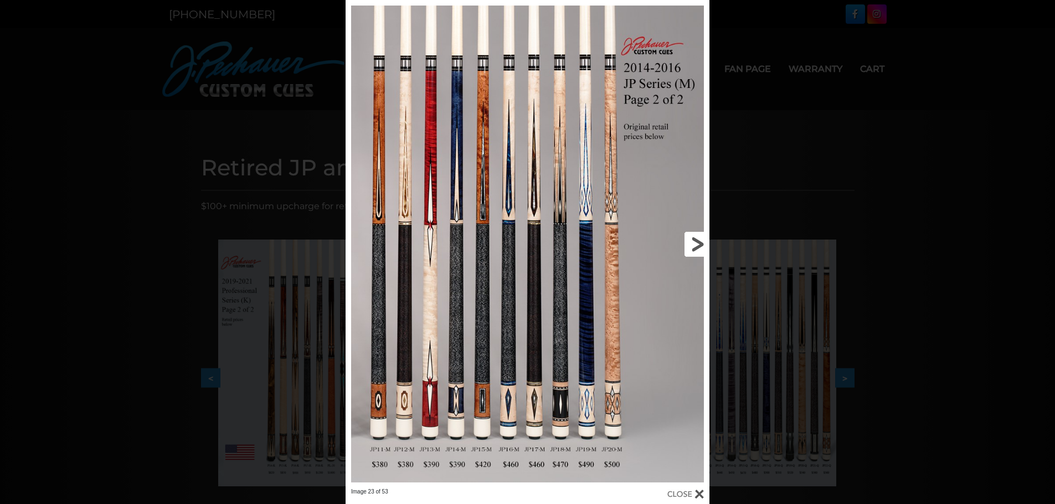
click at [694, 286] on link at bounding box center [627, 244] width 164 height 488
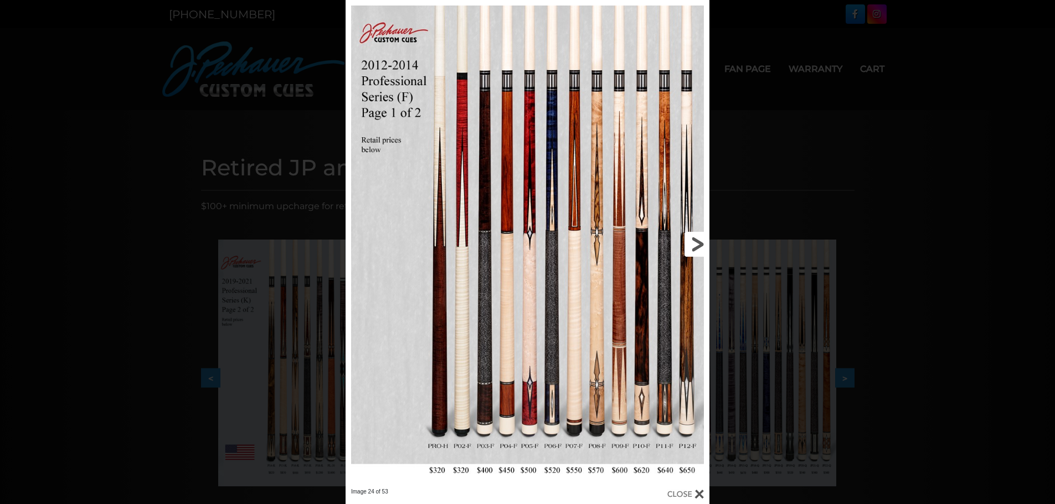
click at [694, 286] on link at bounding box center [627, 244] width 164 height 488
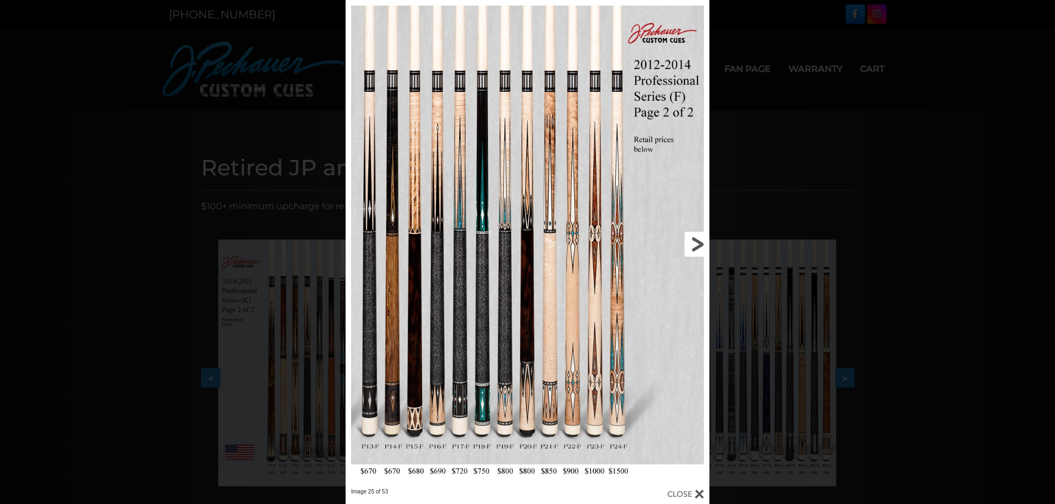
click at [694, 286] on link at bounding box center [627, 244] width 164 height 488
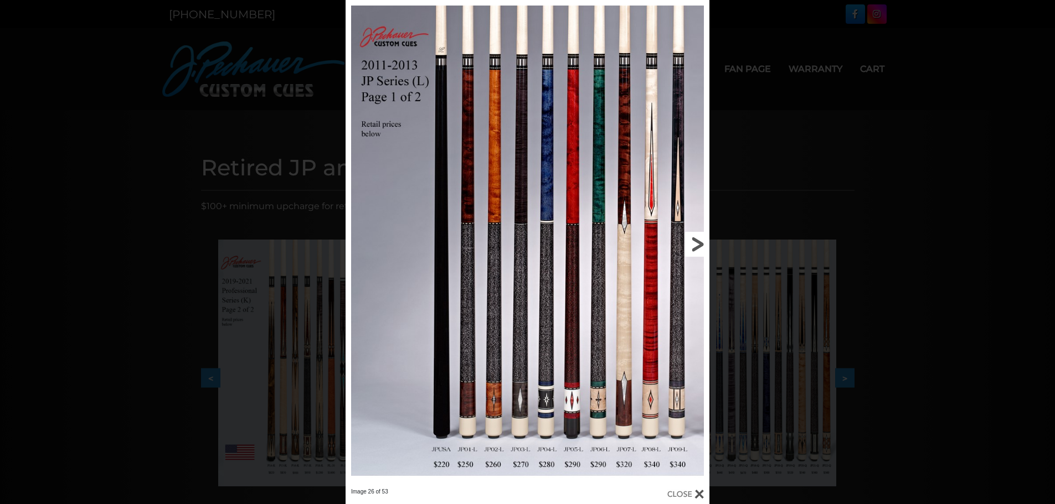
click at [694, 286] on link at bounding box center [627, 244] width 164 height 488
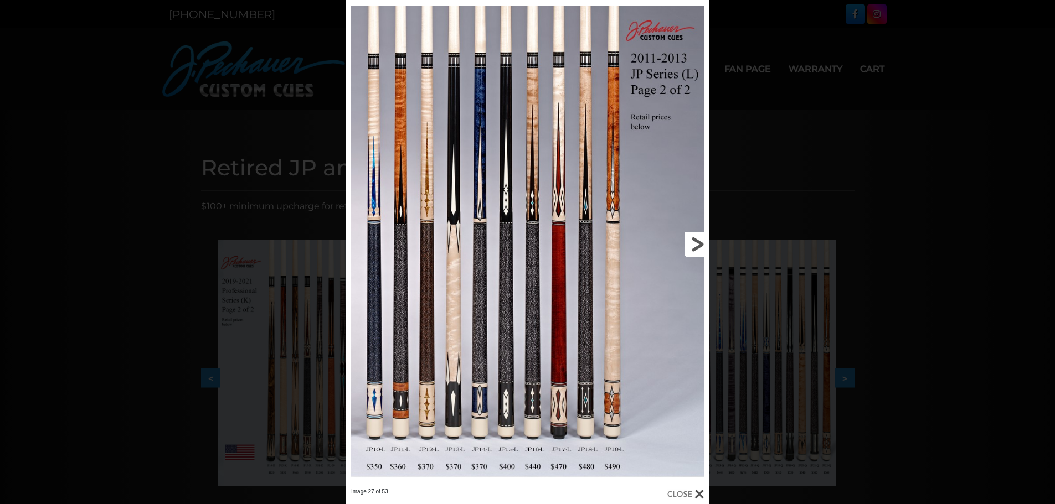
click at [694, 286] on link at bounding box center [627, 244] width 164 height 488
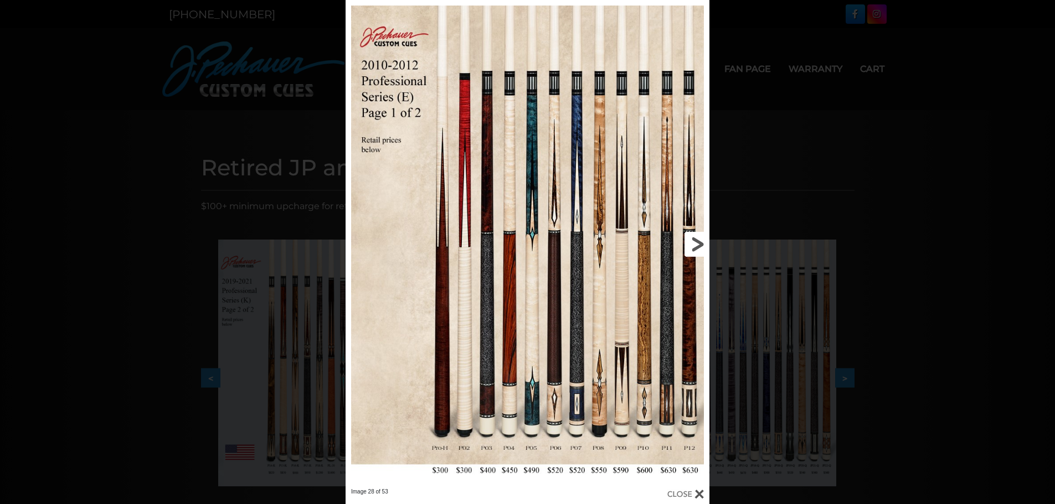
click at [694, 286] on link at bounding box center [627, 244] width 164 height 488
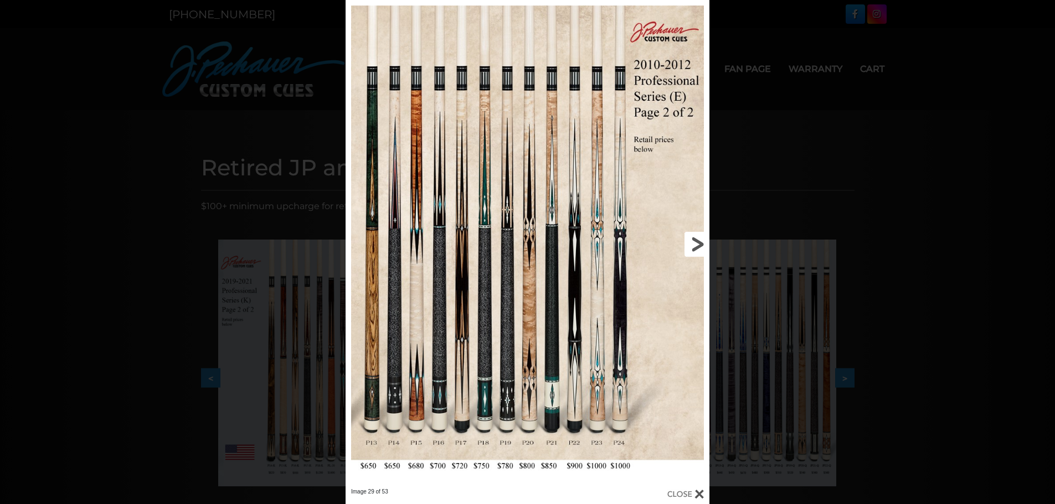
click at [694, 286] on link at bounding box center [627, 244] width 164 height 488
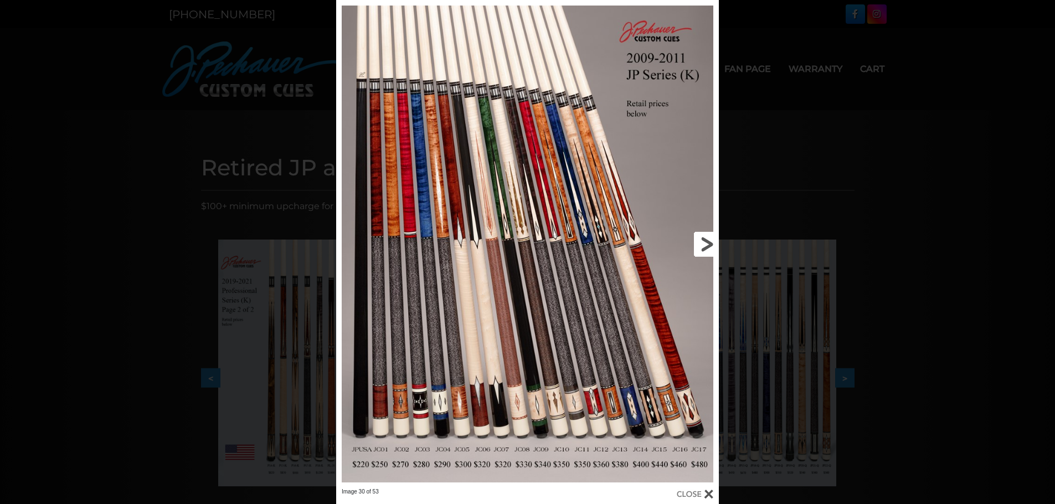
click at [698, 286] on link at bounding box center [632, 244] width 172 height 488
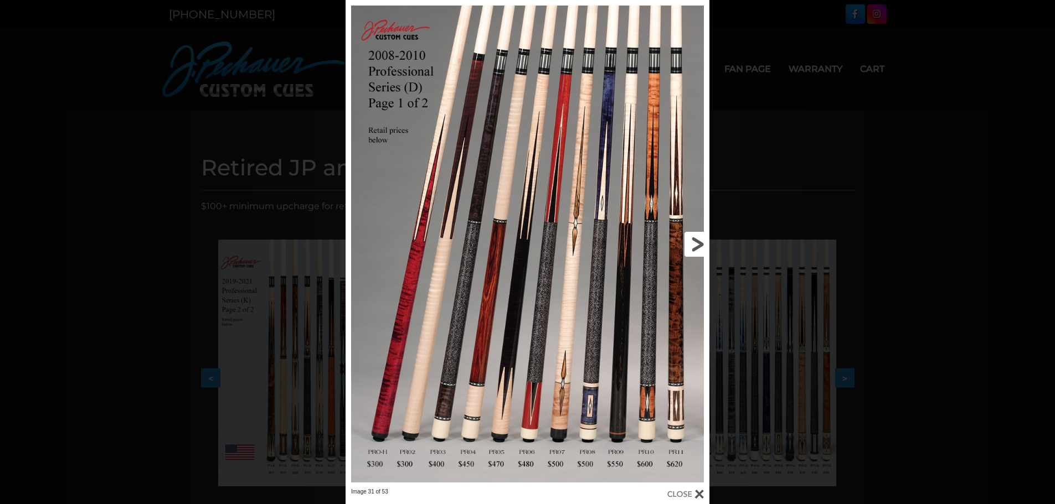
click at [698, 286] on link at bounding box center [627, 244] width 164 height 488
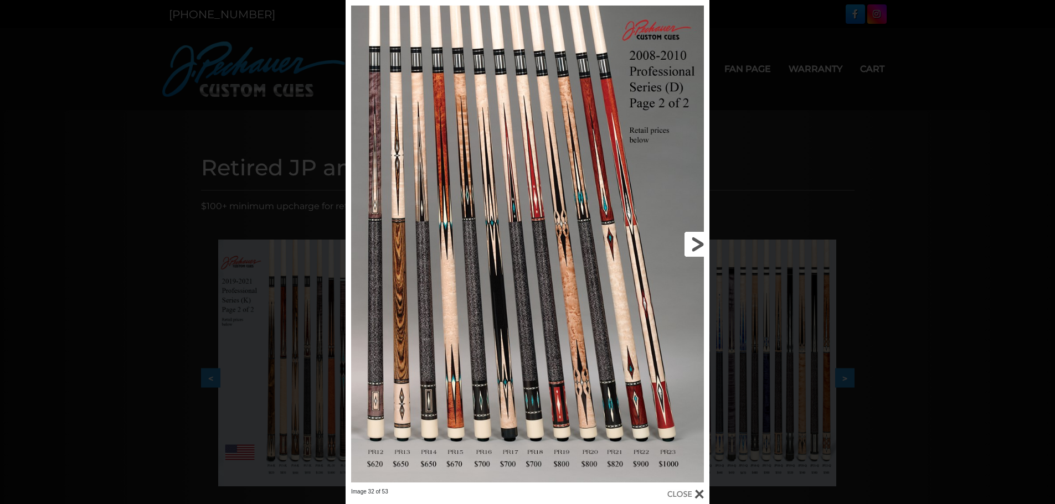
click at [698, 286] on link at bounding box center [627, 244] width 164 height 488
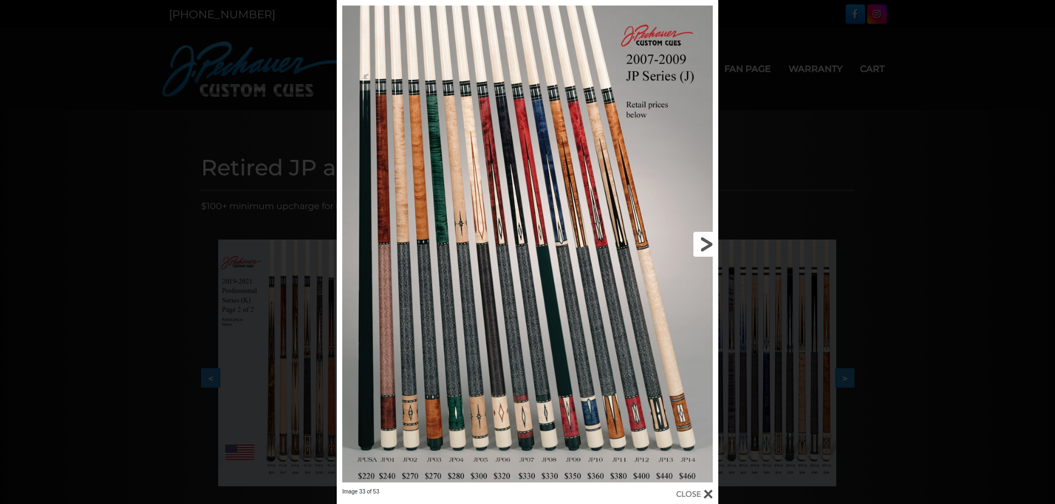
click at [698, 286] on link at bounding box center [632, 244] width 172 height 488
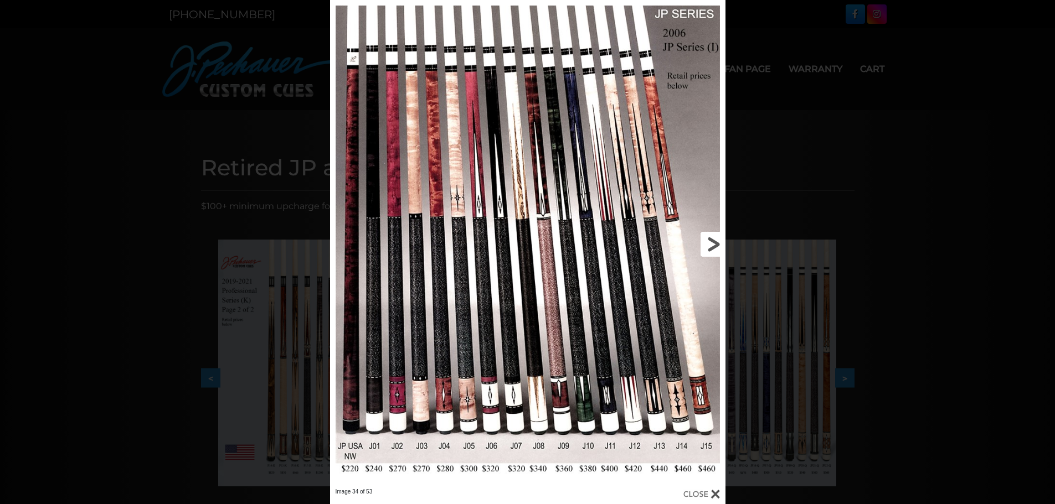
click at [698, 285] on link at bounding box center [636, 244] width 178 height 488
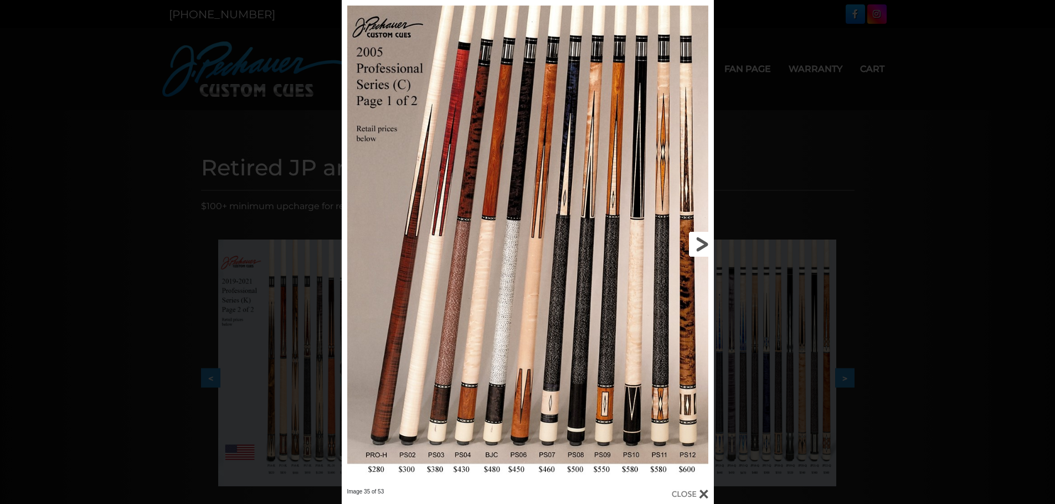
click at [698, 285] on link at bounding box center [629, 244] width 167 height 488
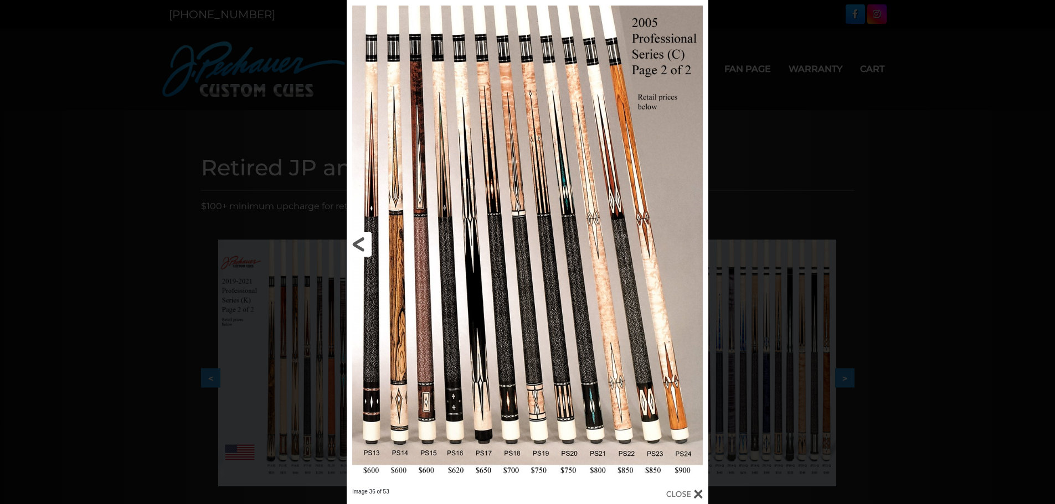
click at [353, 271] on link at bounding box center [428, 244] width 163 height 488
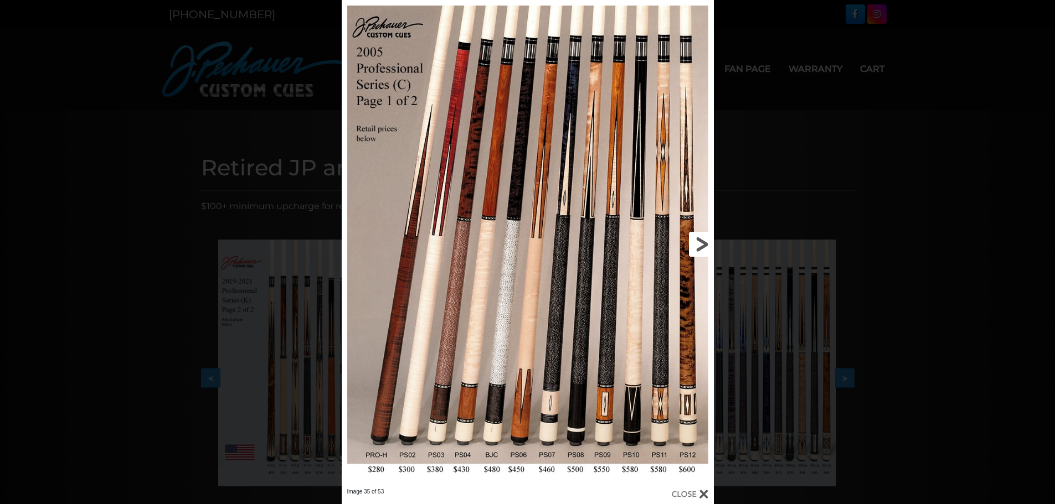
click at [697, 281] on link at bounding box center [629, 244] width 167 height 488
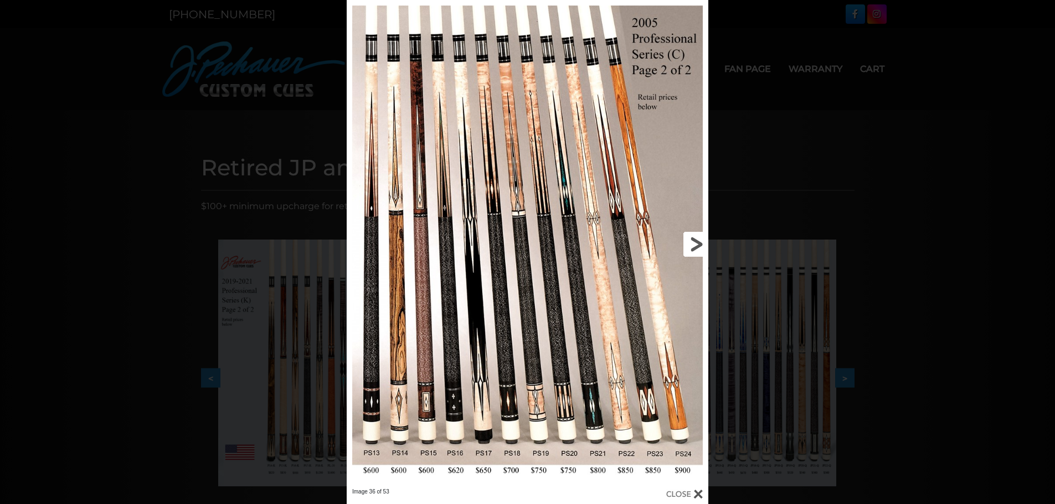
click at [697, 281] on link at bounding box center [626, 244] width 163 height 488
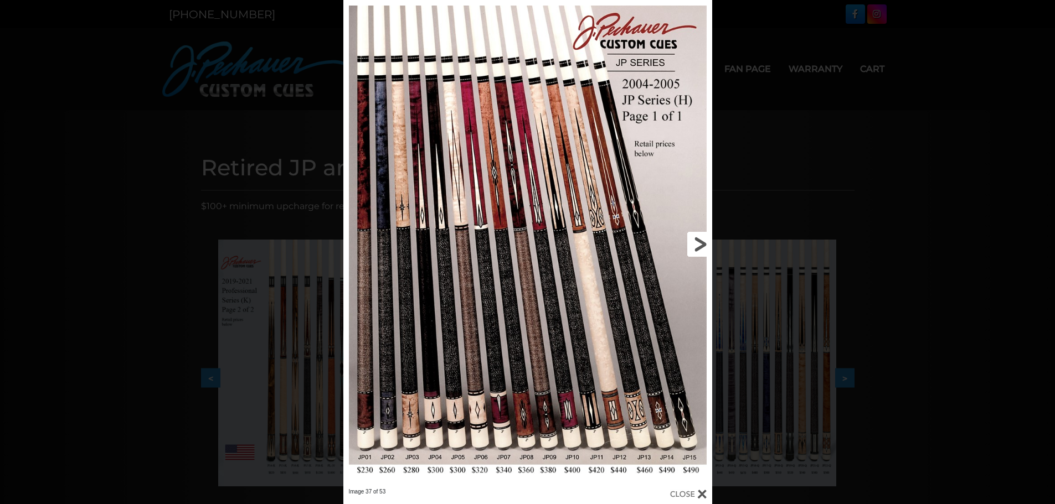
click at [697, 281] on link at bounding box center [629, 244] width 166 height 488
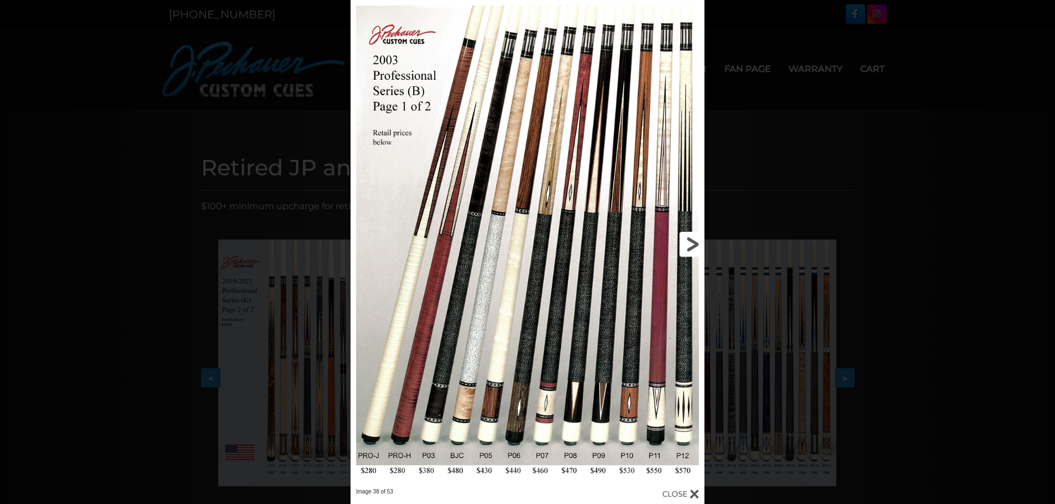
click at [692, 293] on link at bounding box center [624, 244] width 159 height 488
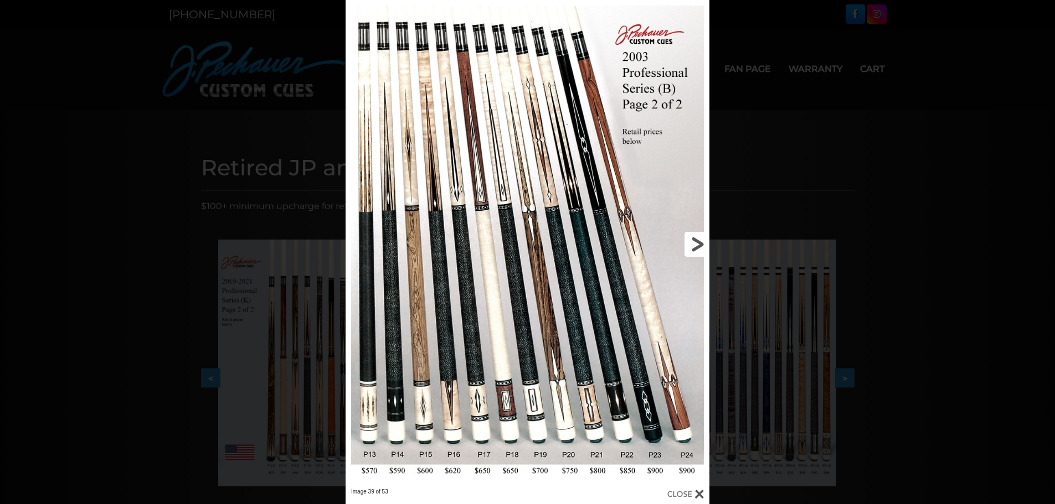
click at [692, 293] on link at bounding box center [627, 244] width 164 height 488
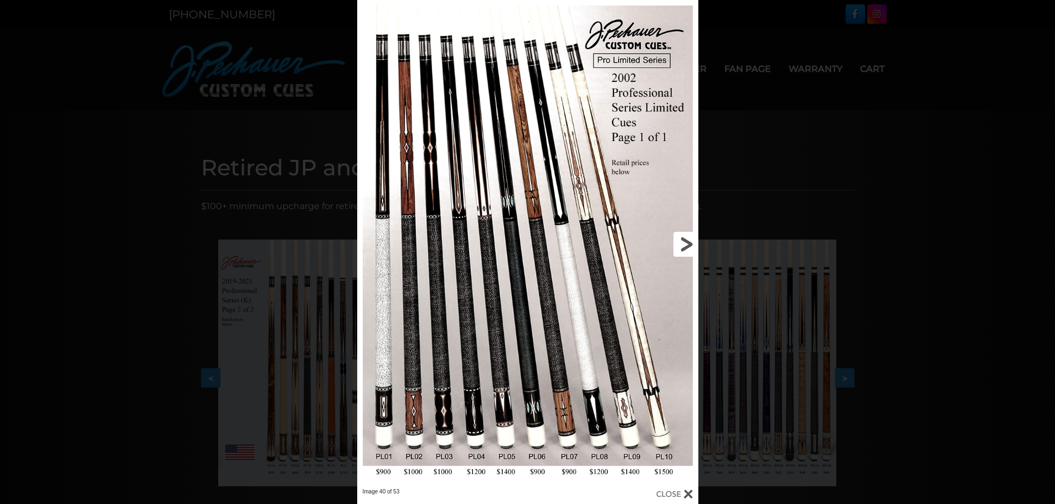
click at [692, 293] on link at bounding box center [620, 244] width 153 height 488
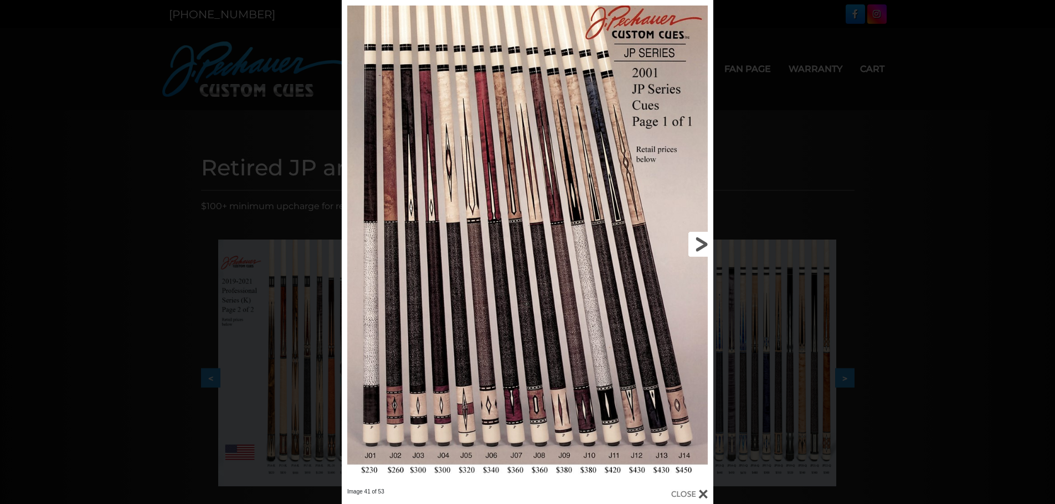
click at [692, 293] on link at bounding box center [629, 244] width 167 height 488
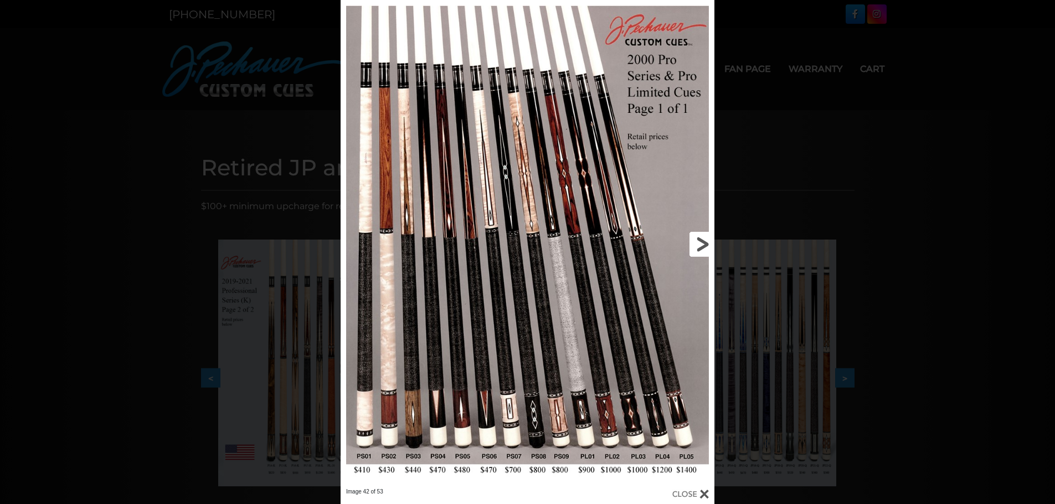
click at [692, 295] on link at bounding box center [630, 244] width 168 height 488
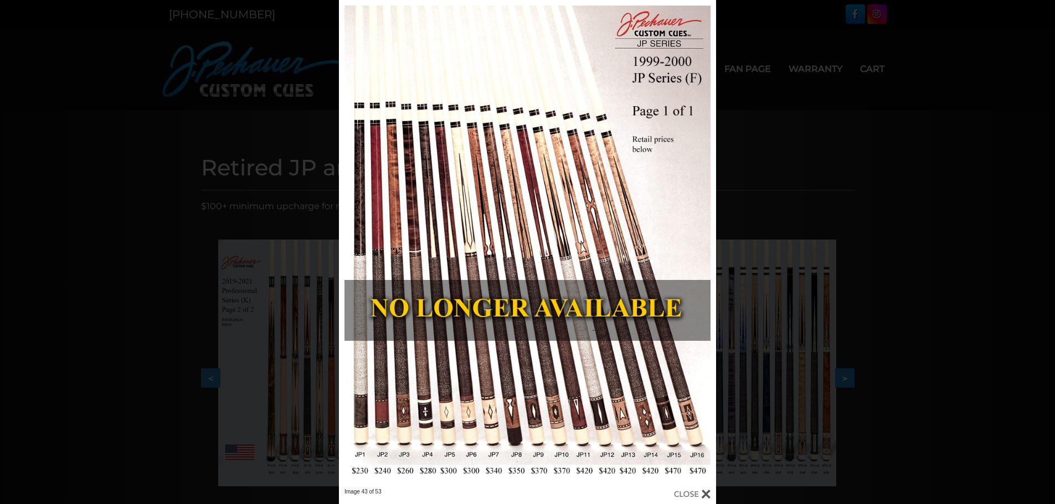
drag, startPoint x: 910, startPoint y: 155, endPoint x: 902, endPoint y: 156, distance: 7.8
click at [911, 155] on div "Image 43 of 53" at bounding box center [527, 252] width 1055 height 504
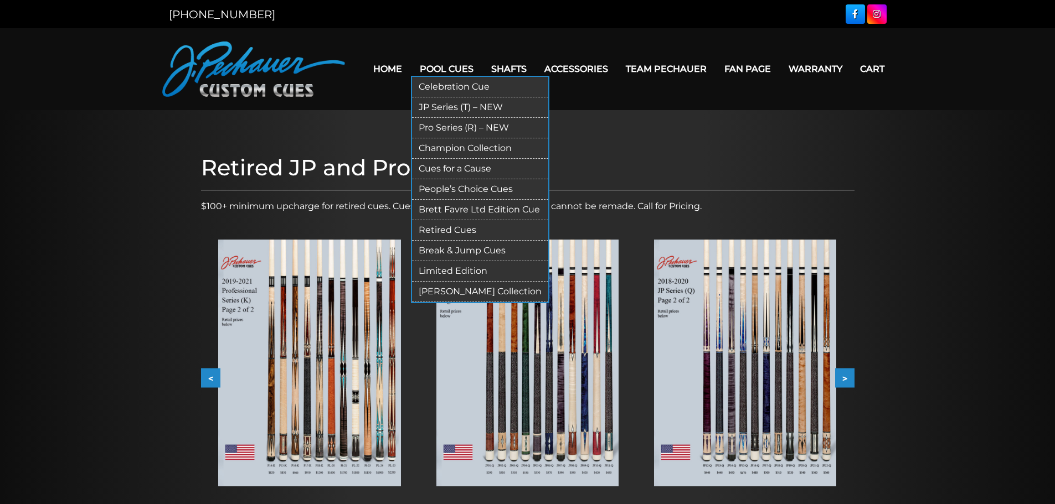
click at [452, 105] on link "JP Series (T) – NEW" at bounding box center [480, 107] width 136 height 20
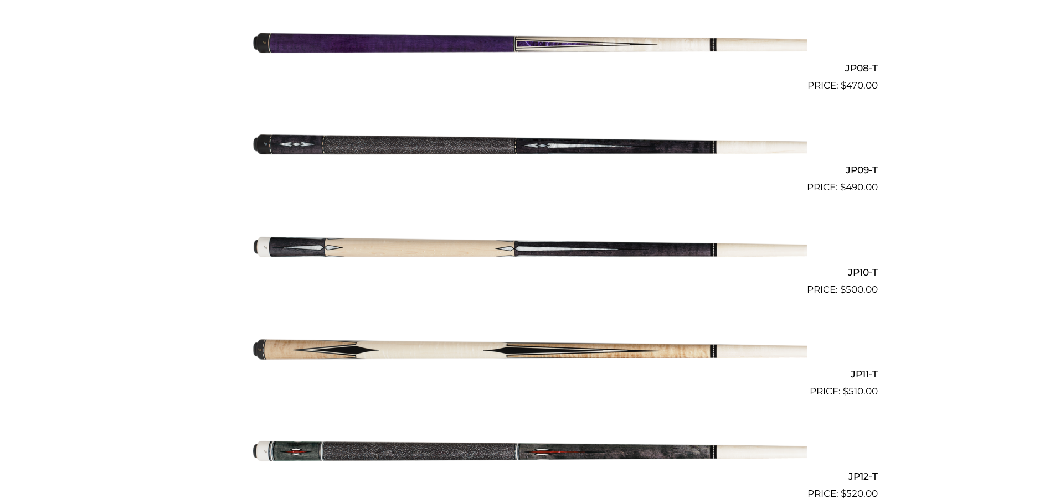
scroll to position [1096, 0]
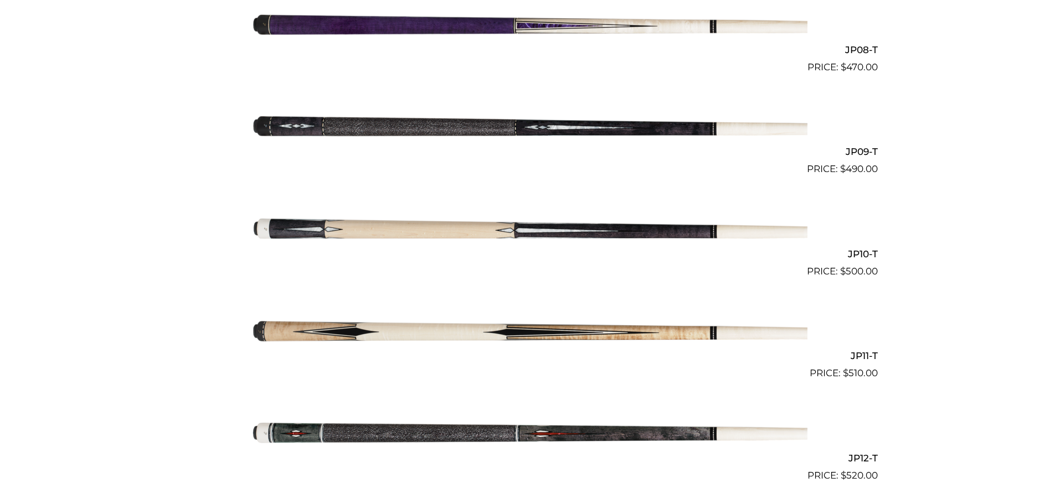
click at [486, 233] on img at bounding box center [527, 227] width 559 height 93
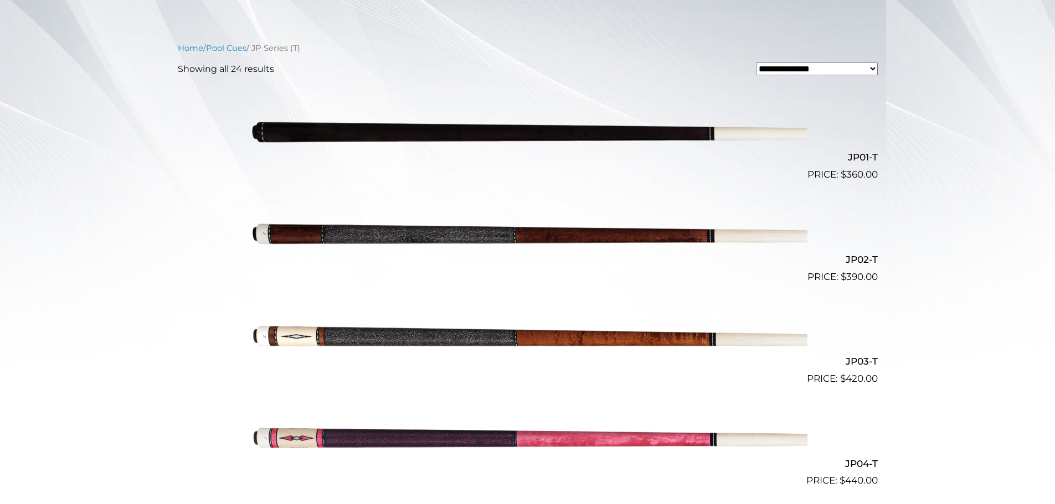
scroll to position [256, 0]
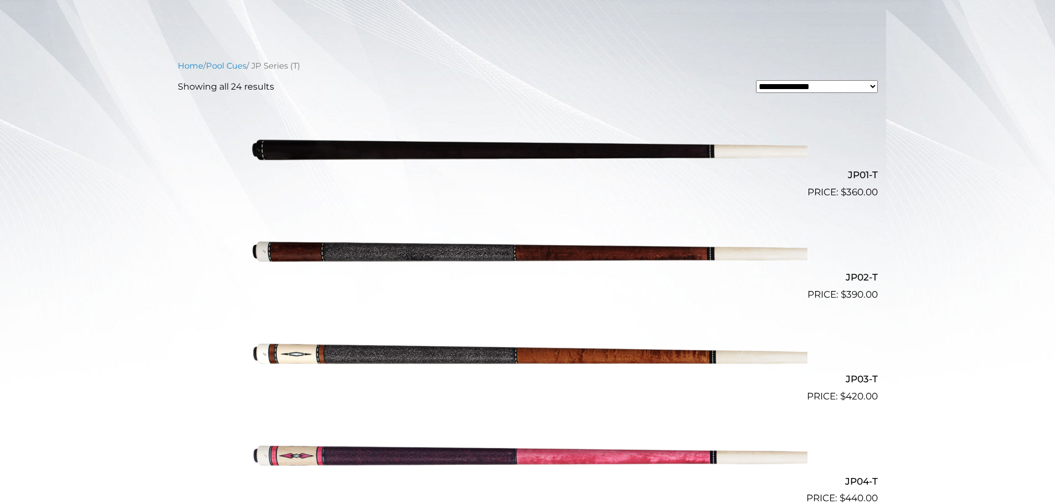
click at [646, 152] on img at bounding box center [527, 148] width 559 height 93
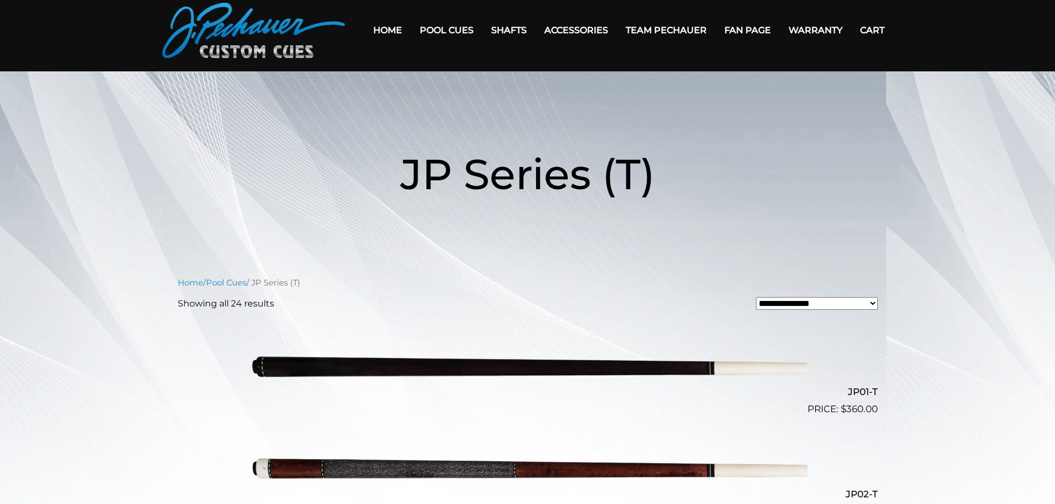
scroll to position [0, 0]
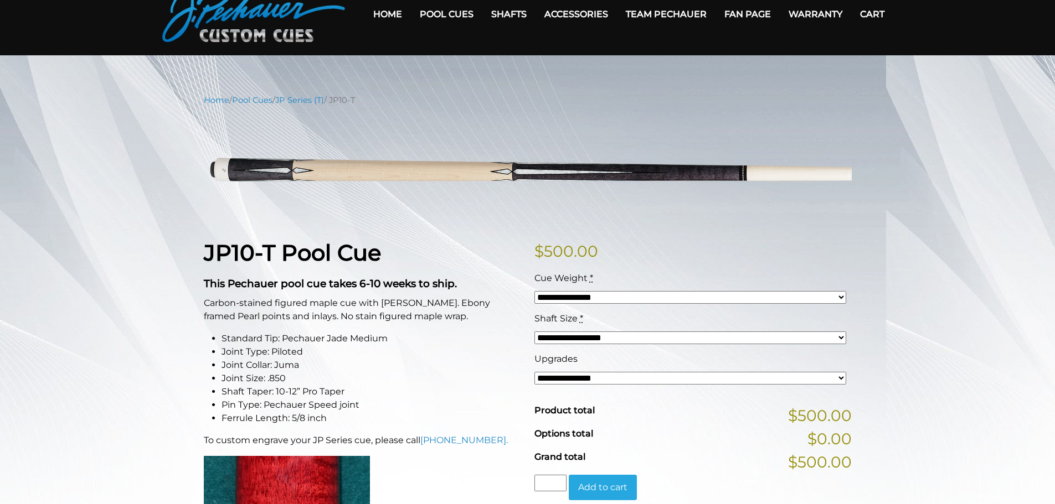
scroll to position [55, 0]
